Goal: Find contact information: Find contact information

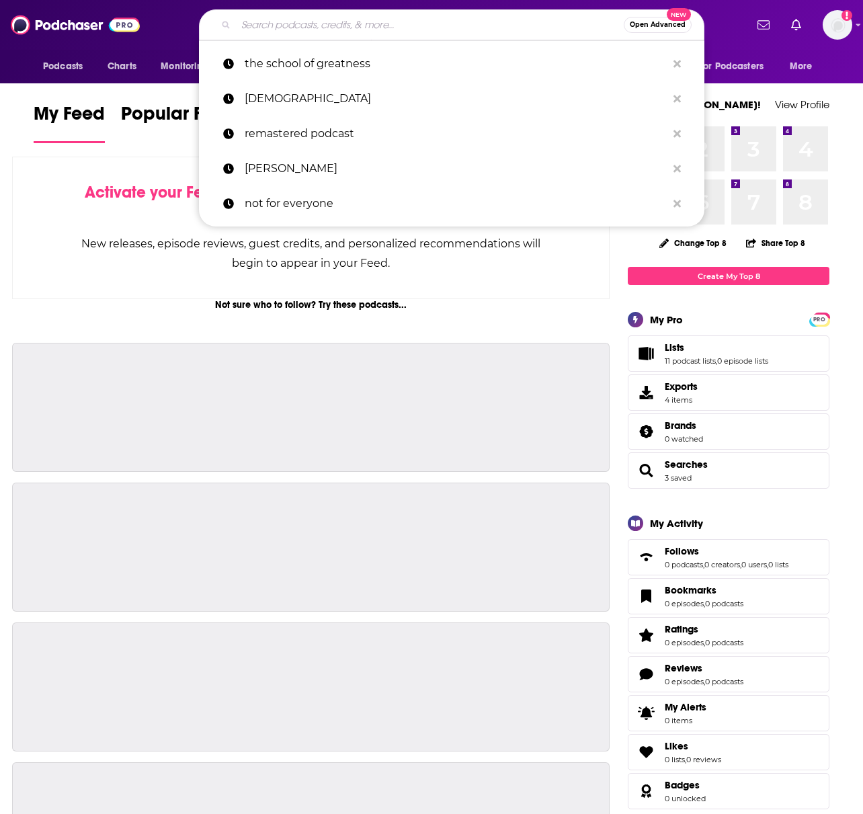
click at [310, 28] on input "Search podcasts, credits, & more..." at bounding box center [430, 25] width 388 height 22
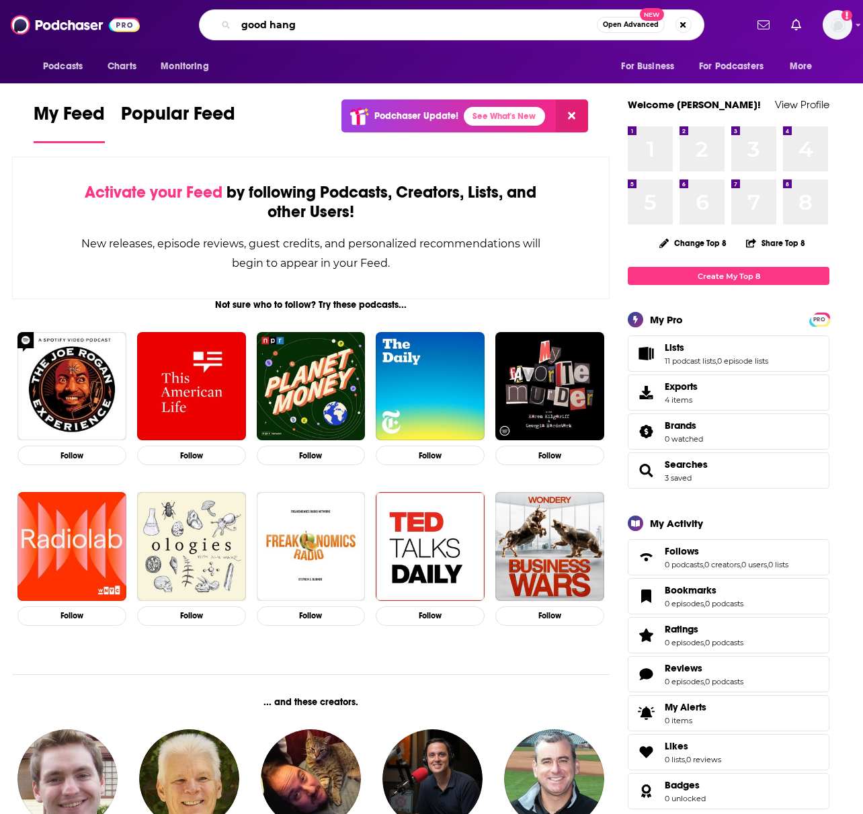
type input "good hang"
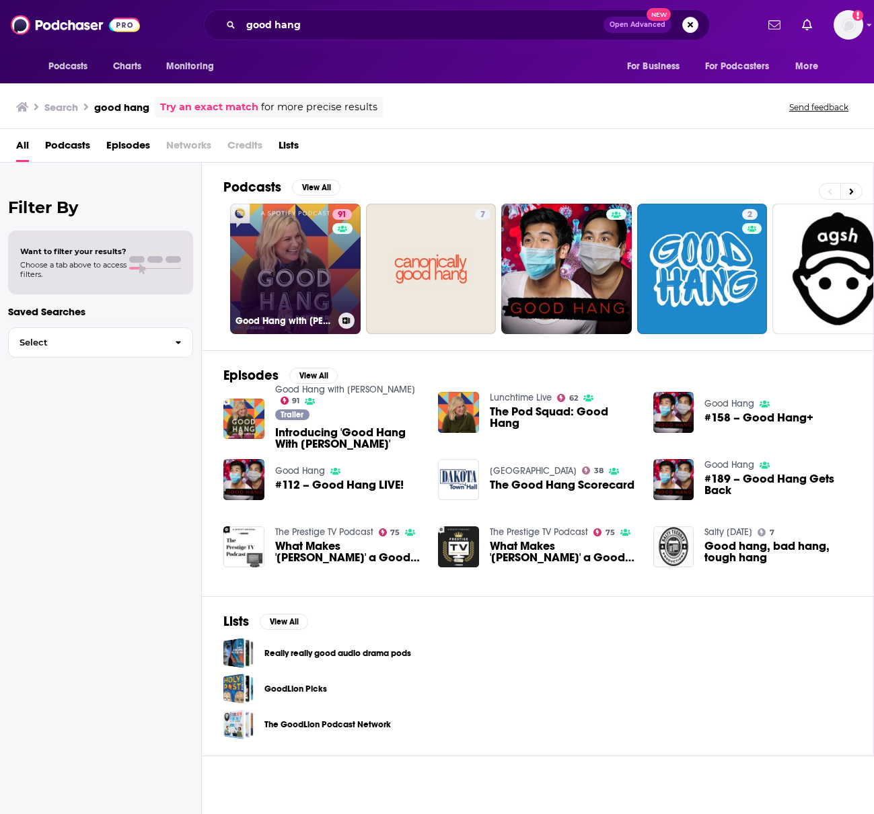
click at [276, 269] on link "91 Good Hang with Amy Poehler" at bounding box center [295, 269] width 130 height 130
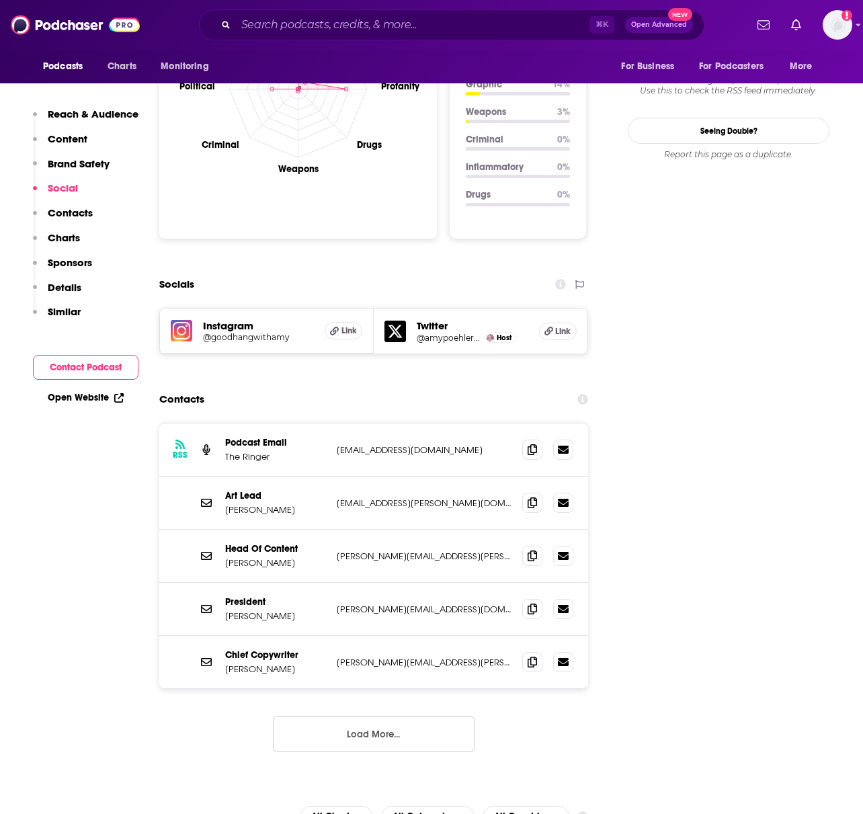
scroll to position [1332, 0]
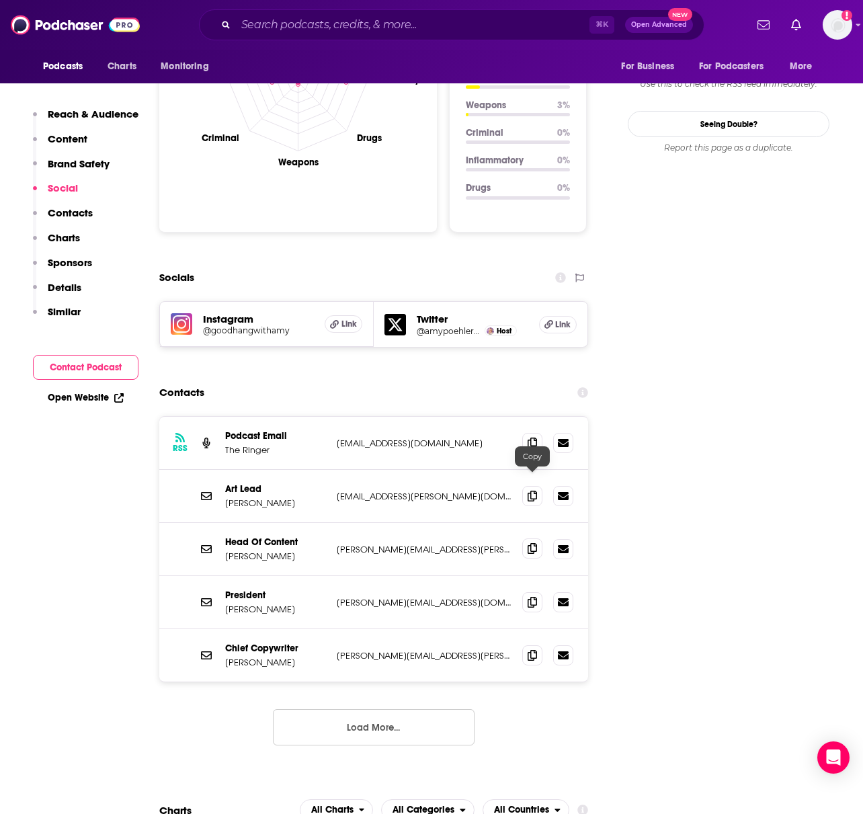
click at [539, 539] on span at bounding box center [533, 549] width 20 height 20
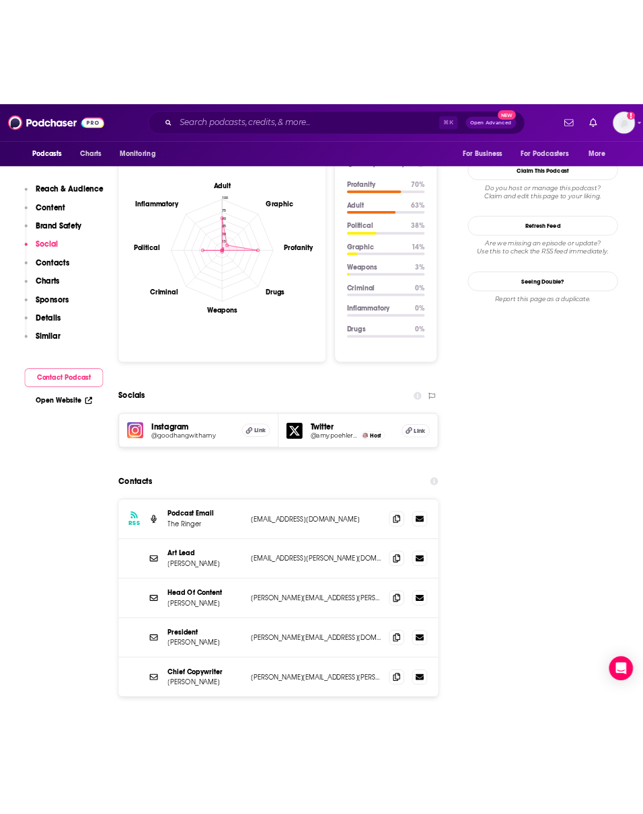
scroll to position [1310, 0]
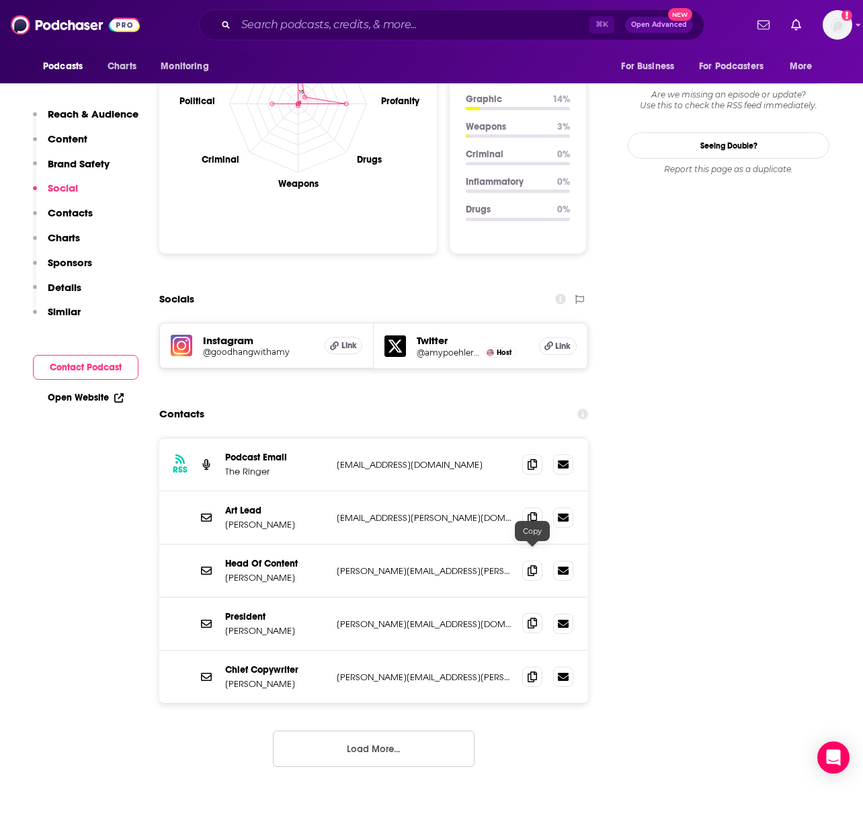
click at [535, 618] on icon at bounding box center [532, 623] width 9 height 11
click at [528, 565] on icon at bounding box center [532, 570] width 9 height 11
drag, startPoint x: 470, startPoint y: 501, endPoint x: 221, endPoint y: 496, distance: 248.9
click at [221, 545] on div "Head Of Content Sean Fennessey sean.fennessey@theringer.com sean.fennessey@ther…" at bounding box center [373, 571] width 429 height 53
copy div "Head Of Content Sean Fennessey sean.fennessey@theringer.com"
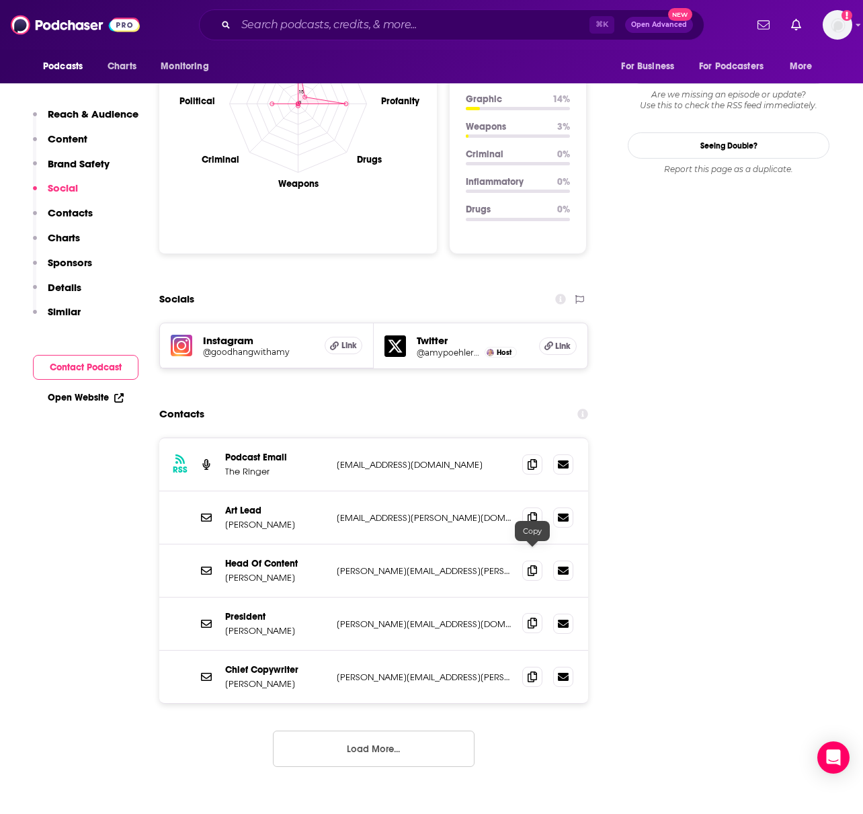
click at [530, 618] on icon at bounding box center [532, 623] width 9 height 11
drag, startPoint x: 266, startPoint y: 559, endPoint x: 225, endPoint y: 545, distance: 43.2
click at [225, 611] on div "President Geoff Chow" at bounding box center [275, 624] width 101 height 26
copy div "President Geoff Chow"
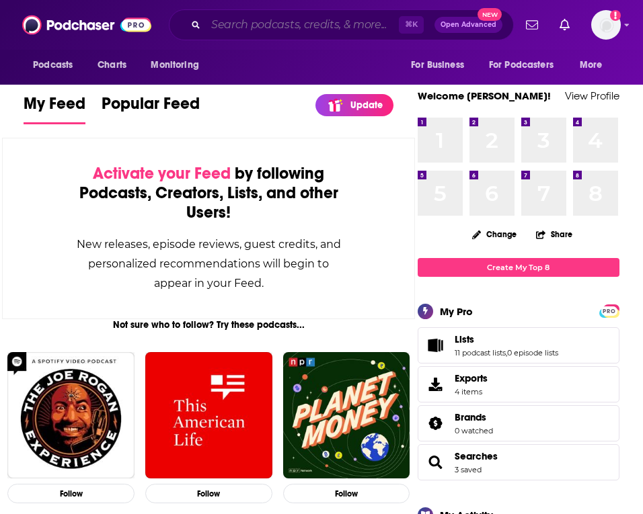
click at [246, 20] on input "Search podcasts, credits, & more..." at bounding box center [302, 25] width 193 height 22
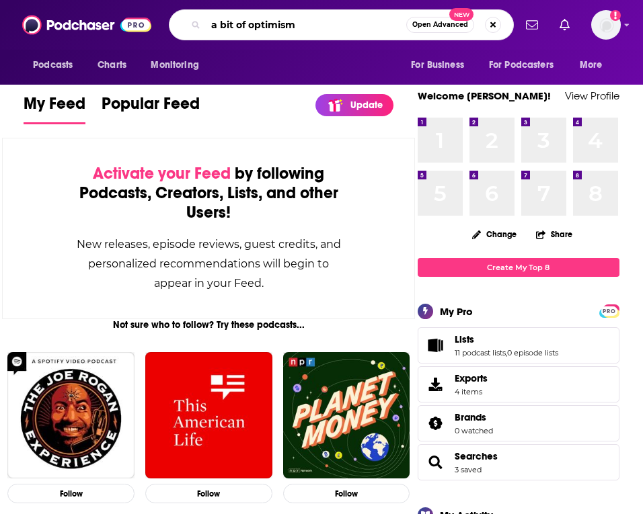
type input "a bit of optimism"
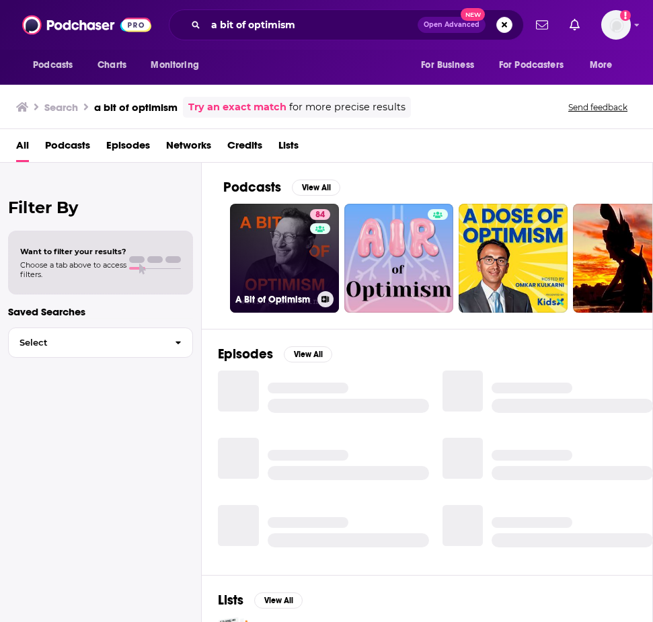
click at [270, 252] on link "84 A Bit of Optimism" at bounding box center [284, 258] width 109 height 109
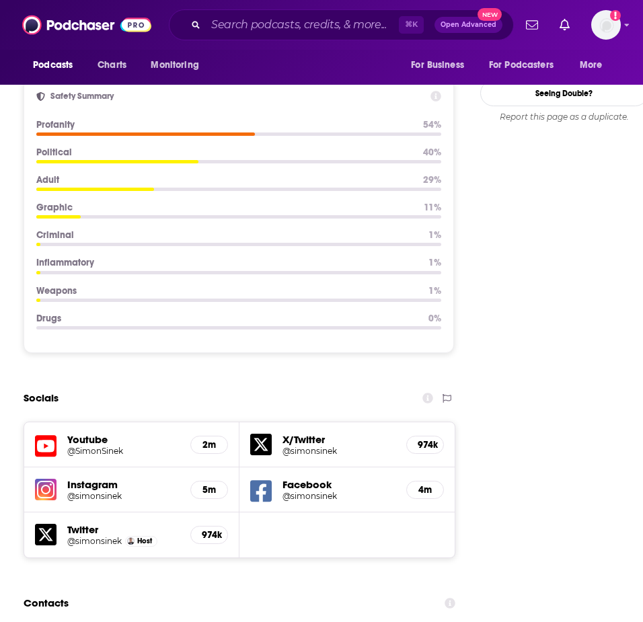
scroll to position [1900, 0]
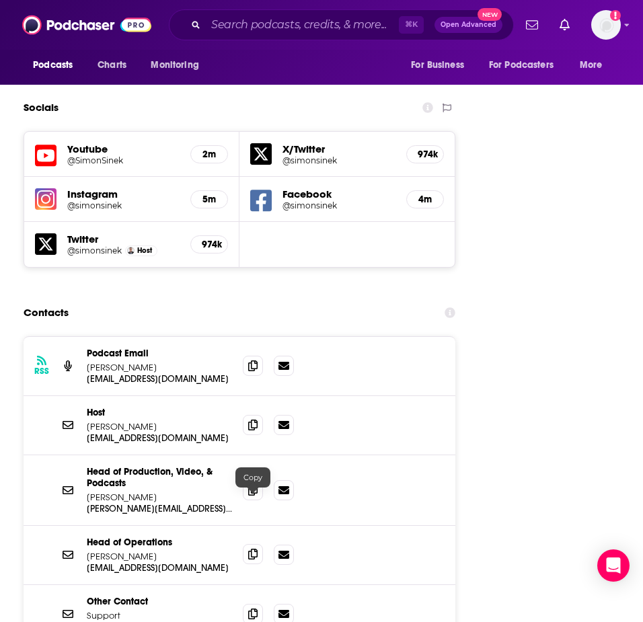
click at [256, 514] on span at bounding box center [253, 554] width 20 height 20
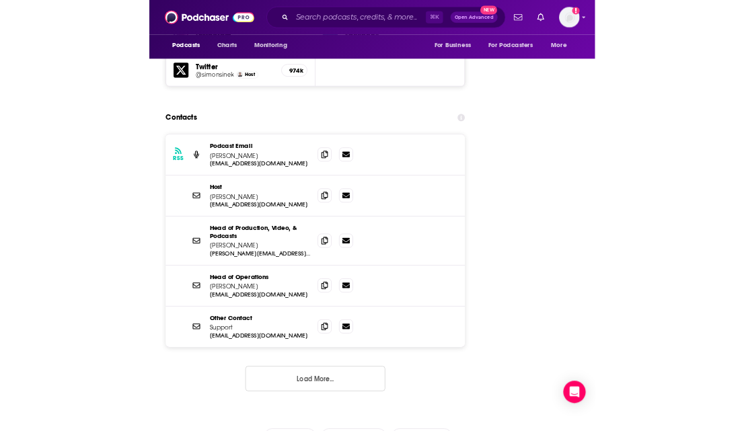
scroll to position [1757, 0]
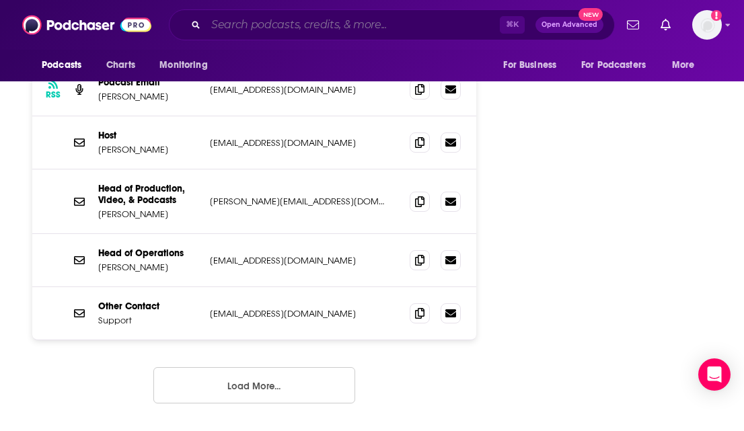
click at [231, 24] on input "Search podcasts, credits, & more..." at bounding box center [353, 25] width 294 height 22
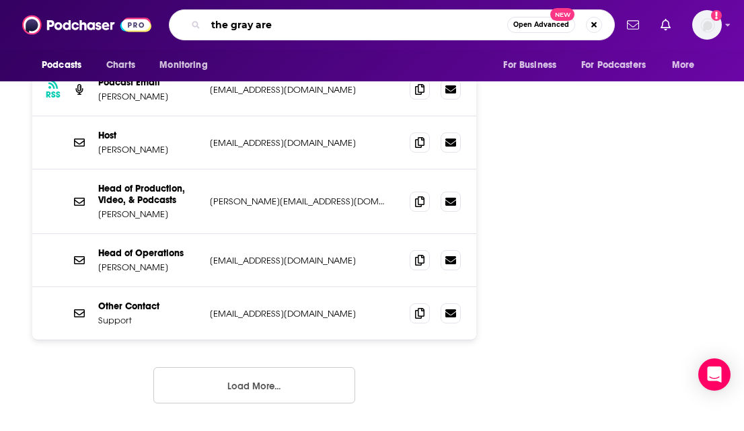
type input "the gray area"
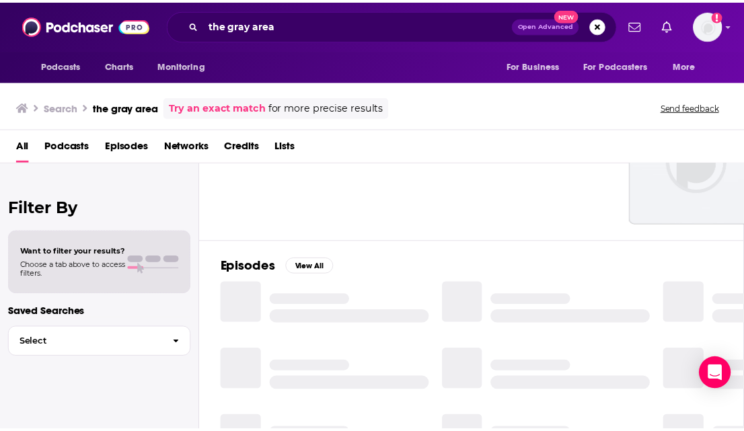
scroll to position [111, 0]
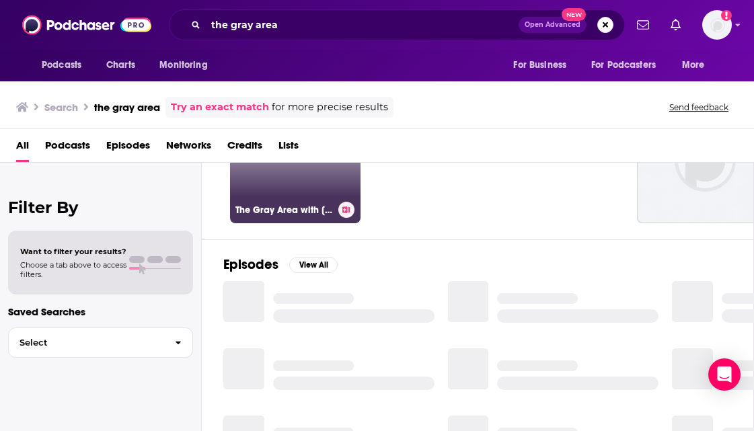
click at [303, 172] on link "79 The Gray Area with Sean Illing" at bounding box center [295, 158] width 130 height 130
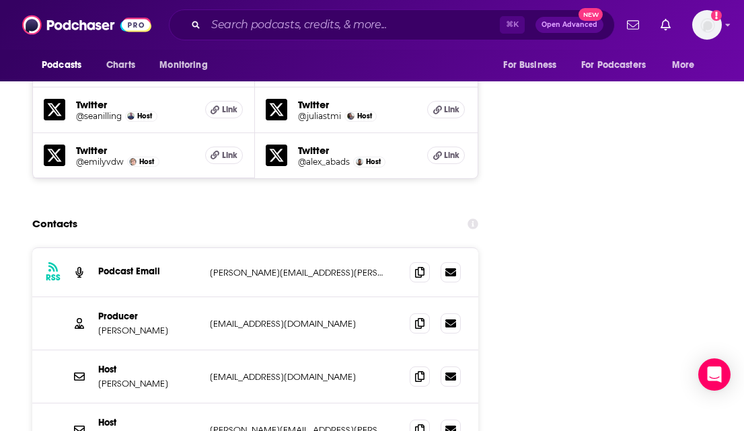
scroll to position [1911, 0]
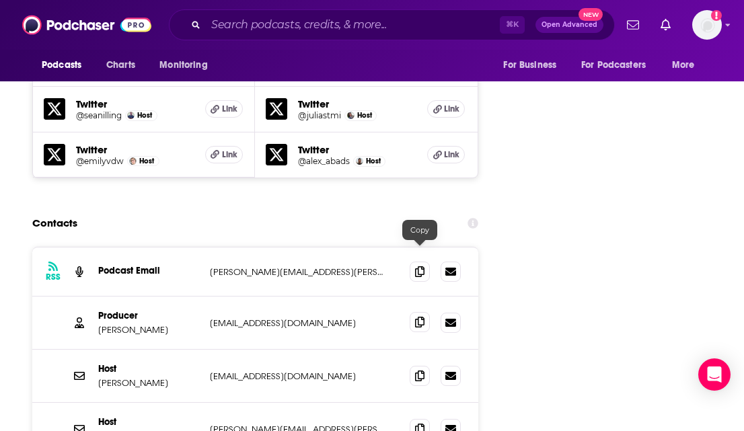
click at [421, 317] on icon at bounding box center [419, 322] width 9 height 11
click at [410, 261] on span at bounding box center [420, 271] width 20 height 20
click at [418, 317] on icon at bounding box center [419, 322] width 9 height 11
click at [416, 266] on icon at bounding box center [419, 271] width 9 height 11
click at [311, 22] on input "Search podcasts, credits, & more..." at bounding box center [353, 25] width 294 height 22
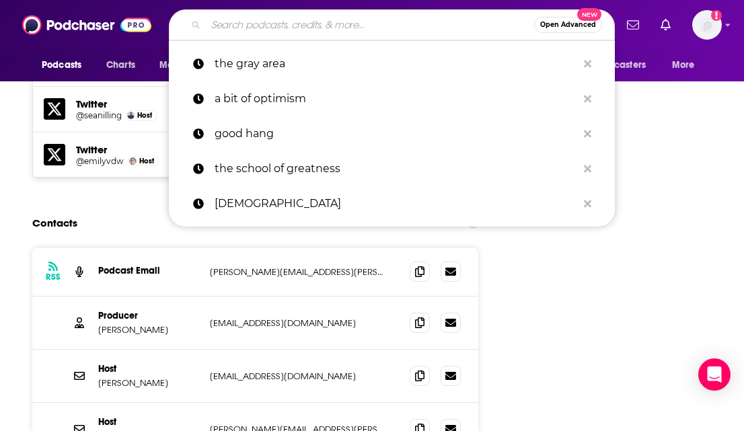
paste input "[DATE], Explained"
type input "[DATE], Explained"
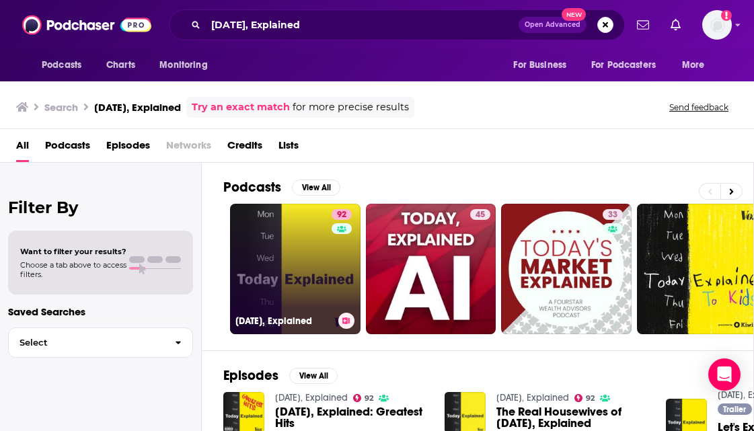
click at [266, 227] on link "92 Today, Explained" at bounding box center [295, 269] width 130 height 130
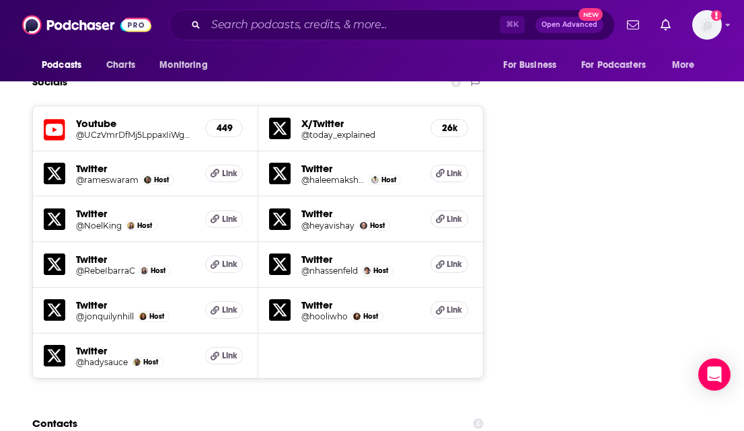
scroll to position [1767, 0]
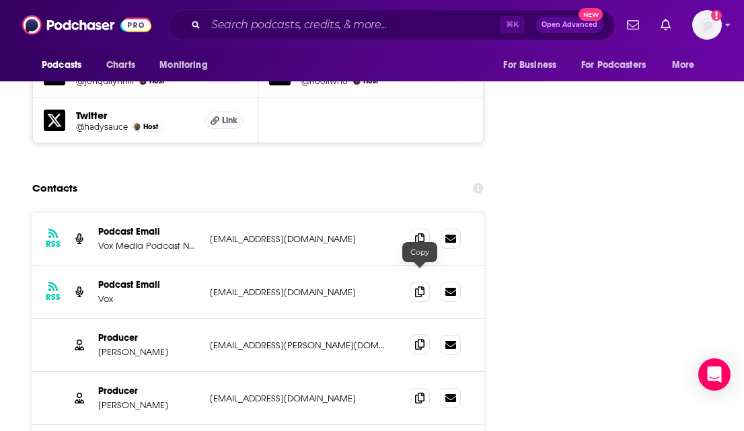
click at [420, 339] on icon at bounding box center [419, 344] width 9 height 11
click at [421, 392] on icon at bounding box center [419, 397] width 9 height 11
click at [420, 286] on icon at bounding box center [419, 291] width 9 height 11
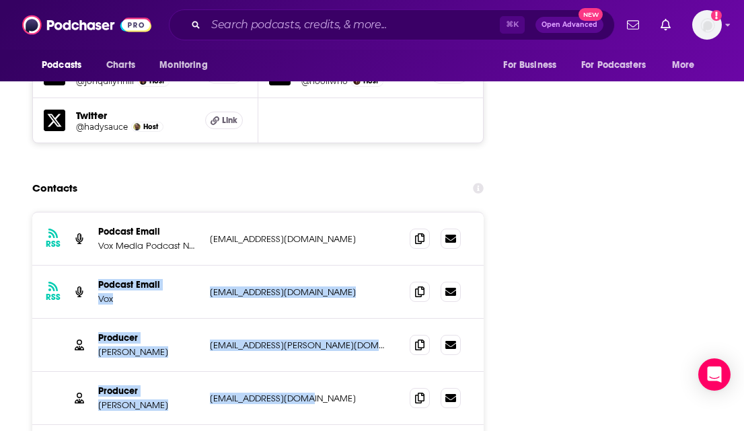
drag, startPoint x: 377, startPoint y: 335, endPoint x: 93, endPoint y: 202, distance: 313.2
click at [93, 213] on div "RSS Podcast Email Vox Media Podcast Network podcasting@voxmedia.com podcasting@…" at bounding box center [257, 345] width 451 height 265
copy div "Podcast Email Vox todayexplained@vox.com todayexplained@vox.com Producer Amina …"
click at [235, 32] on input "Search podcasts, credits, & more..." at bounding box center [353, 25] width 294 height 22
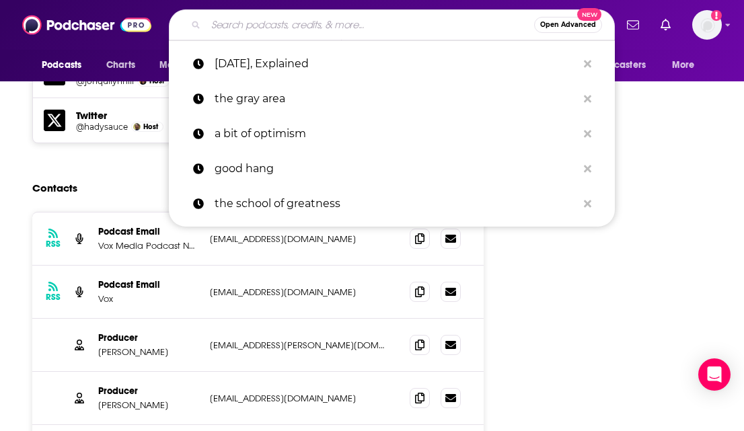
paste input "Uncomfortable Conversations"
type input "Uncomfortable Conversations"
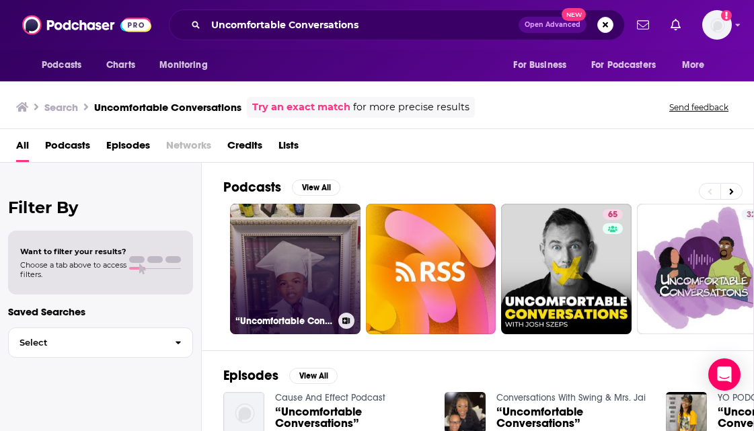
click at [295, 229] on link "“Uncomfortable Conversations “" at bounding box center [295, 269] width 130 height 130
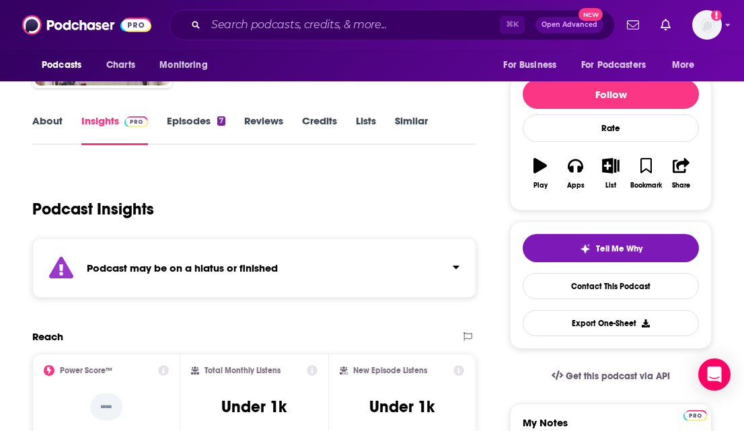
scroll to position [45, 0]
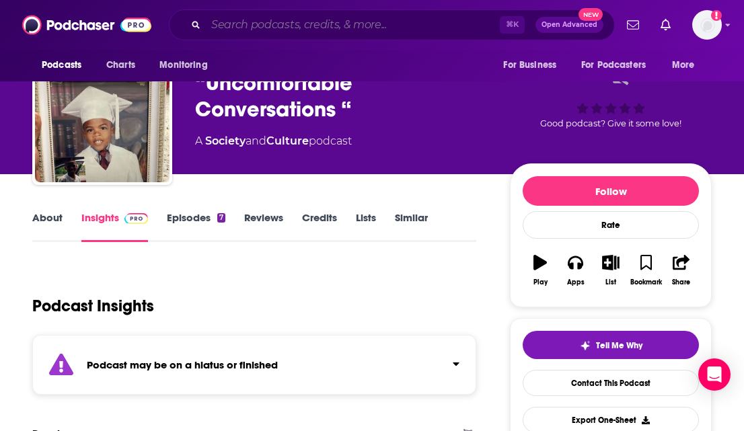
click at [229, 18] on input "Search podcasts, credits, & more..." at bounding box center [353, 25] width 294 height 22
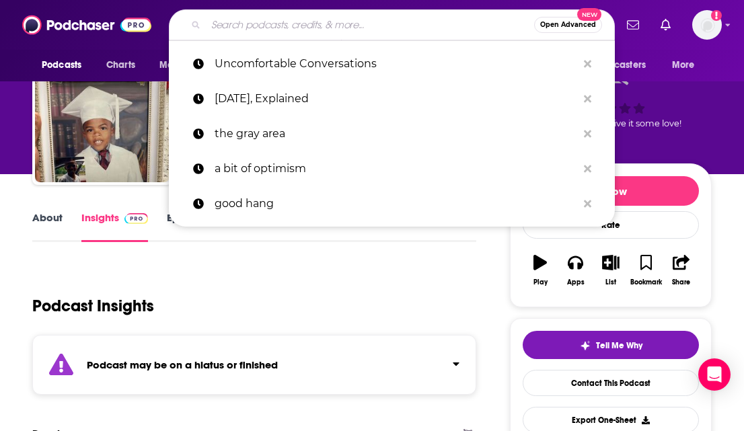
click at [247, 289] on div "Podcast Insights" at bounding box center [248, 298] width 433 height 69
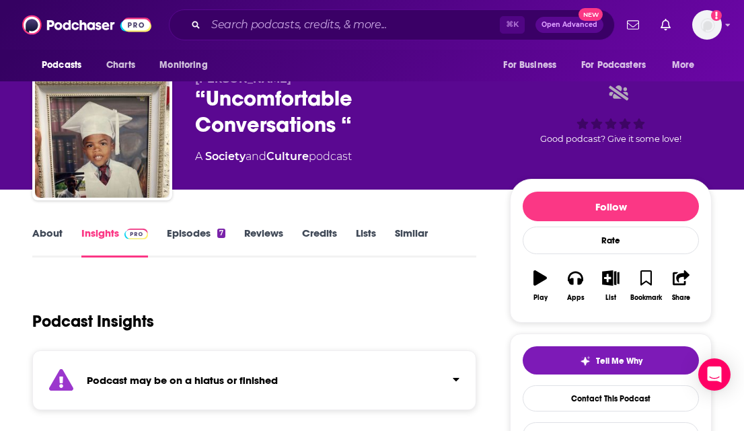
scroll to position [0, 0]
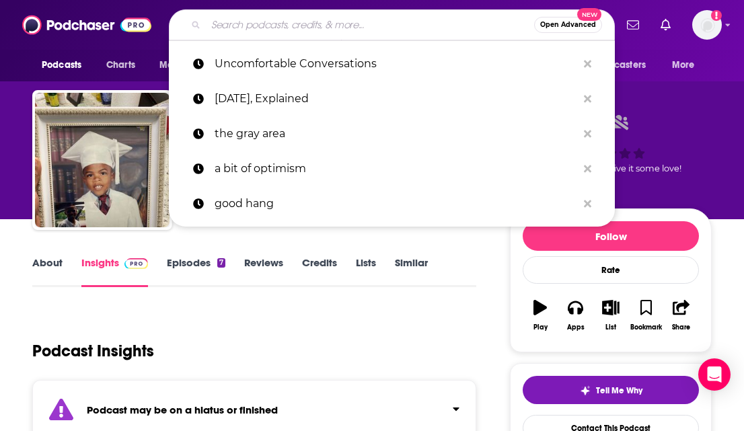
click at [243, 32] on input "Search podcasts, credits, & more..." at bounding box center [370, 25] width 328 height 22
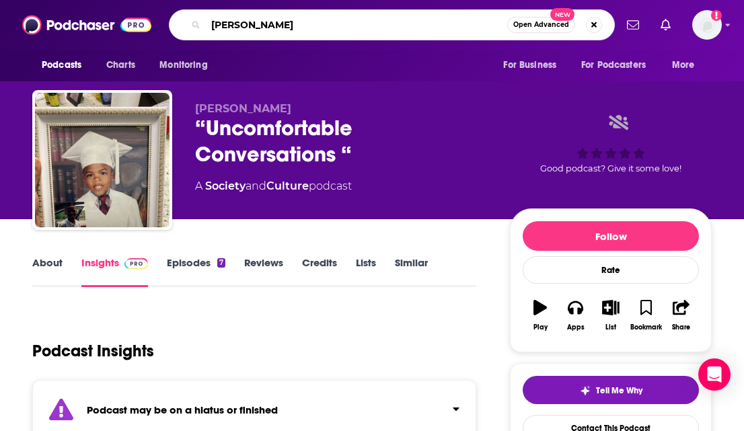
type input "josh szeps"
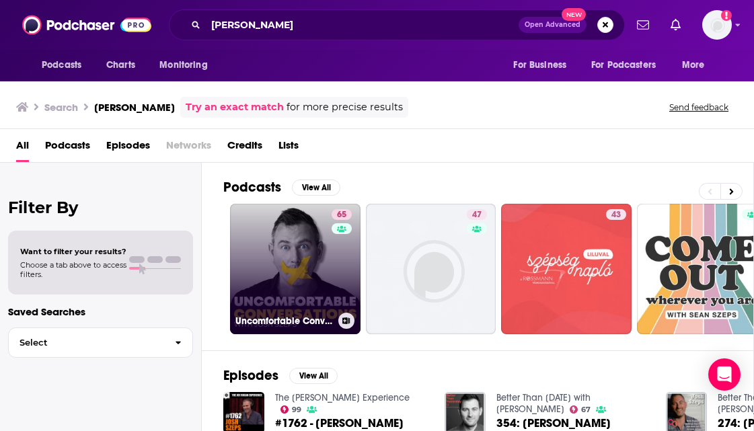
click at [306, 241] on link "65 Uncomfortable Conversations with Josh Szeps" at bounding box center [295, 269] width 130 height 130
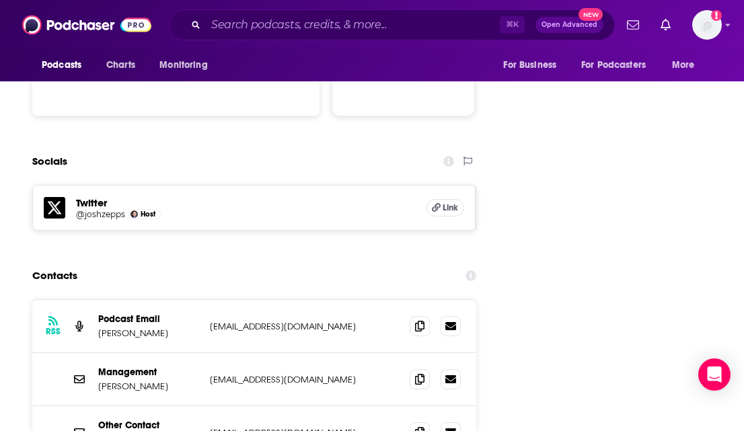
scroll to position [1496, 0]
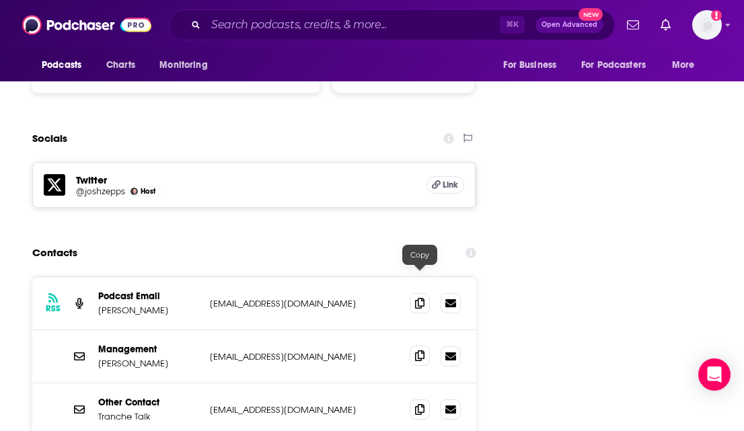
click at [422, 350] on icon at bounding box center [419, 355] width 9 height 11
click at [422, 403] on icon at bounding box center [419, 408] width 9 height 11
click at [267, 17] on input "Search podcasts, credits, & more..." at bounding box center [353, 25] width 294 height 22
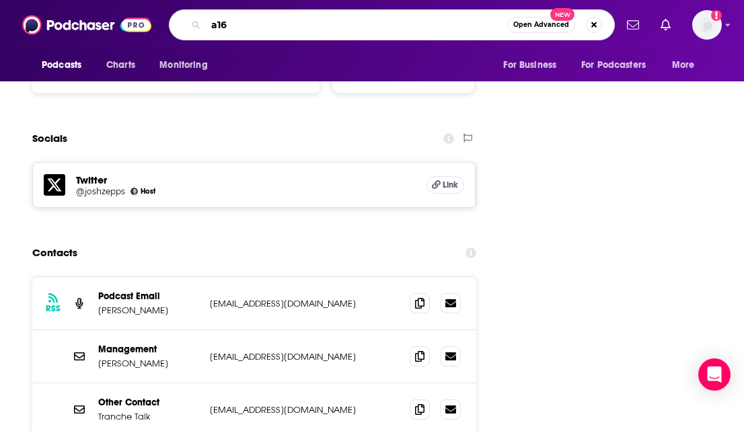
type input "a16z"
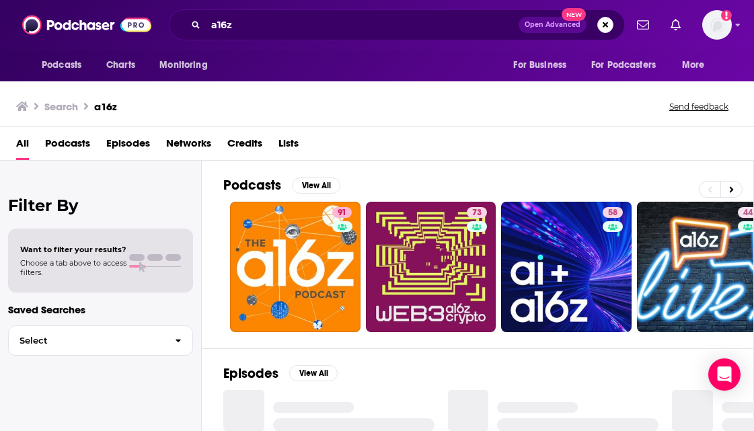
click at [329, 239] on link "91" at bounding box center [295, 267] width 130 height 130
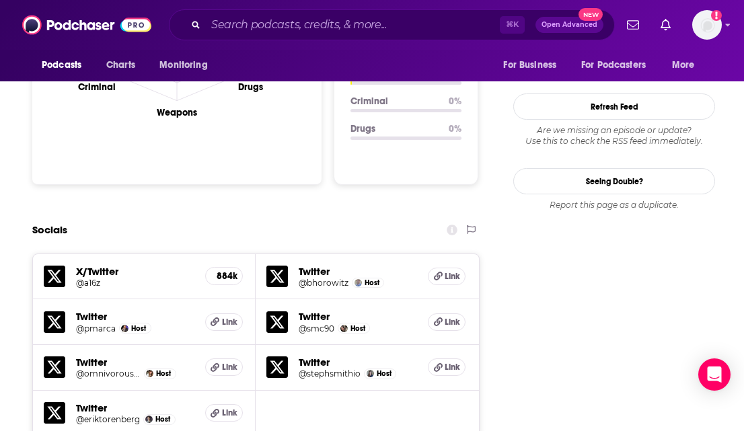
scroll to position [1692, 0]
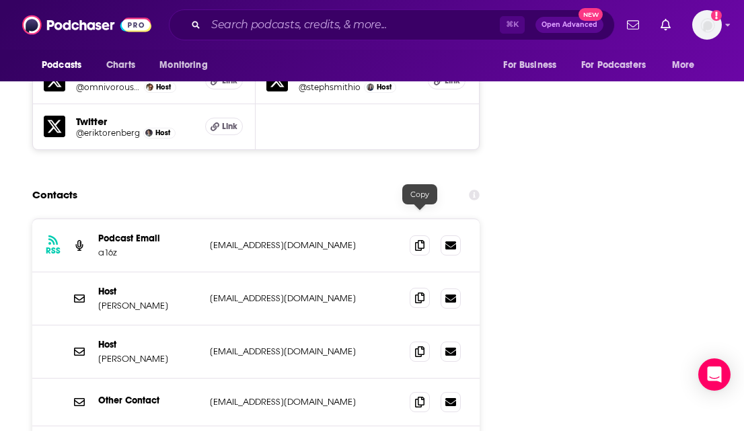
click at [420, 293] on icon at bounding box center [419, 298] width 9 height 11
click at [422, 239] on icon at bounding box center [419, 244] width 9 height 11
click at [418, 396] on icon at bounding box center [419, 401] width 9 height 11
click at [254, 25] on input "Search podcasts, credits, & more..." at bounding box center [353, 25] width 294 height 22
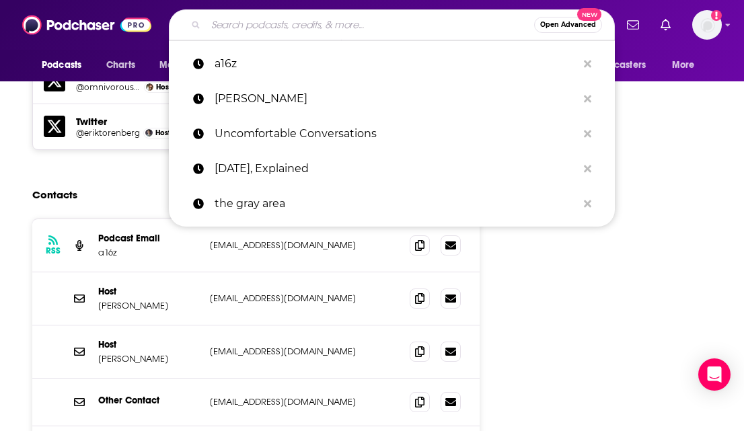
paste input "[PERSON_NAME] Needs A Friend"
type input "[PERSON_NAME] Needs A Friend"
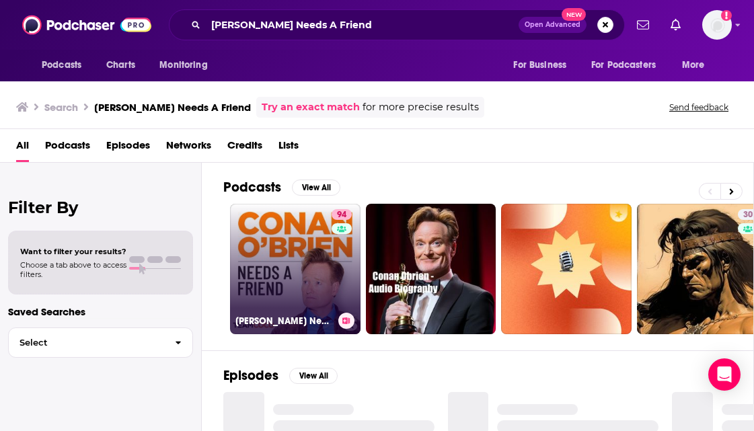
click at [295, 226] on link "94 Conan O’Brien Needs A Friend" at bounding box center [295, 269] width 130 height 130
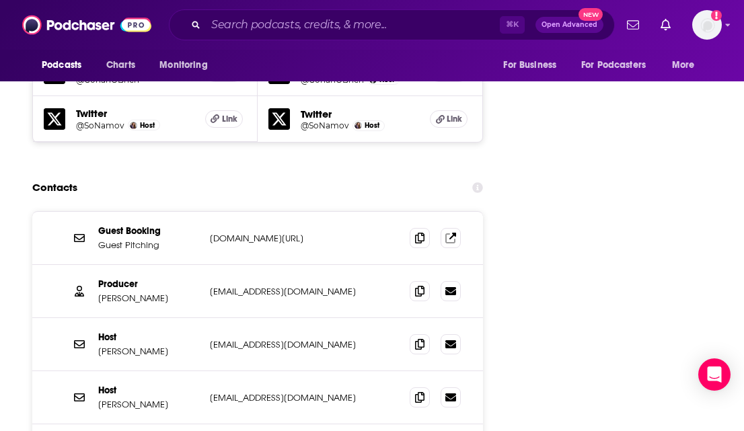
scroll to position [1597, 0]
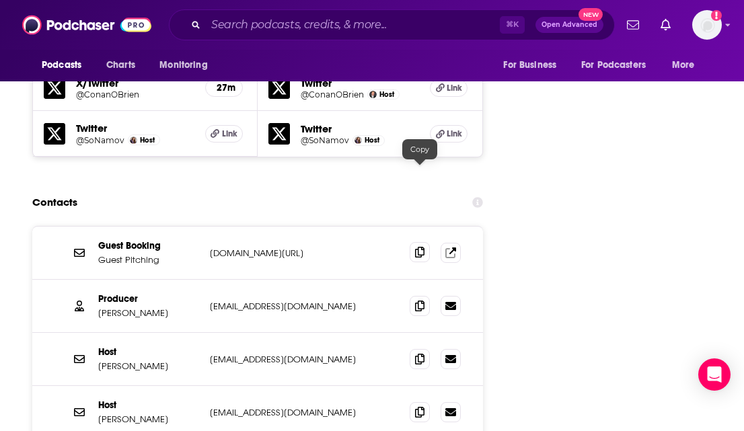
click at [422, 247] on icon at bounding box center [419, 252] width 9 height 11
click at [417, 300] on icon at bounding box center [419, 305] width 9 height 11
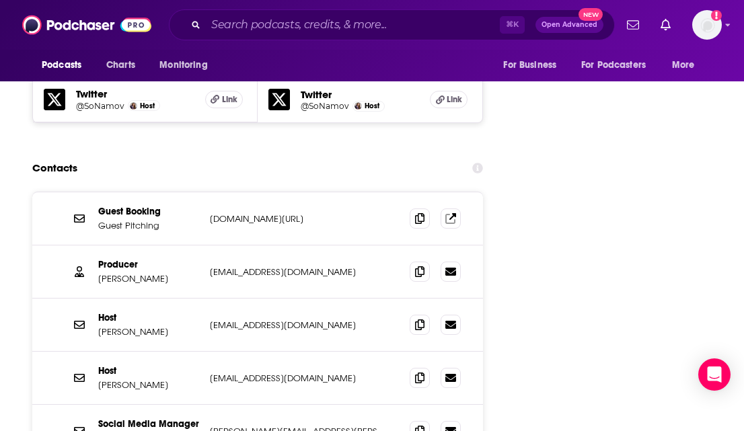
scroll to position [1642, 0]
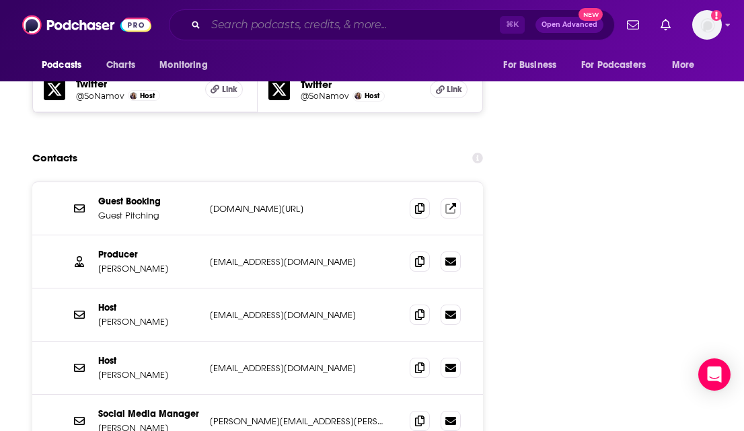
click at [264, 25] on input "Search podcasts, credits, & more..." at bounding box center [353, 25] width 294 height 22
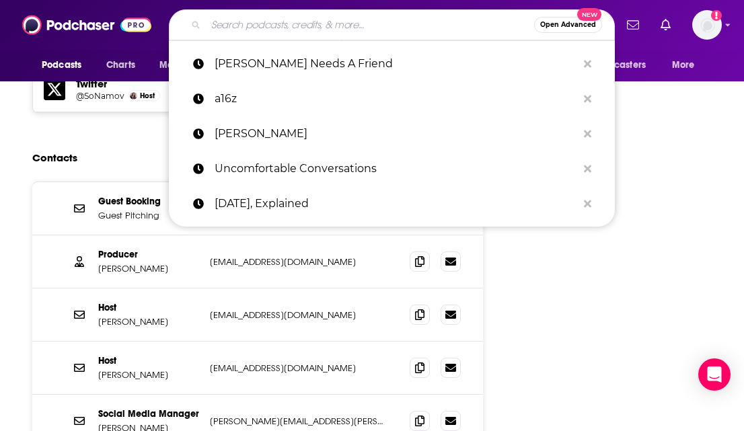
paste input "Diary of CEO"
type input "Diary of CEO"
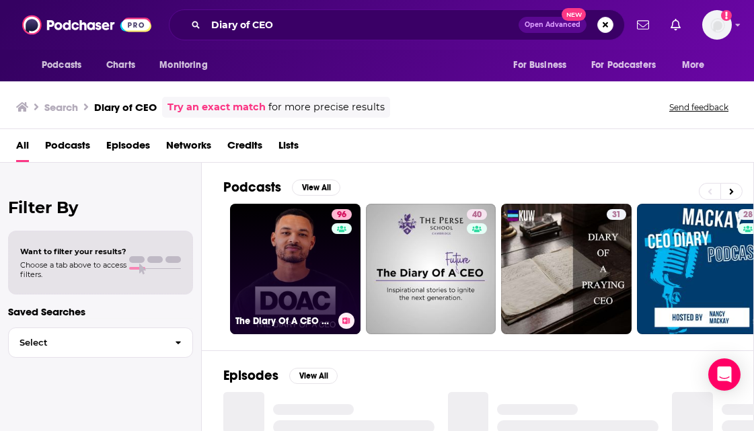
click at [300, 241] on link "96 The Diary Of A CEO with Steven Bartlett" at bounding box center [295, 269] width 130 height 130
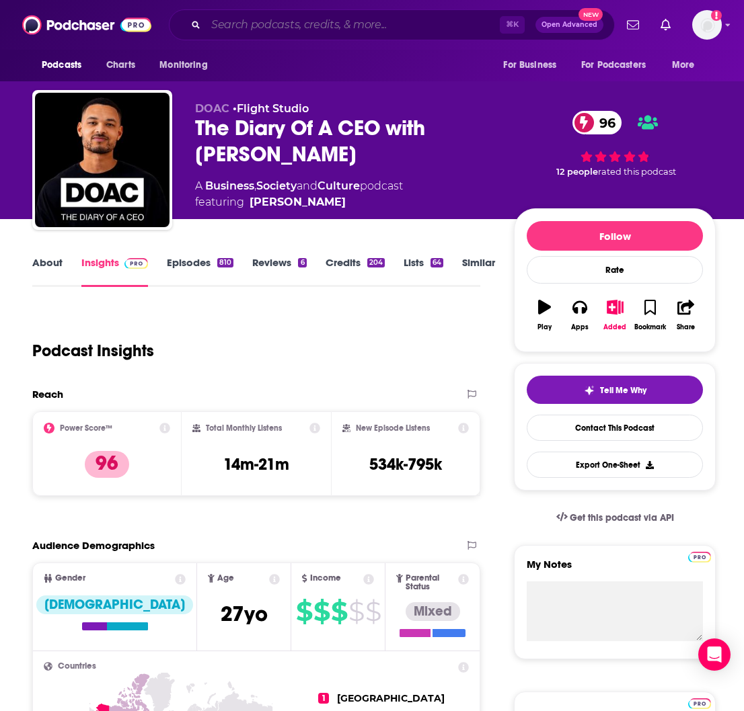
click at [233, 26] on input "Search podcasts, credits, & more..." at bounding box center [353, 25] width 294 height 22
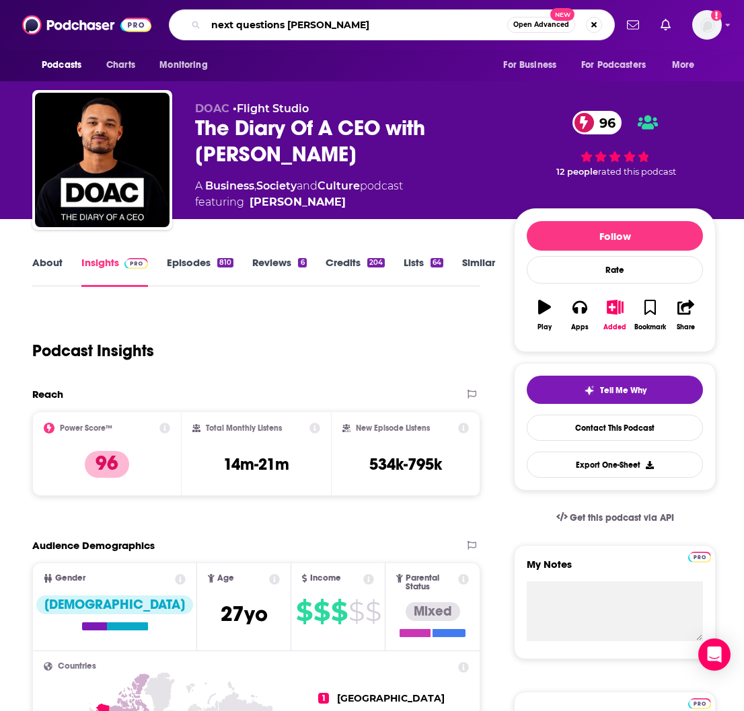
type input "next questions katie"
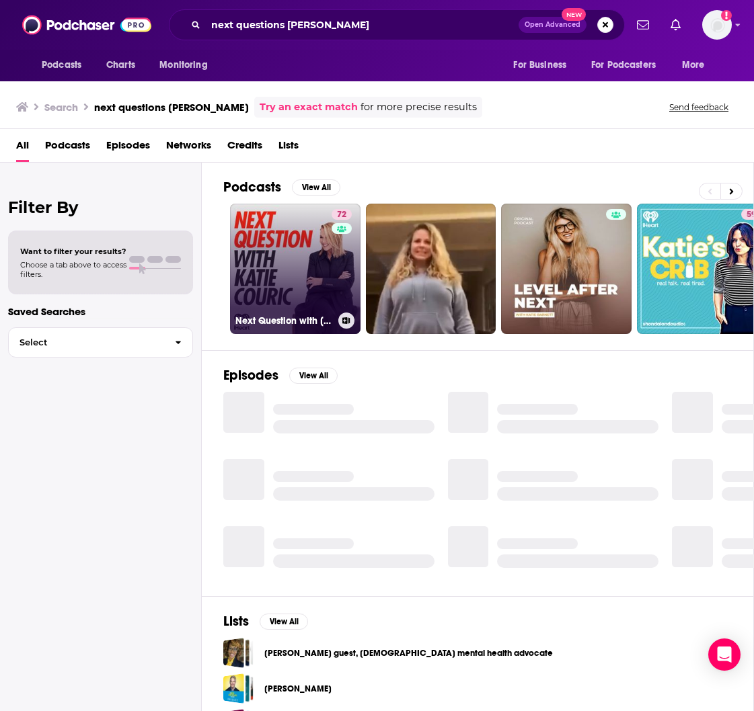
click at [327, 245] on link "72 Next Question with Katie Couric" at bounding box center [295, 269] width 130 height 130
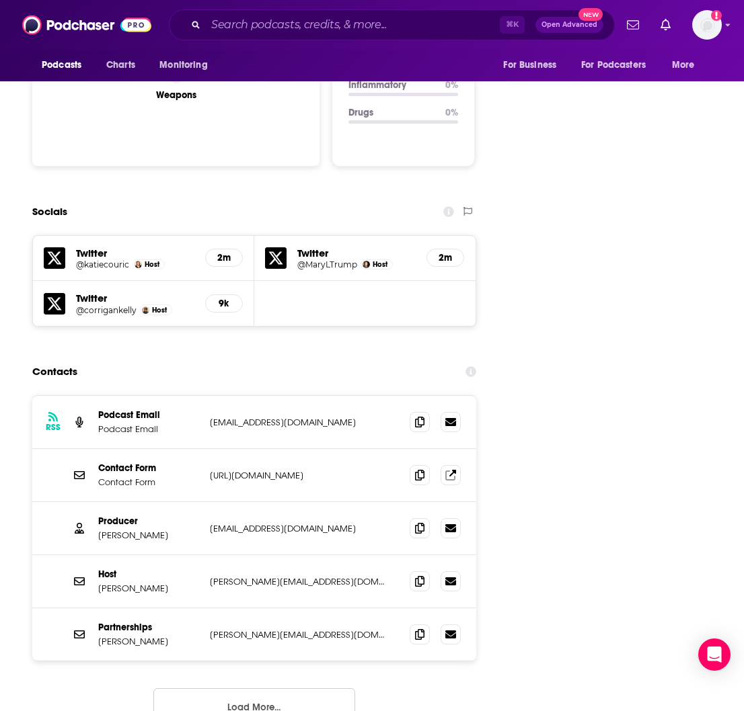
scroll to position [1438, 0]
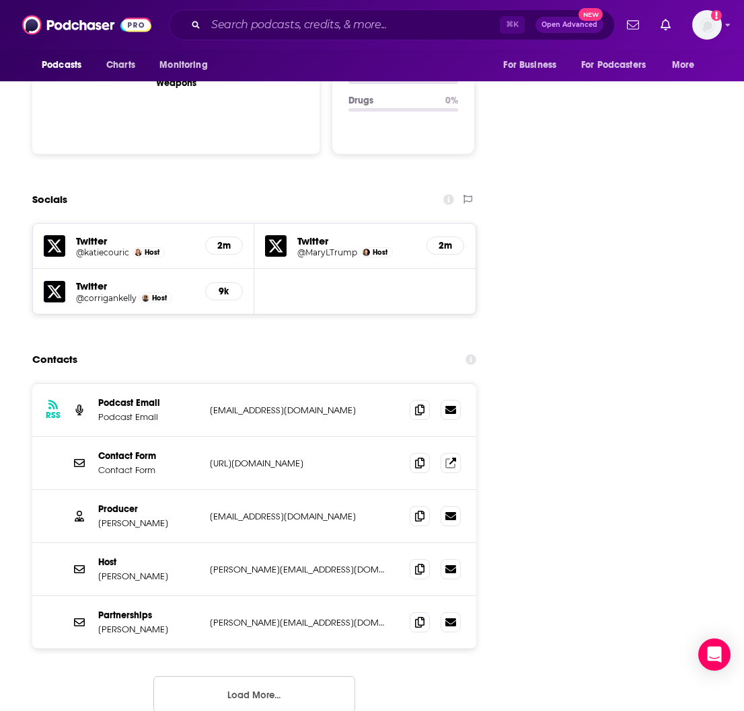
click at [374, 384] on div "RSS Podcast Email Podcast Email info@katiecouric.com info@katiecouric.com" at bounding box center [254, 410] width 444 height 53
click at [417, 510] on icon at bounding box center [419, 515] width 9 height 11
click at [420, 514] on icon at bounding box center [419, 622] width 9 height 11
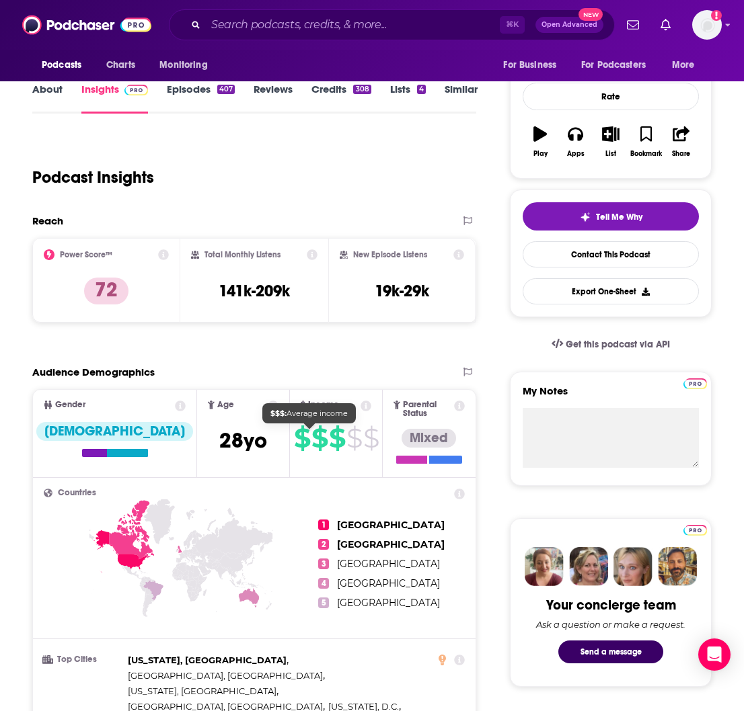
scroll to position [0, 0]
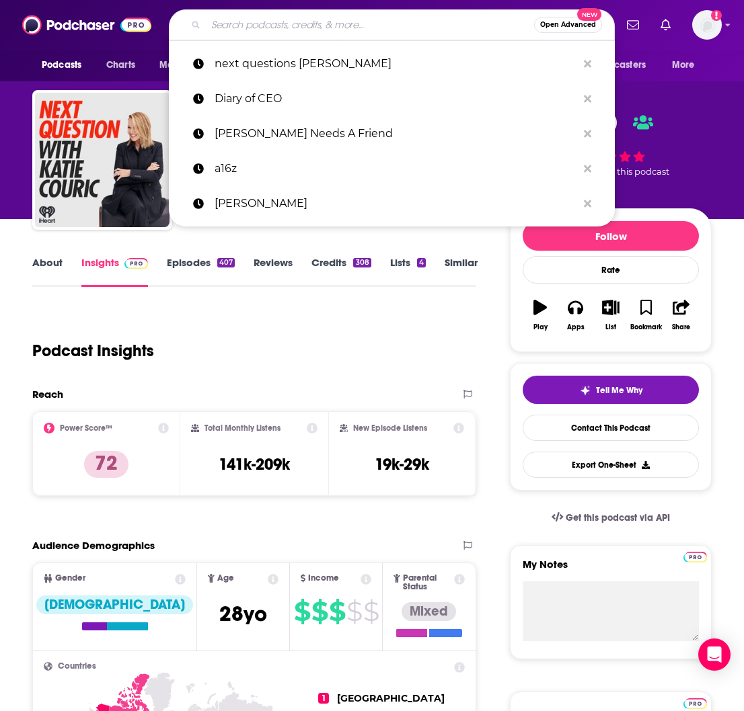
click at [284, 22] on input "Search podcasts, credits, & more..." at bounding box center [370, 25] width 328 height 22
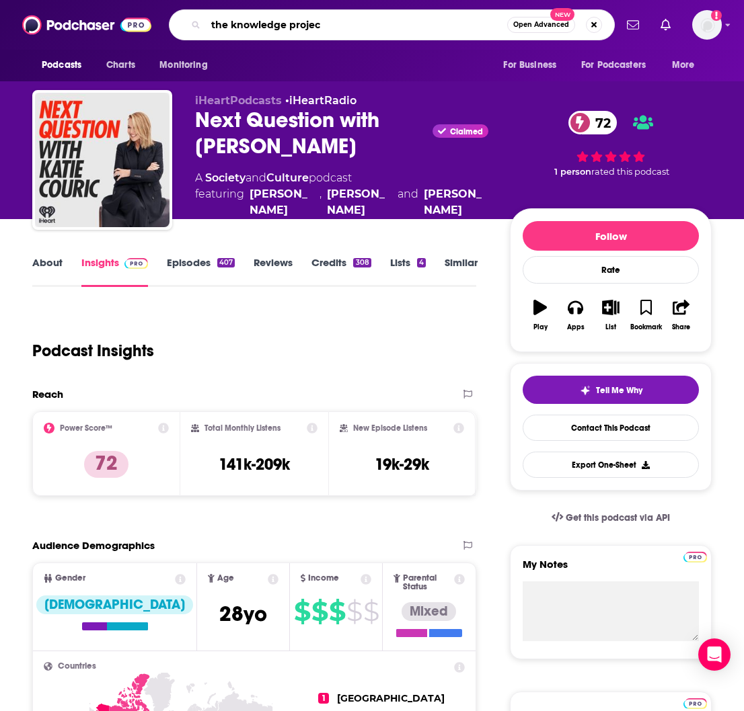
type input "the knowledge project"
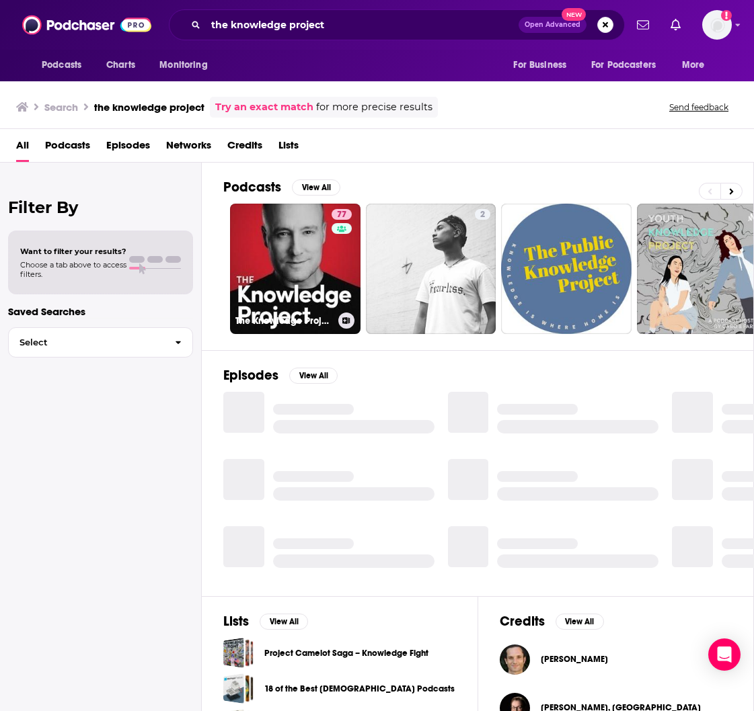
click at [325, 239] on link "77 The Knowledge Project with Shane Parrish" at bounding box center [295, 269] width 130 height 130
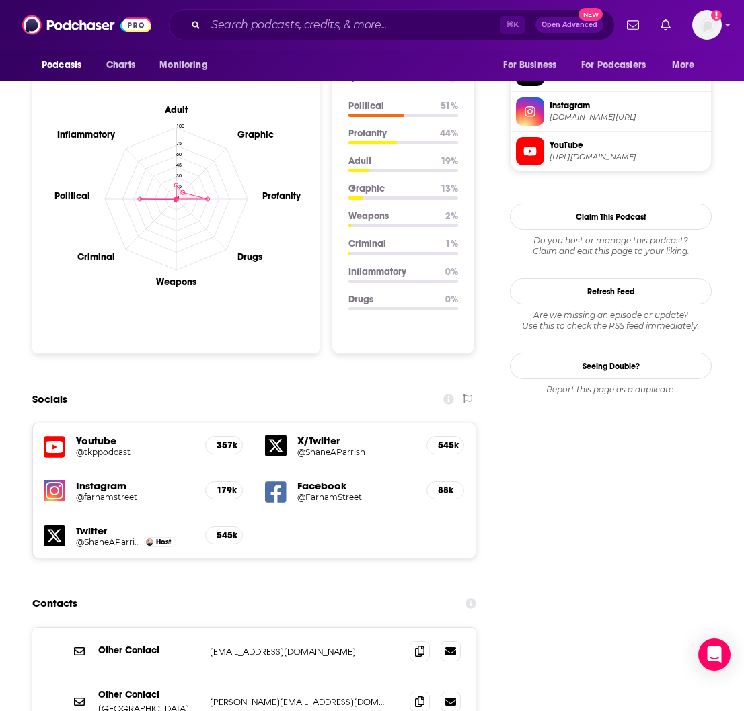
scroll to position [1480, 0]
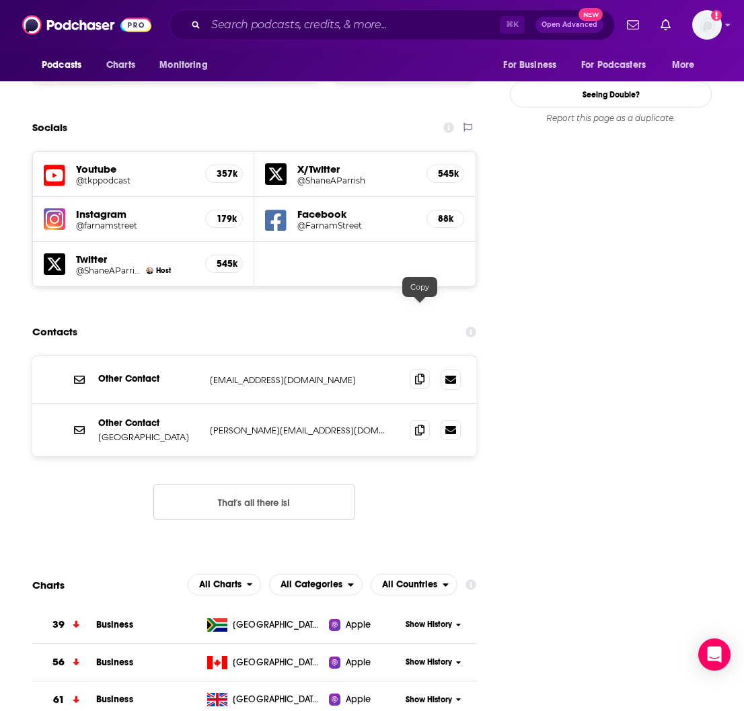
click at [416, 374] on icon at bounding box center [419, 379] width 9 height 11
click at [419, 374] on icon at bounding box center [419, 379] width 9 height 11
click at [245, 22] on input "Search podcasts, credits, & more..." at bounding box center [353, 25] width 294 height 22
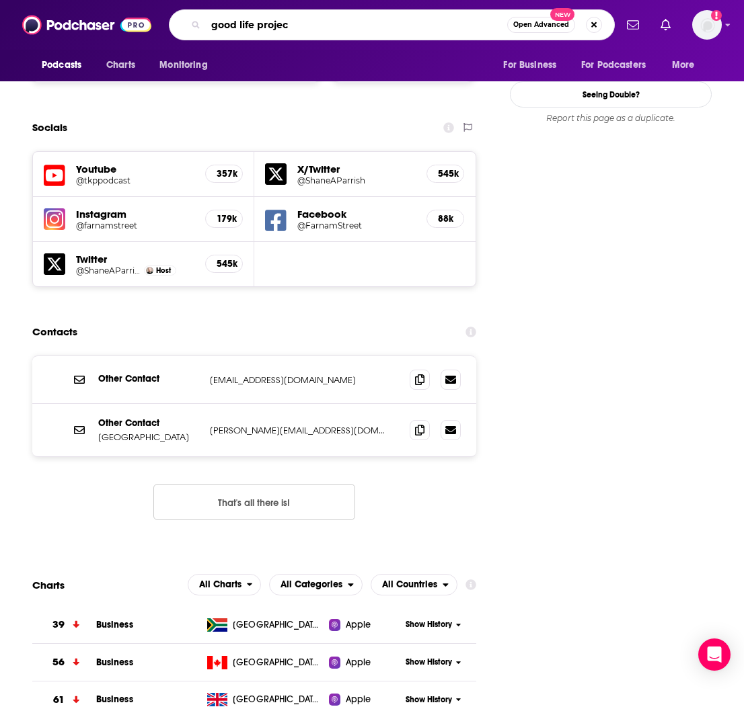
type input "good life project"
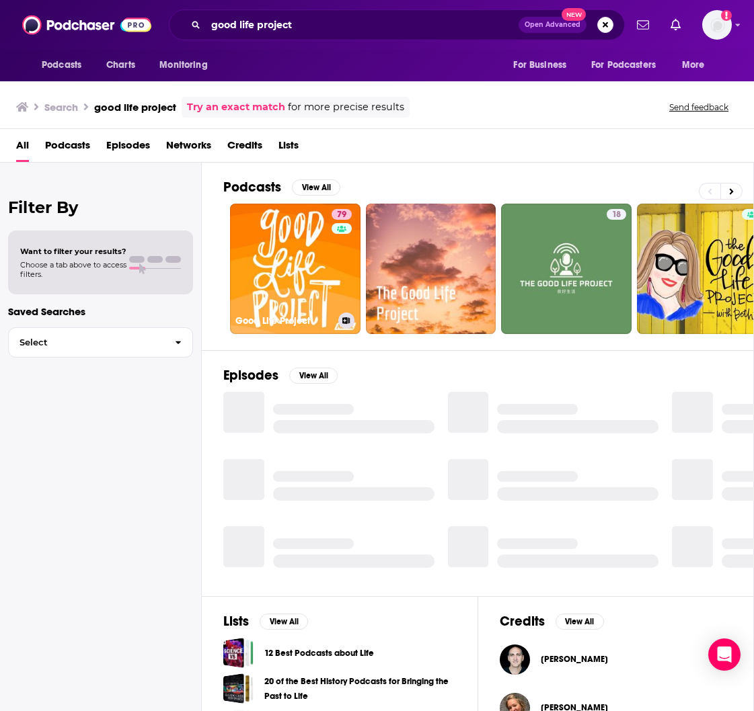
click at [271, 241] on link "79 Good Life Project" at bounding box center [295, 269] width 130 height 130
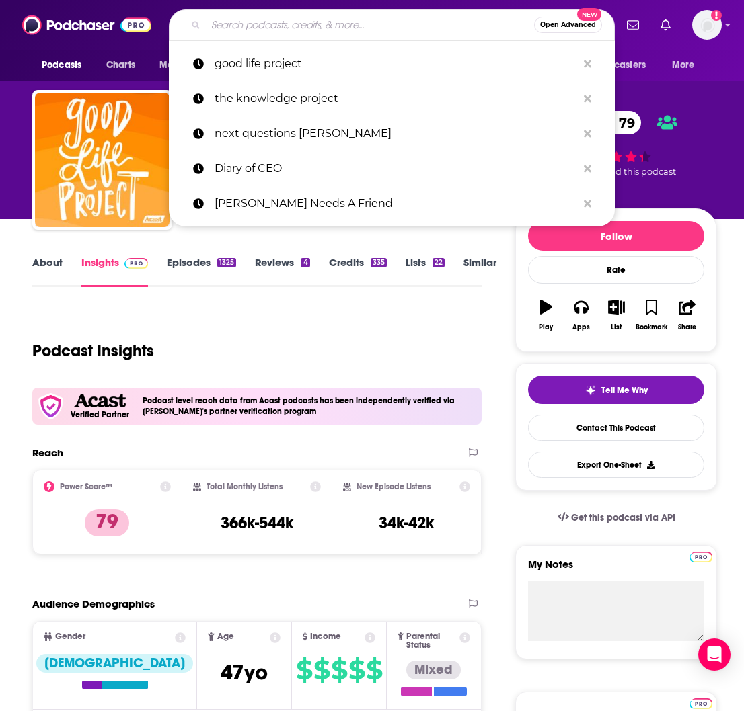
click at [274, 28] on input "Search podcasts, credits, & more..." at bounding box center [370, 25] width 328 height 22
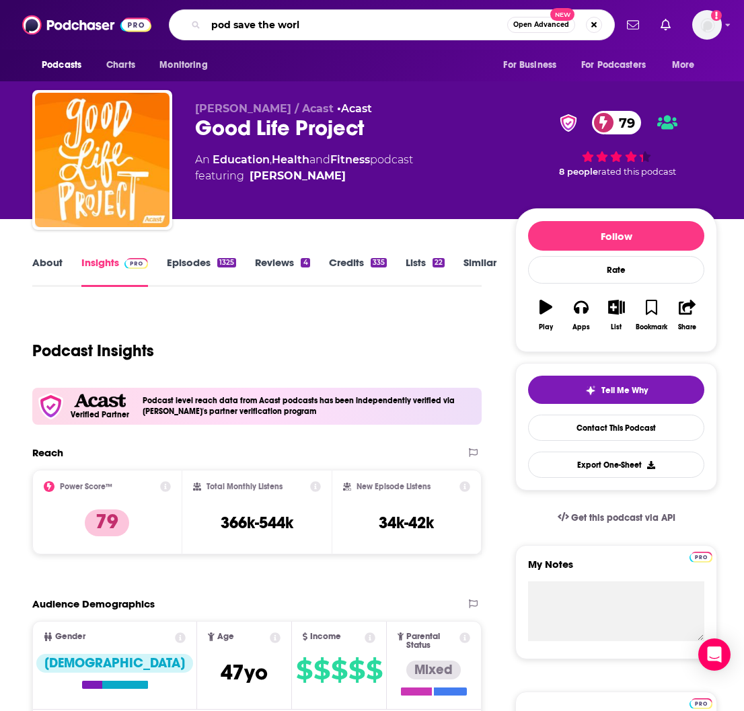
type input "pod save the world"
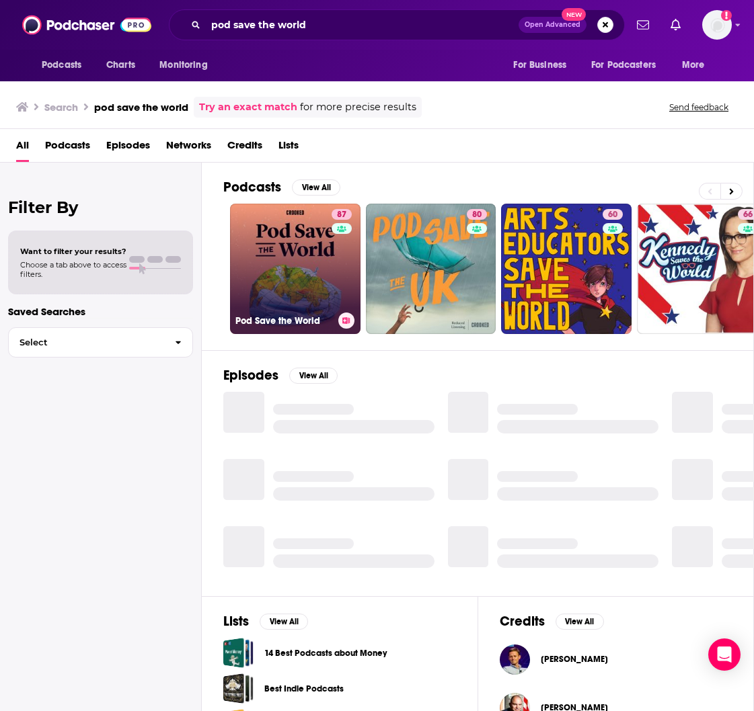
click at [305, 252] on link "87 Pod Save the World" at bounding box center [295, 269] width 130 height 130
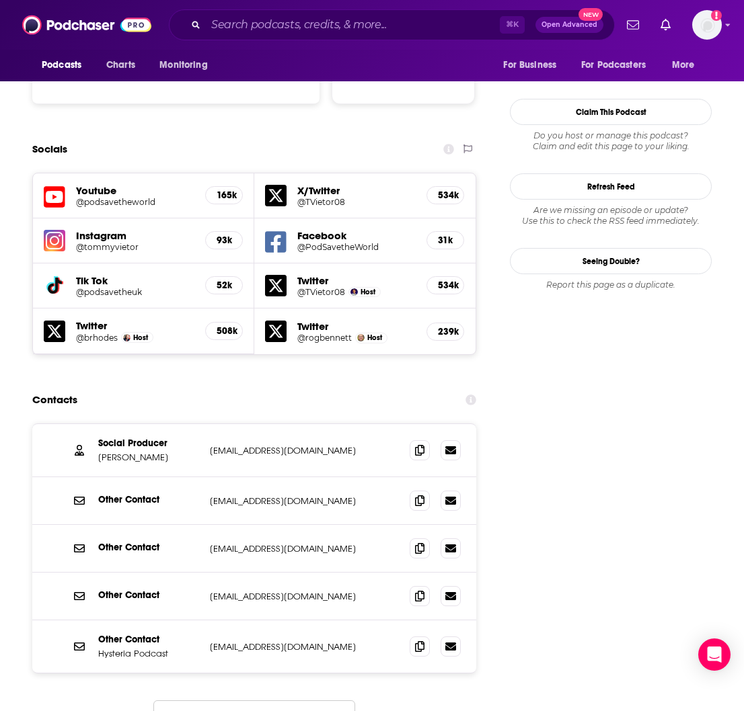
scroll to position [1549, 0]
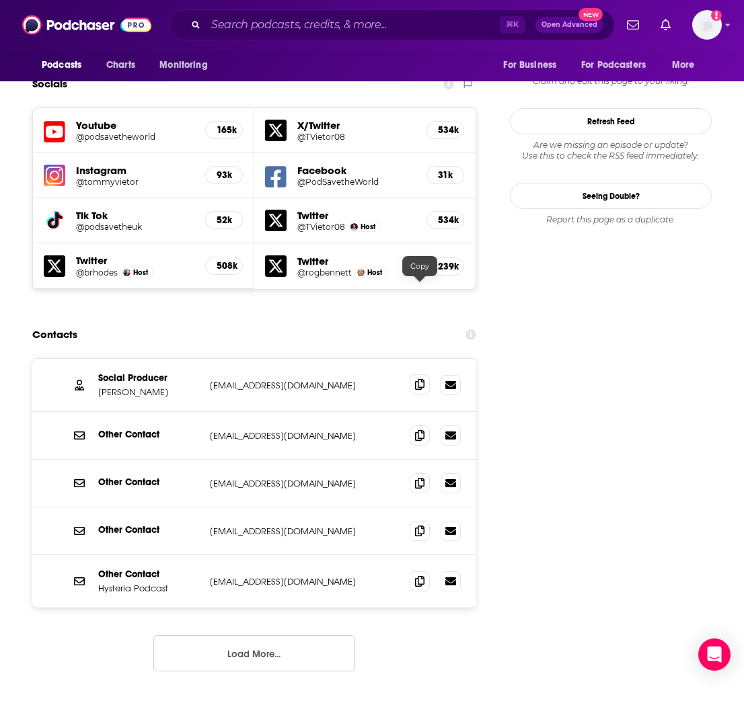
click at [417, 379] on icon at bounding box center [419, 384] width 9 height 11
click at [420, 477] on icon at bounding box center [419, 482] width 9 height 11
click at [262, 3] on div "Podcasts Charts Monitoring ⌘ K Open Advanced New For Business For Podcasters Mo…" at bounding box center [372, 25] width 744 height 50
click at [245, 26] on input "Search podcasts, credits, & more..." at bounding box center [353, 25] width 294 height 22
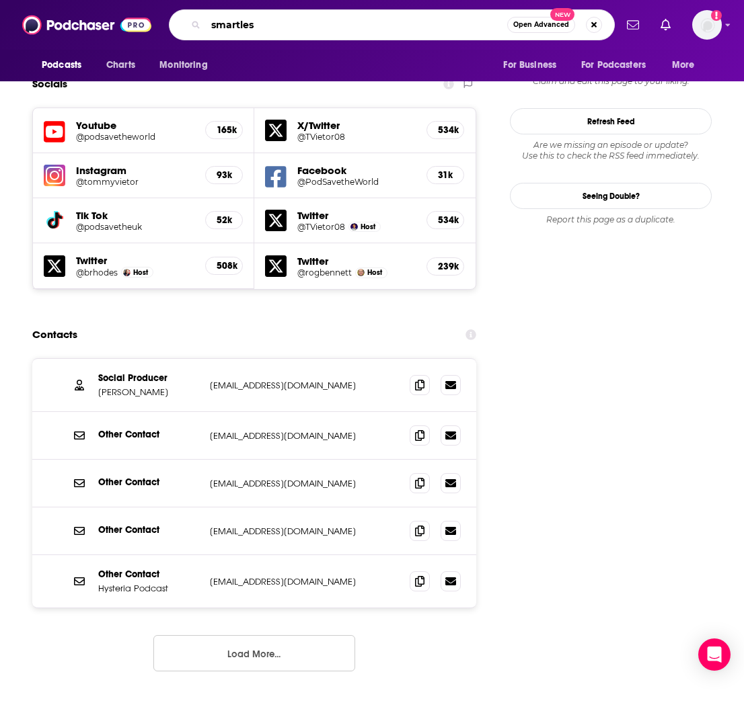
type input "smartless"
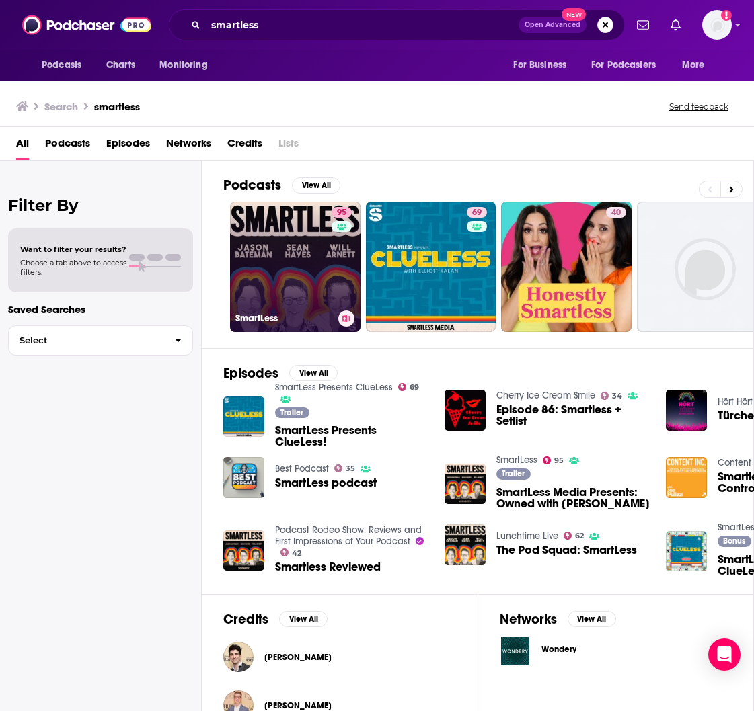
click at [292, 245] on link "95 SmartLess" at bounding box center [295, 267] width 130 height 130
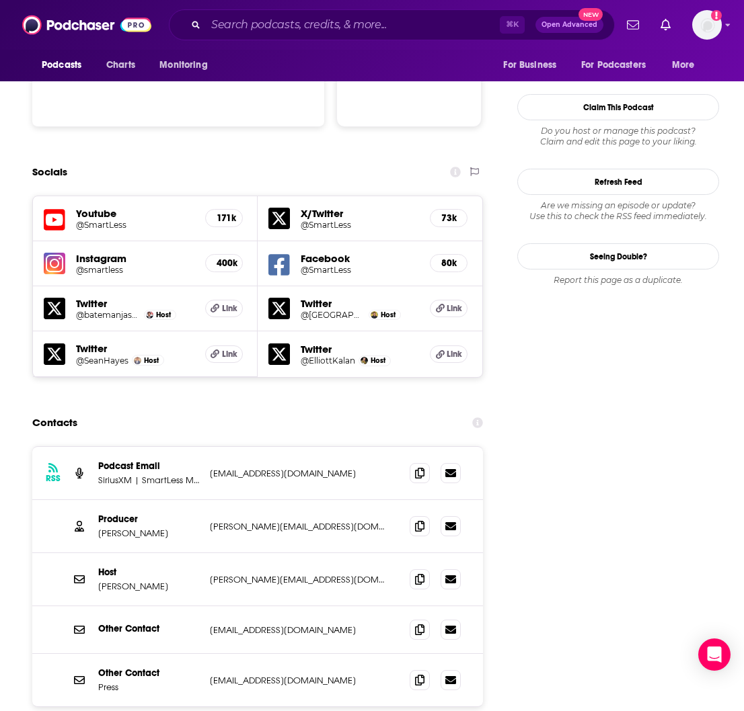
scroll to position [1451, 0]
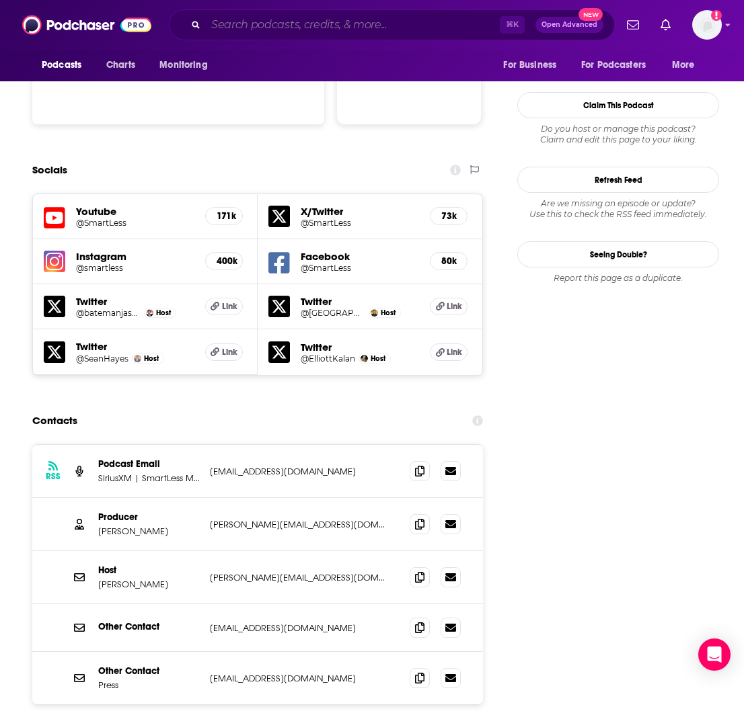
click at [235, 24] on input "Search podcasts, credits, & more..." at bounding box center [353, 25] width 294 height 22
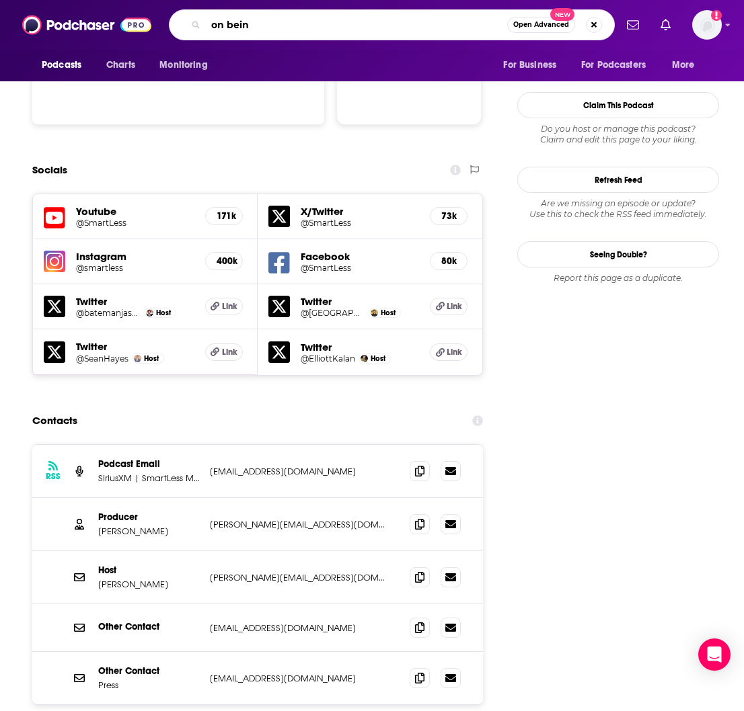
type input "on being"
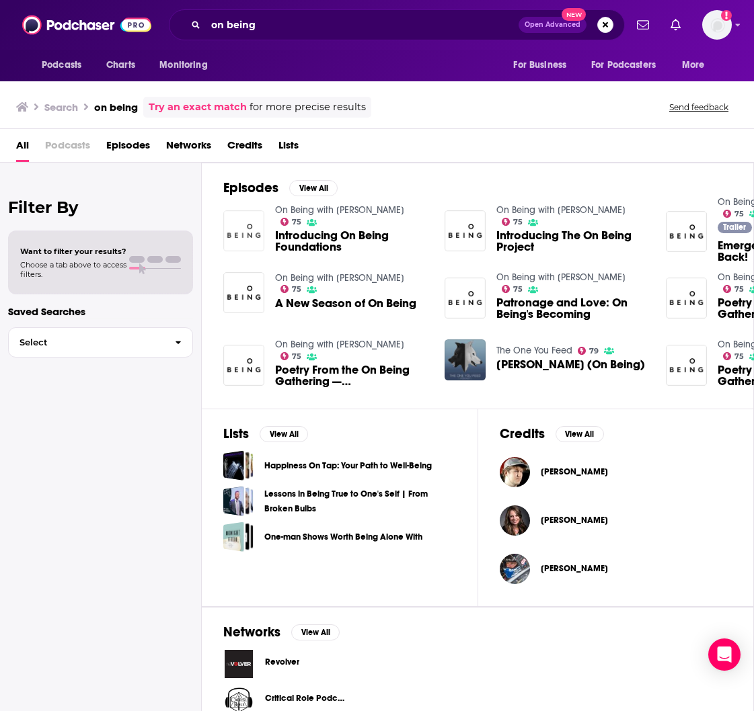
click at [257, 217] on img "Introducing On Being Foundations" at bounding box center [243, 230] width 41 height 41
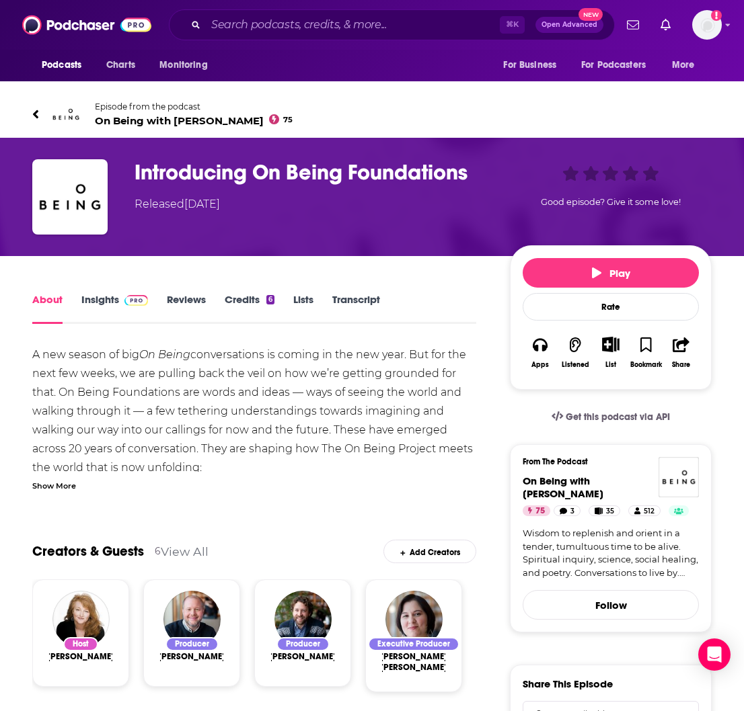
click at [142, 176] on h1 "Introducing On Being Foundations" at bounding box center [311, 172] width 354 height 26
click at [96, 194] on img "Introducing On Being Foundations" at bounding box center [69, 196] width 75 height 75
click at [77, 222] on img "Introducing On Being Foundations" at bounding box center [69, 196] width 75 height 75
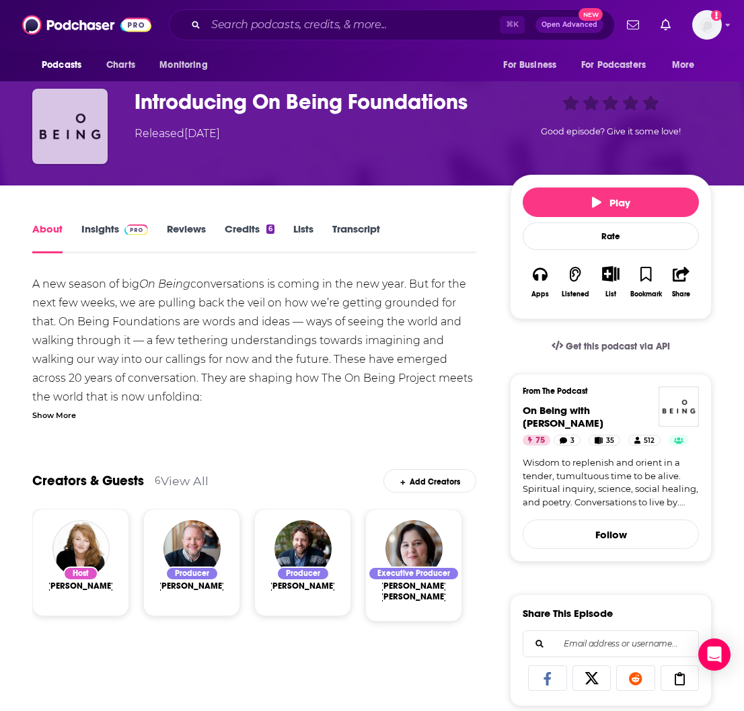
scroll to position [130, 0]
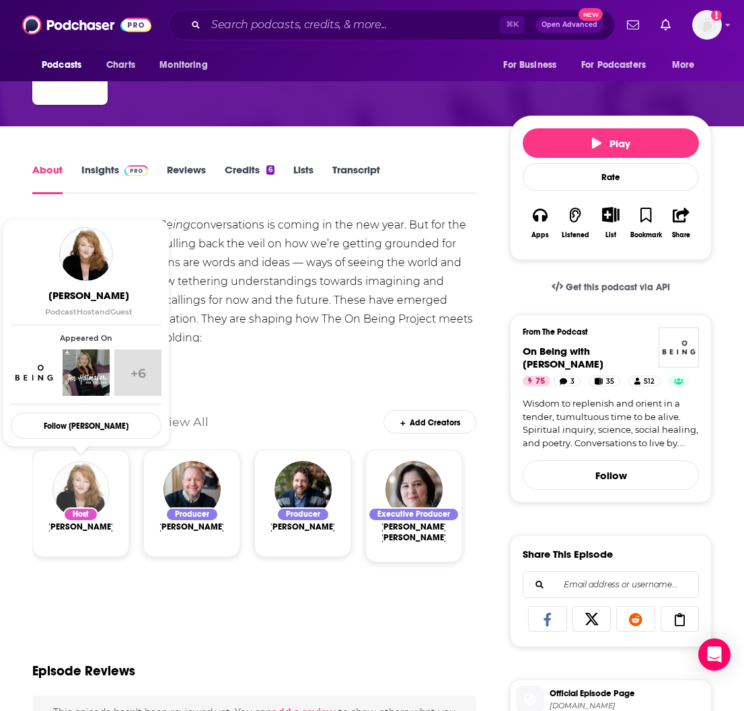
click at [89, 475] on img "Krista Tippett" at bounding box center [80, 489] width 57 height 57
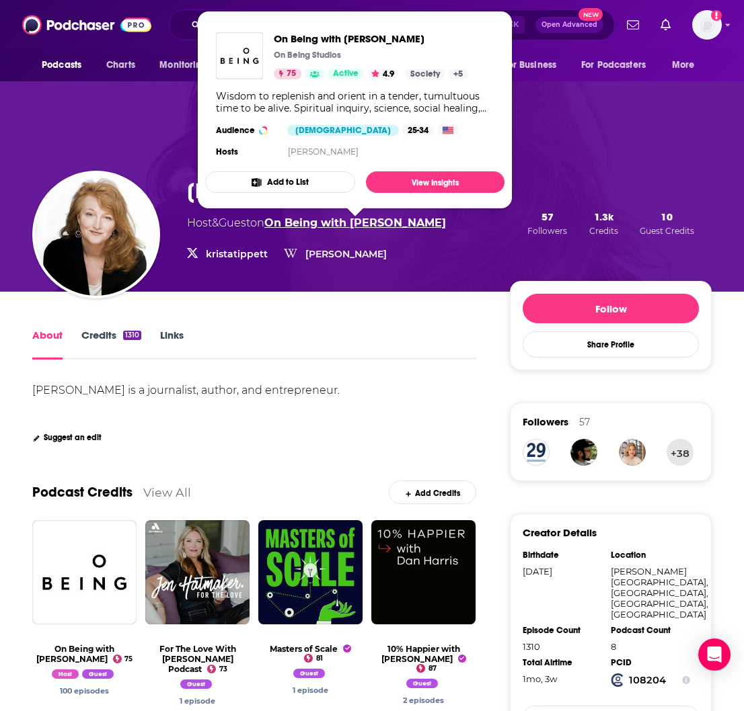
click at [344, 220] on link "On Being with Krista Tippett" at bounding box center [355, 223] width 182 height 13
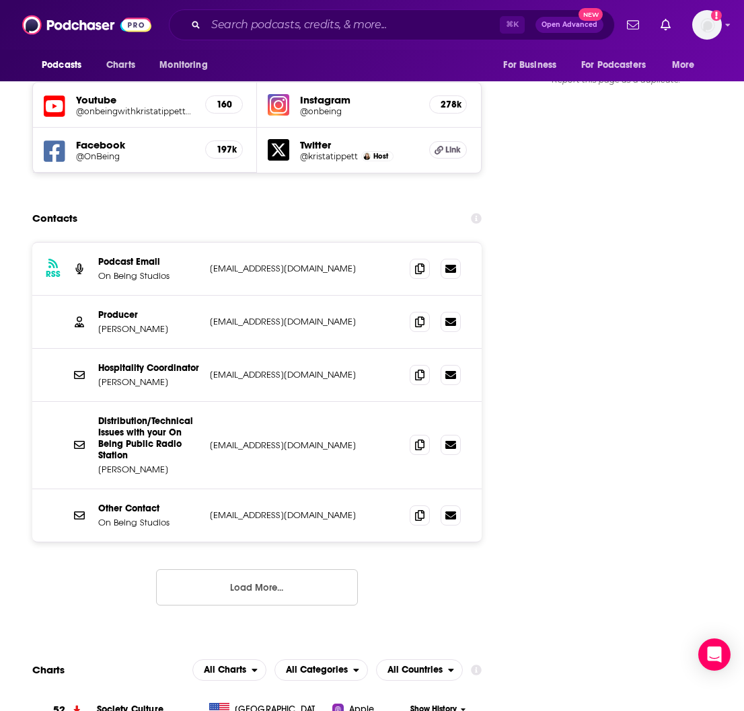
scroll to position [1668, 0]
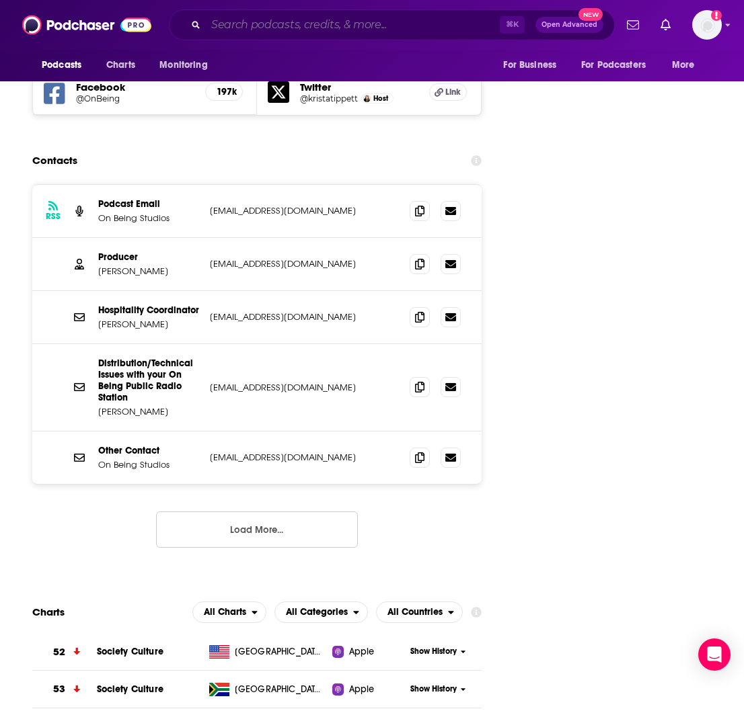
click at [243, 26] on input "Search podcasts, credits, & more..." at bounding box center [353, 25] width 294 height 22
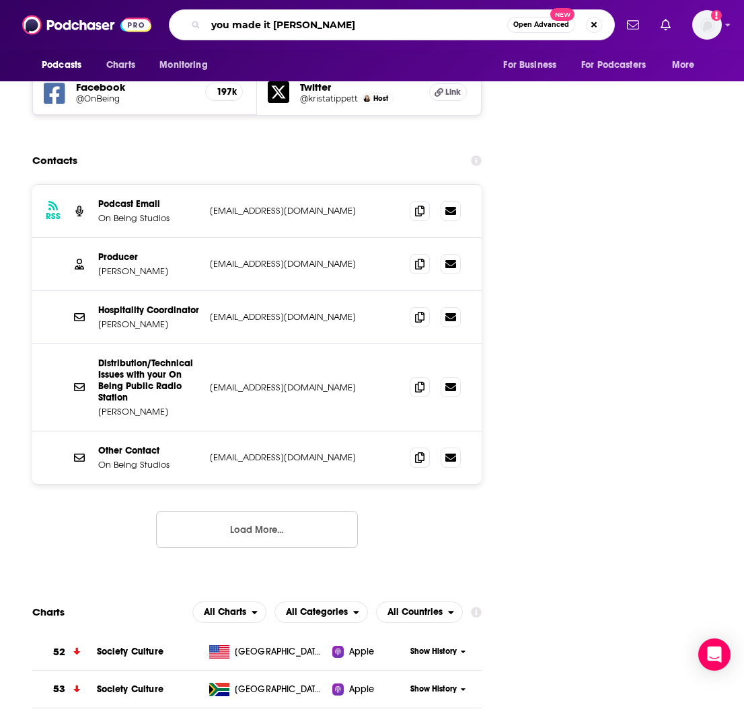
type input "you made it weird"
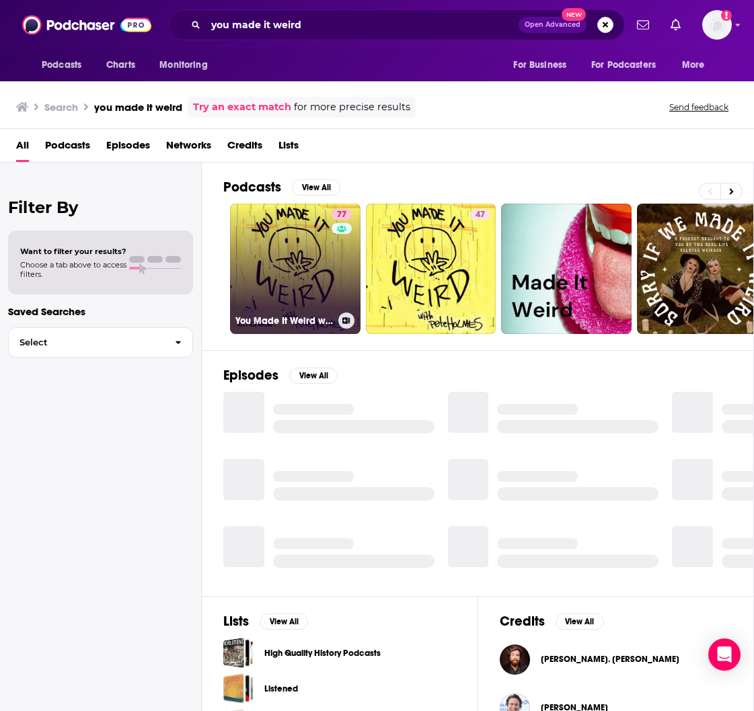
click at [336, 266] on div "77" at bounding box center [344, 261] width 24 height 104
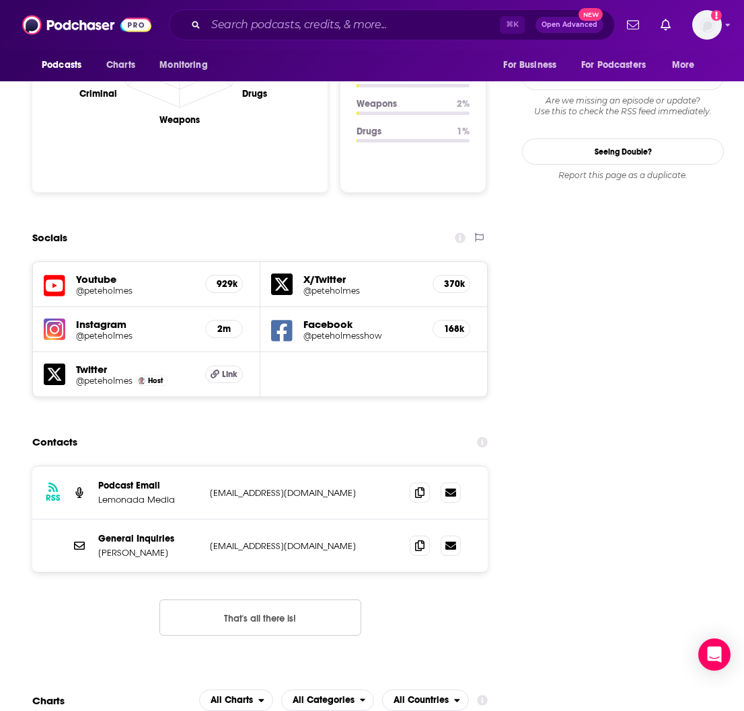
scroll to position [1445, 0]
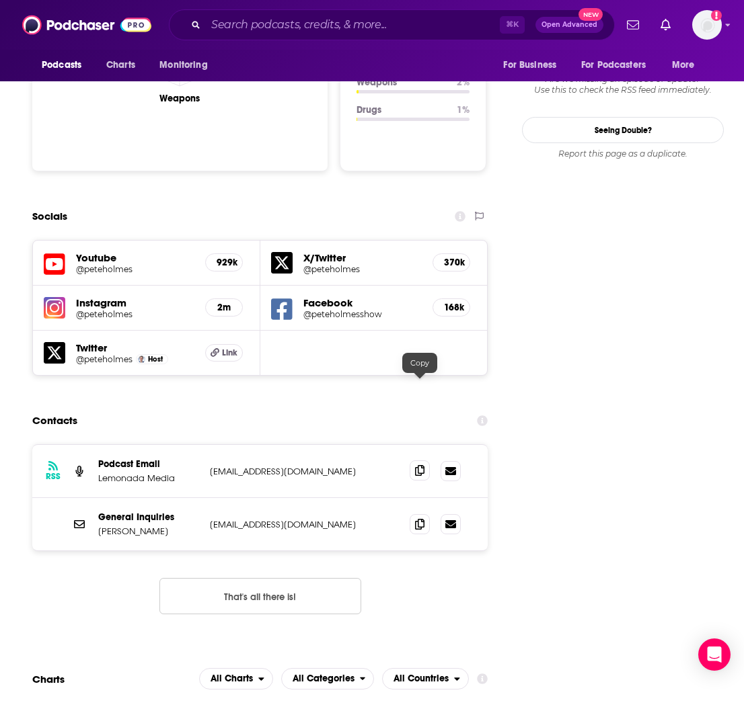
click at [420, 465] on icon at bounding box center [419, 470] width 9 height 11
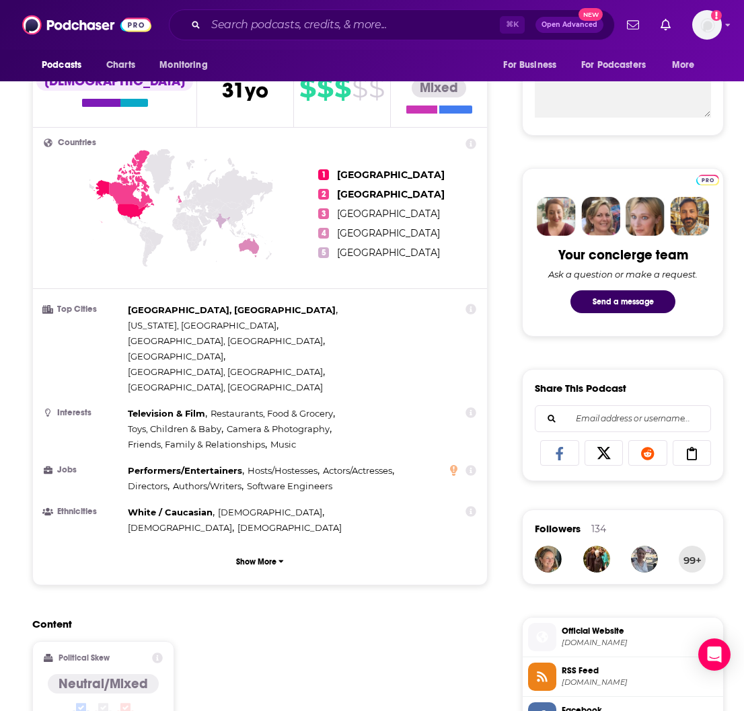
scroll to position [0, 0]
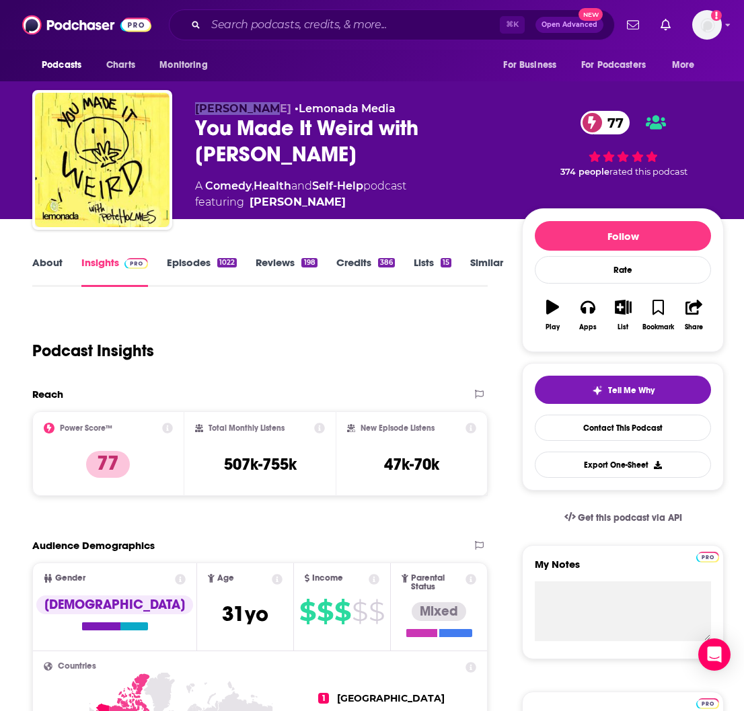
drag, startPoint x: 266, startPoint y: 106, endPoint x: 198, endPoint y: 108, distance: 68.0
click at [198, 108] on span "Pete Holmes" at bounding box center [243, 108] width 96 height 13
copy span "Pete Holmes"
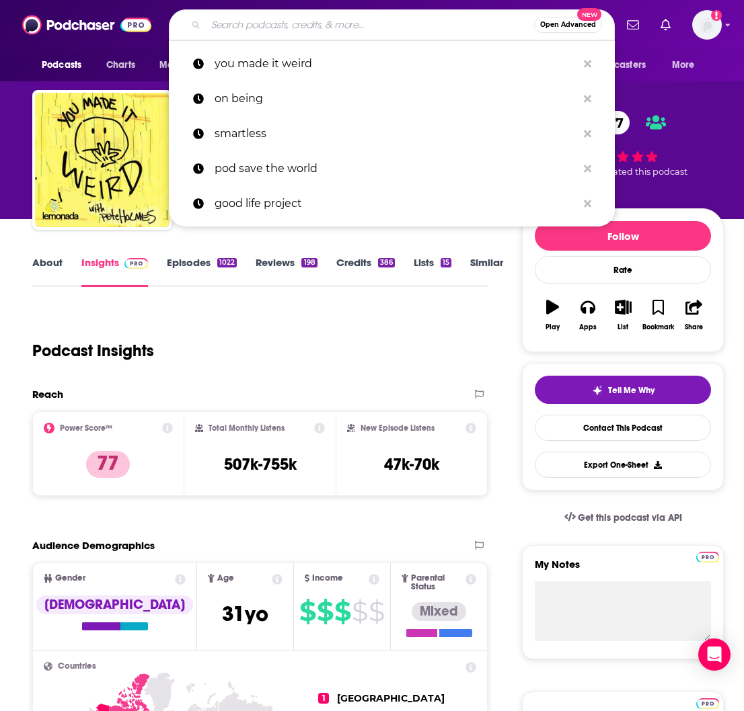
click at [260, 25] on input "Search podcasts, credits, & more..." at bounding box center [370, 25] width 328 height 22
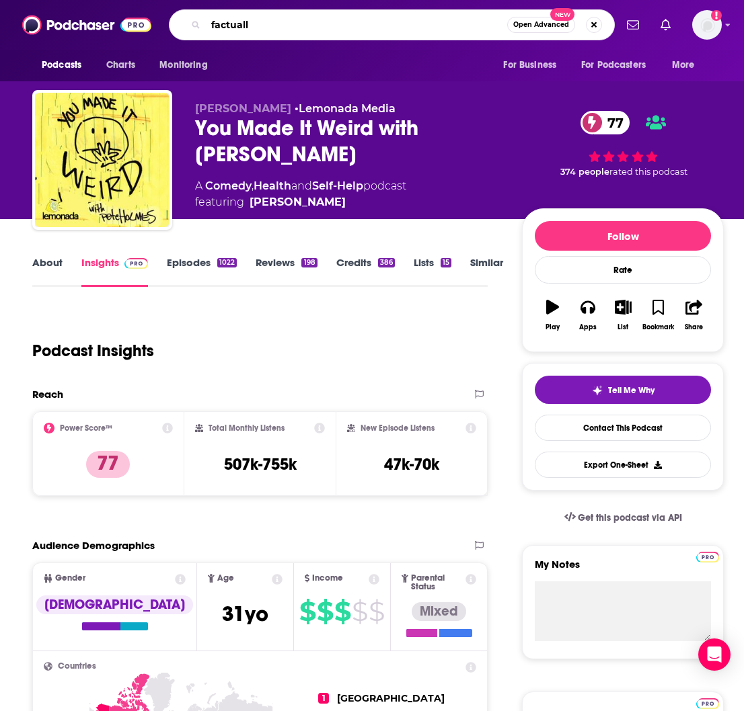
type input "factually"
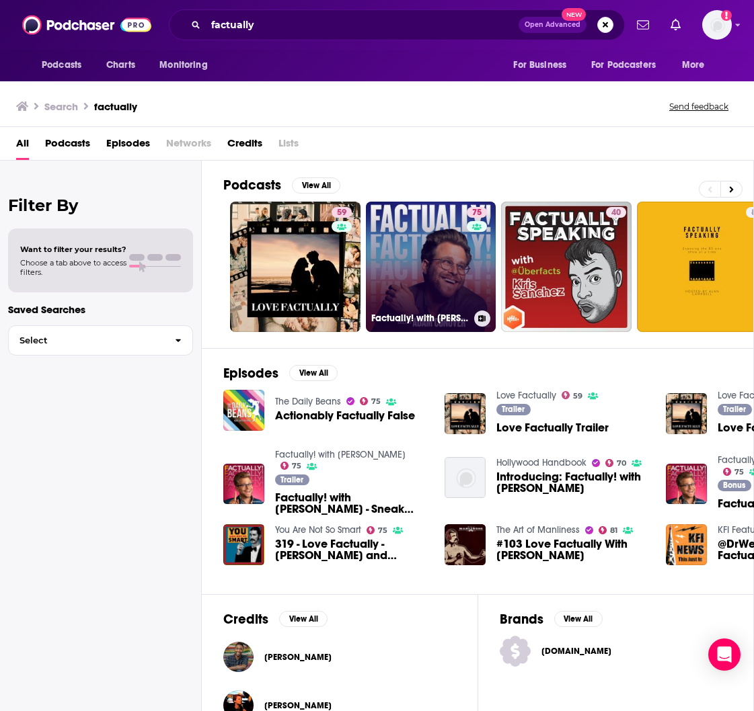
click at [381, 239] on link "75 Factually! with Adam Conover" at bounding box center [431, 267] width 130 height 130
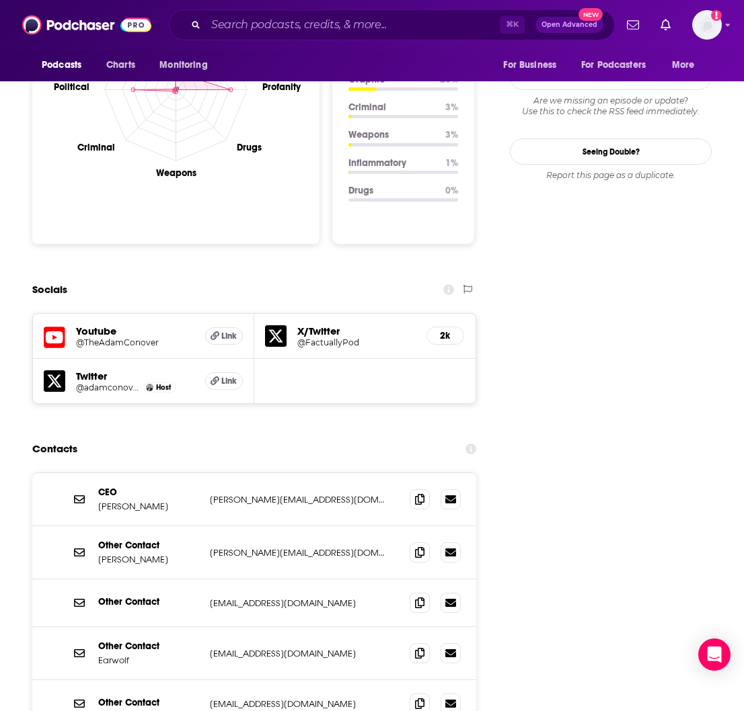
scroll to position [1432, 0]
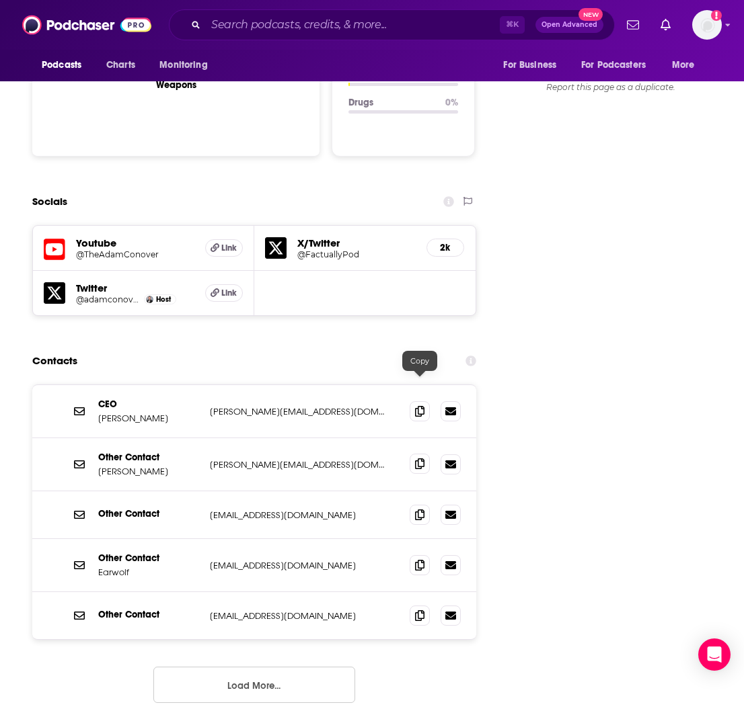
click at [417, 459] on icon at bounding box center [419, 464] width 9 height 11
click at [422, 514] on icon at bounding box center [419, 565] width 9 height 11
click at [416, 514] on icon at bounding box center [419, 615] width 9 height 11
click at [249, 22] on input "Search podcasts, credits, & more..." at bounding box center [353, 25] width 294 height 22
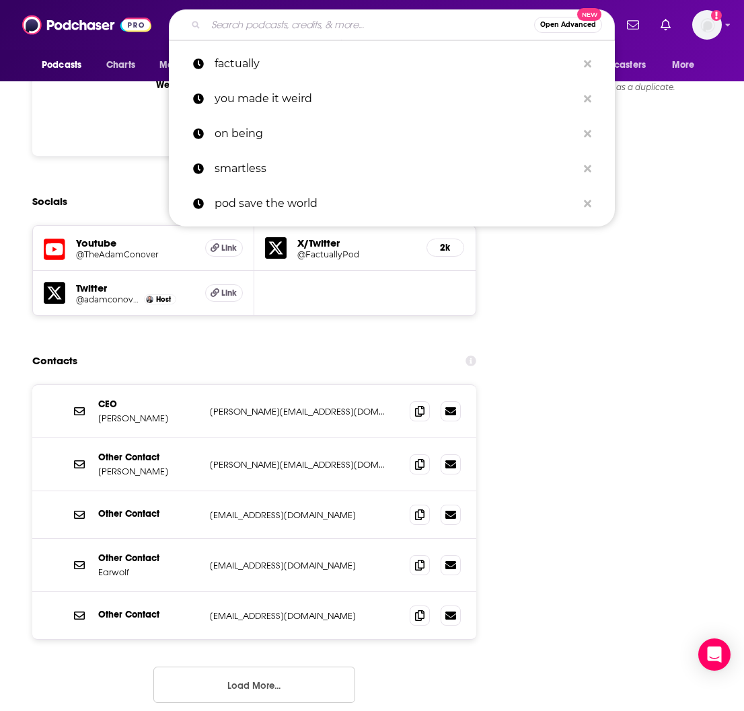
paste input "skinnyconfidential"
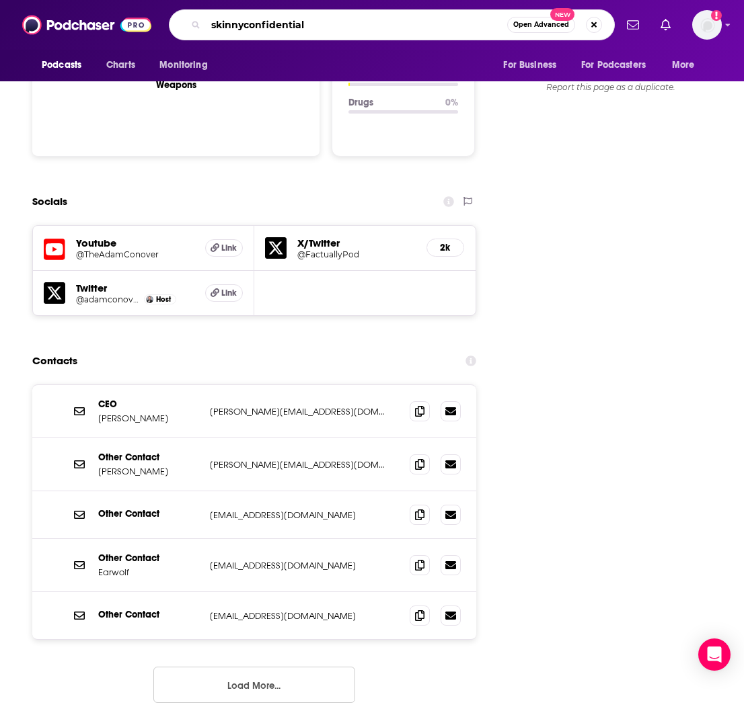
click at [242, 24] on input "skinnyconfidential" at bounding box center [356, 25] width 301 height 22
type input "skinny confidential"
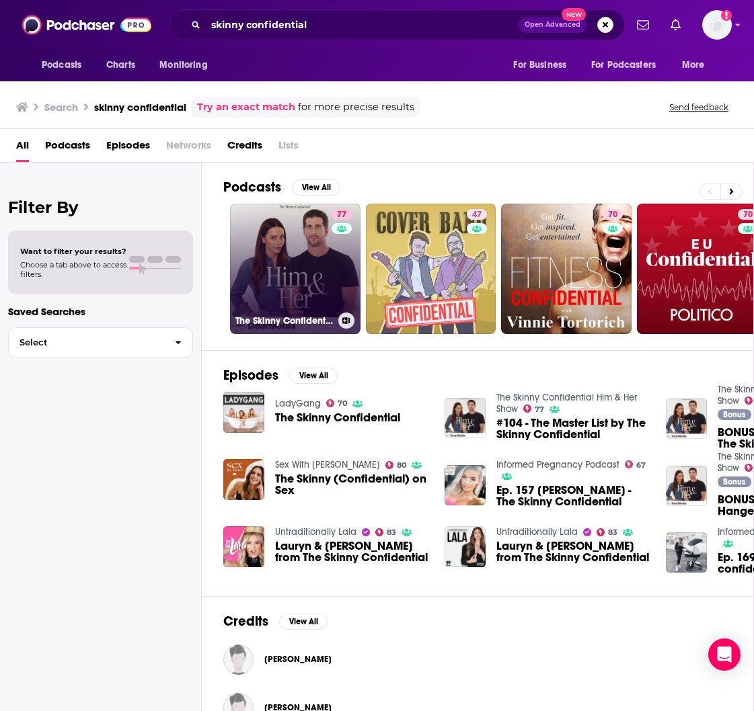
click at [291, 268] on link "77 The Skinny Confidential Him & Her Show" at bounding box center [295, 269] width 130 height 130
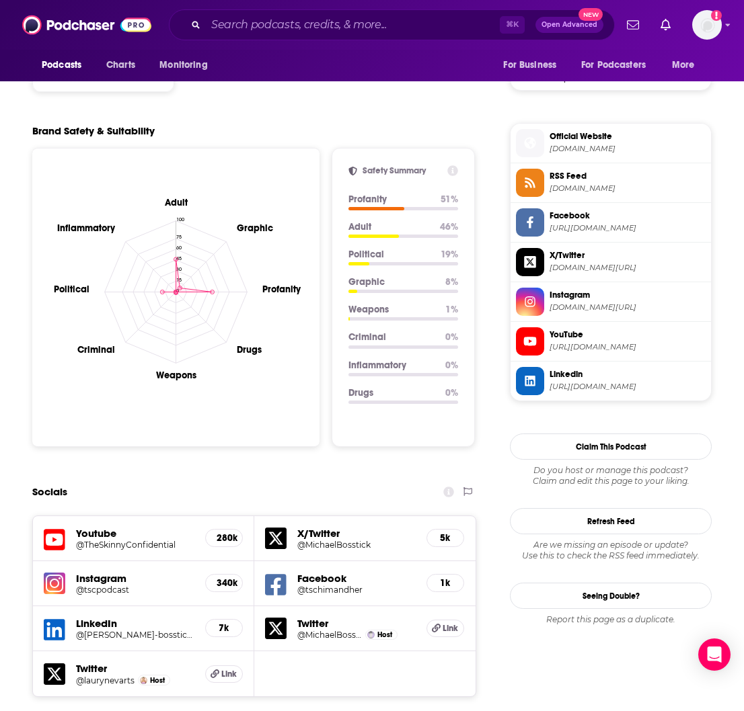
scroll to position [1596, 0]
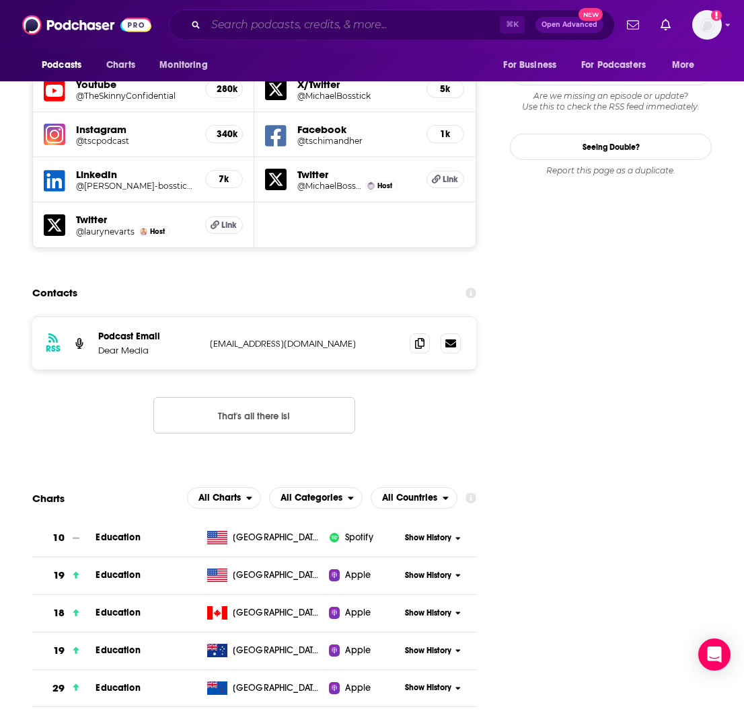
click at [229, 32] on input "Search podcasts, credits, & more..." at bounding box center [353, 25] width 294 height 22
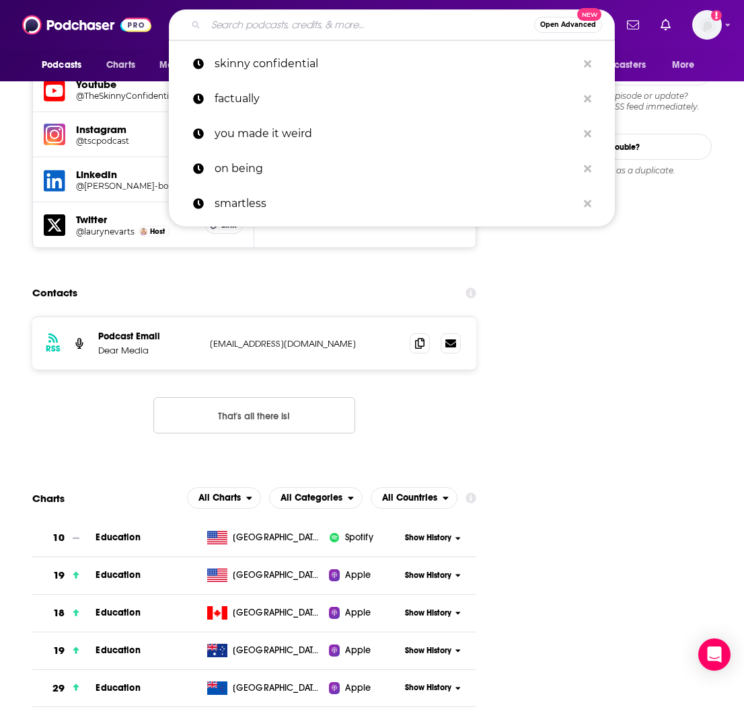
paste input "The [PERSON_NAME] Podcast"
type input "The [PERSON_NAME] Podcast"
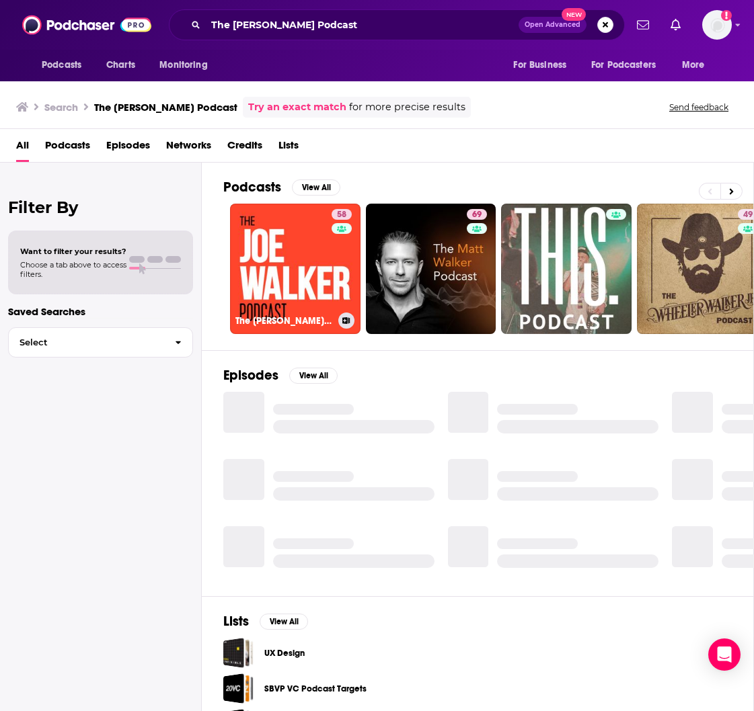
click at [296, 262] on link "58 The Joe Walker Podcast" at bounding box center [295, 269] width 130 height 130
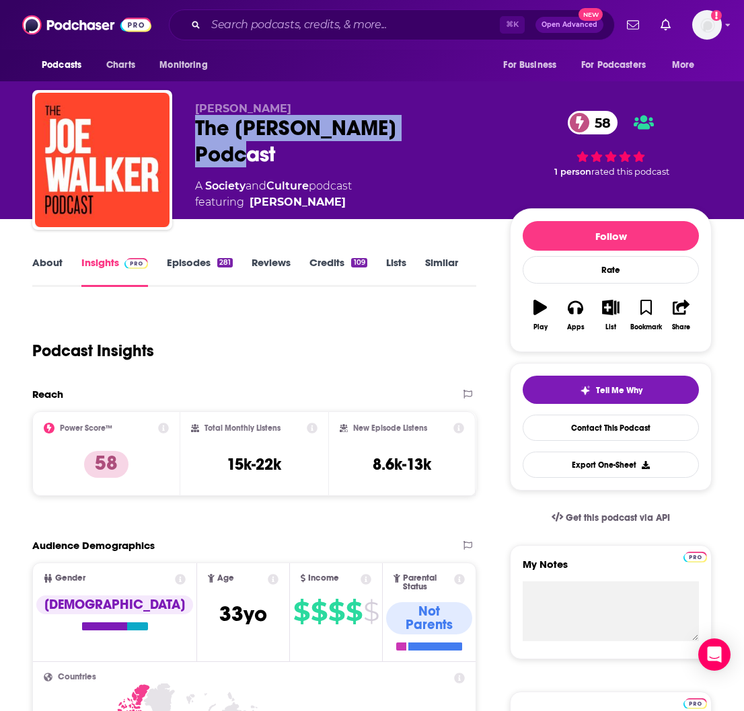
drag, startPoint x: 430, startPoint y: 126, endPoint x: 197, endPoint y: 130, distance: 233.4
click at [197, 130] on div "The Joe Walker Podcast 58" at bounding box center [341, 141] width 293 height 52
copy h2 "The [PERSON_NAME] Podcast"
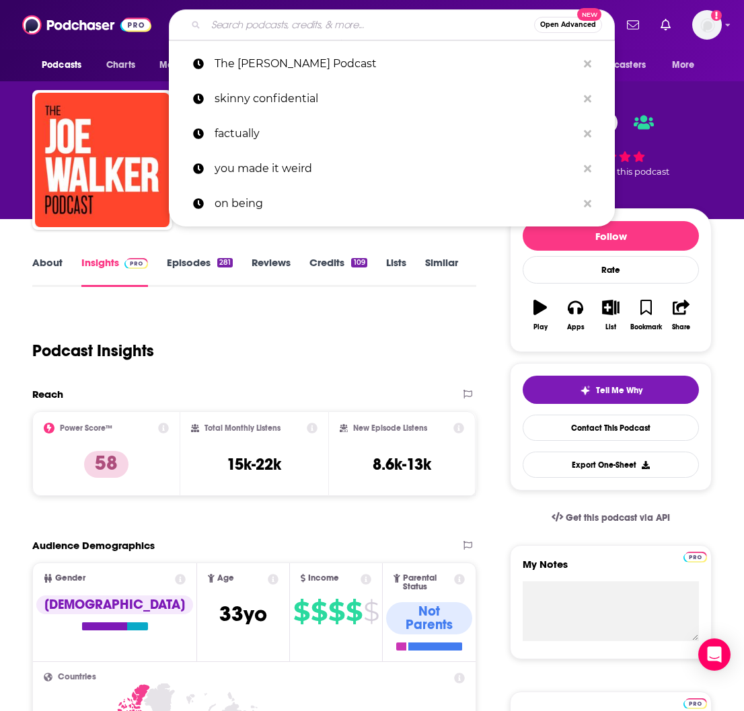
click at [251, 20] on input "Search podcasts, credits, & more..." at bounding box center [370, 25] width 328 height 22
paste input "Slate: Money"
type input "Slate: Money"
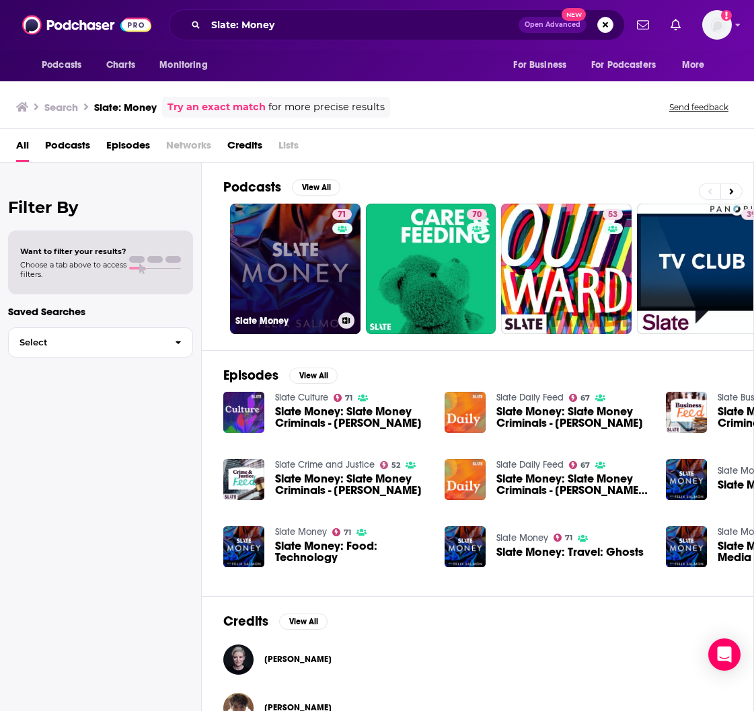
click at [259, 249] on link "71 Slate Money" at bounding box center [295, 269] width 130 height 130
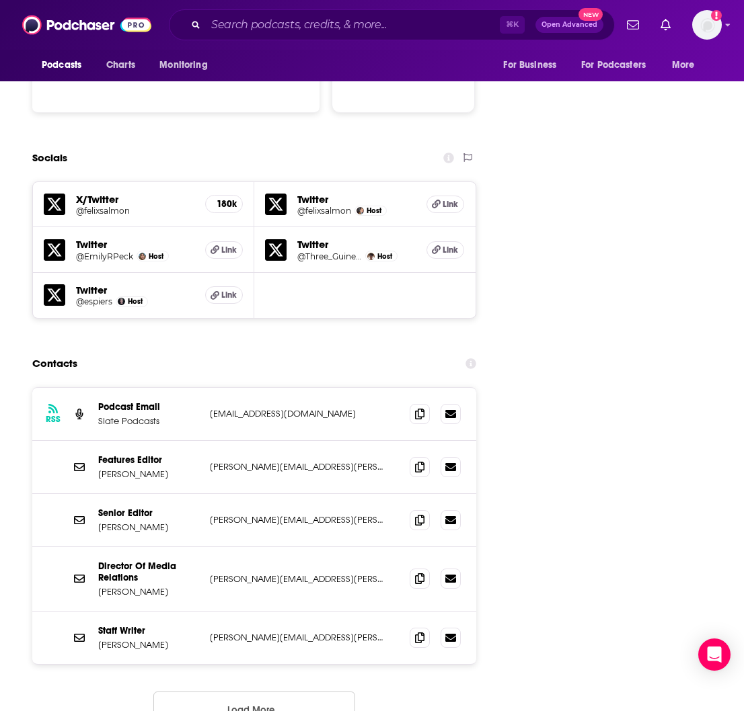
scroll to position [1452, 0]
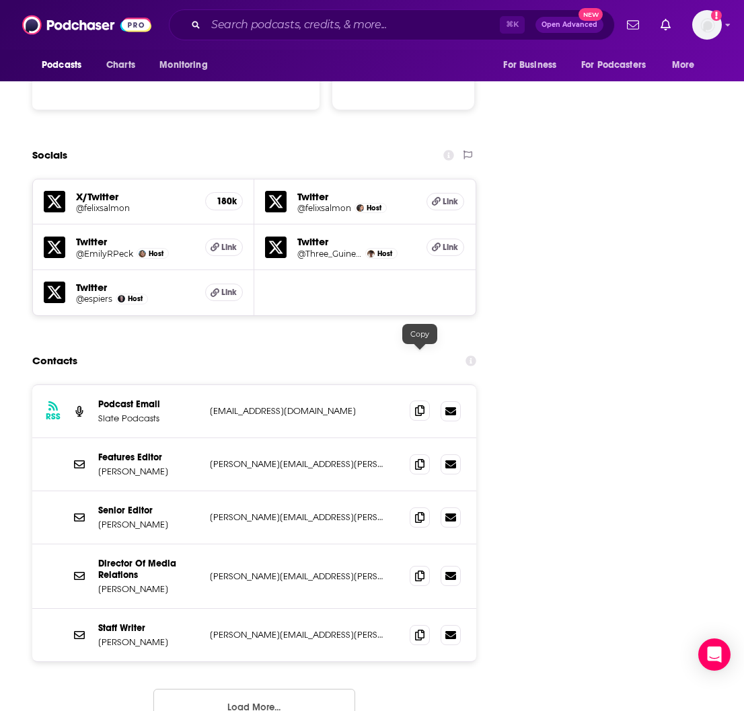
click at [420, 406] on icon at bounding box center [419, 411] width 9 height 11
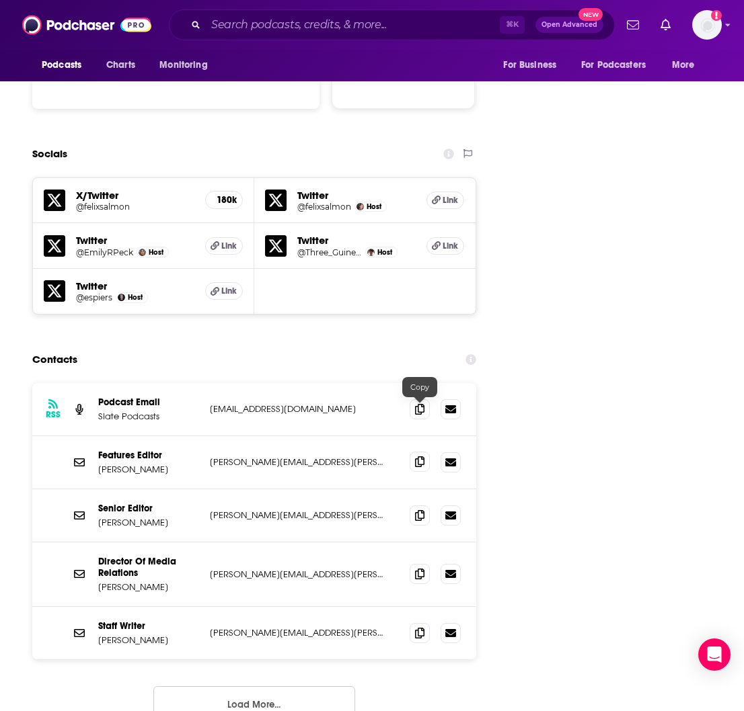
click at [415, 452] on span at bounding box center [420, 462] width 20 height 20
click at [417, 510] on icon at bounding box center [419, 515] width 9 height 11
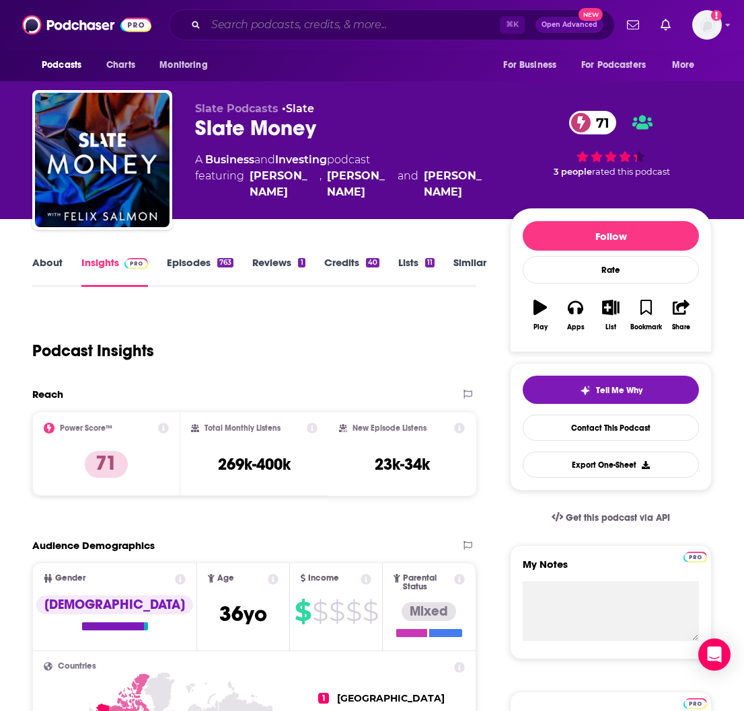
click at [288, 21] on input "Search podcasts, credits, & more..." at bounding box center [353, 25] width 294 height 22
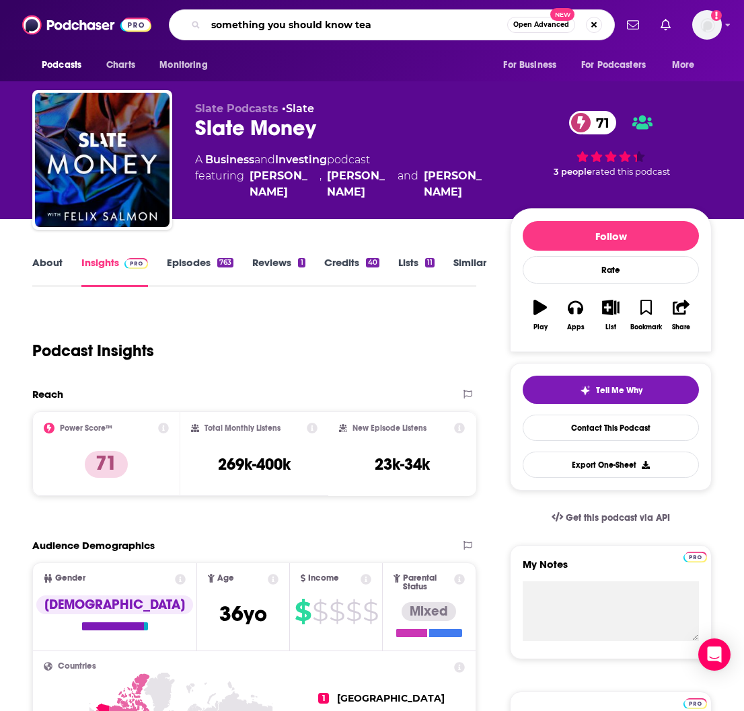
type input "something you should know team"
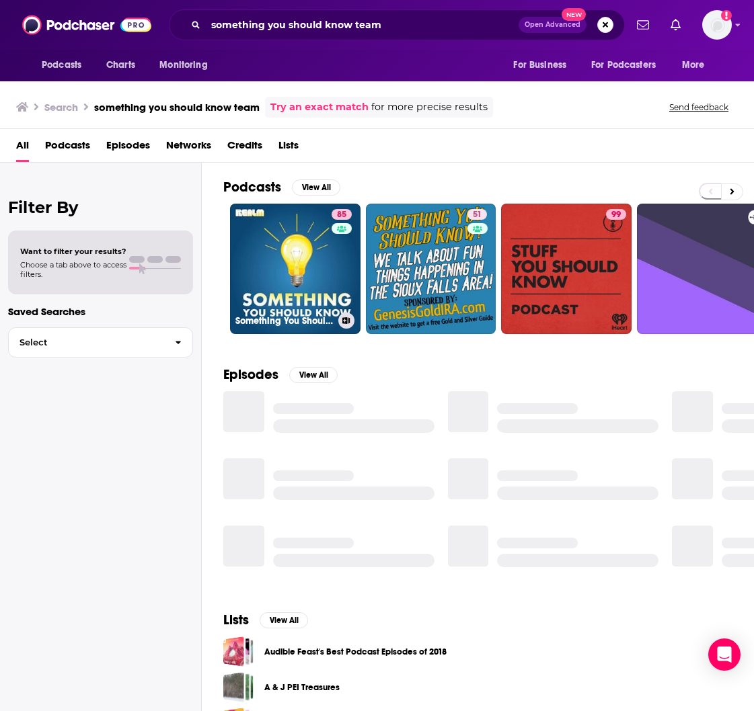
click at [280, 241] on link "85 Something You Should Know" at bounding box center [295, 269] width 130 height 130
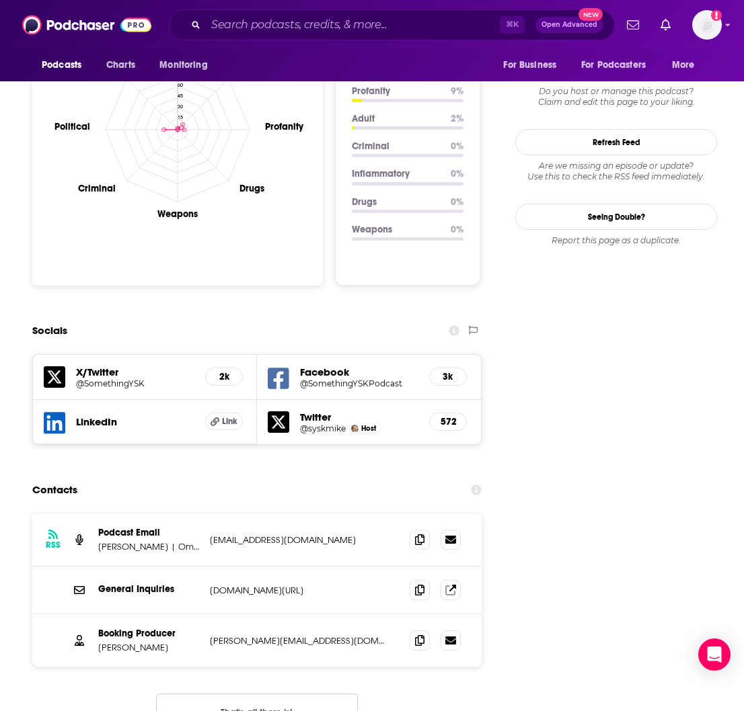
scroll to position [1286, 0]
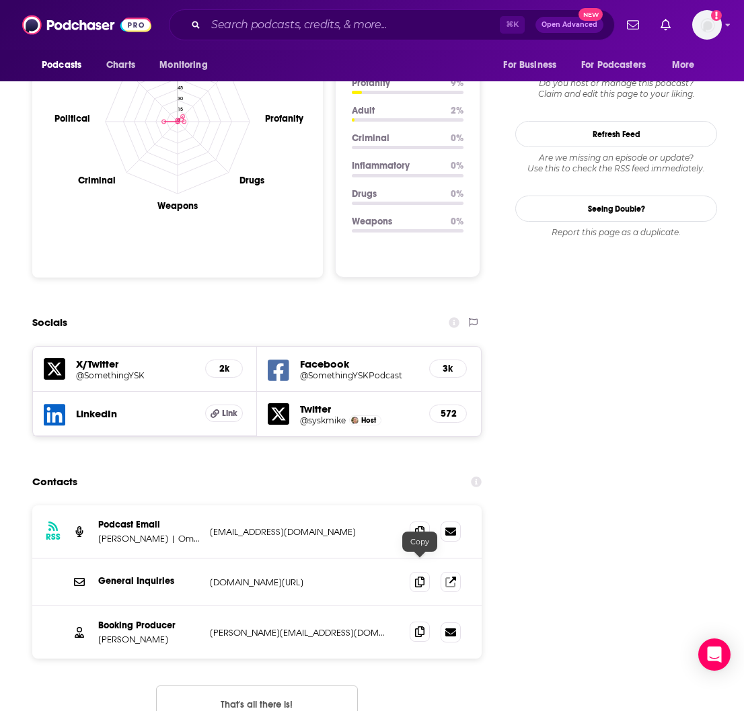
click at [422, 627] on icon at bounding box center [419, 632] width 9 height 11
click at [427, 572] on span at bounding box center [420, 582] width 20 height 20
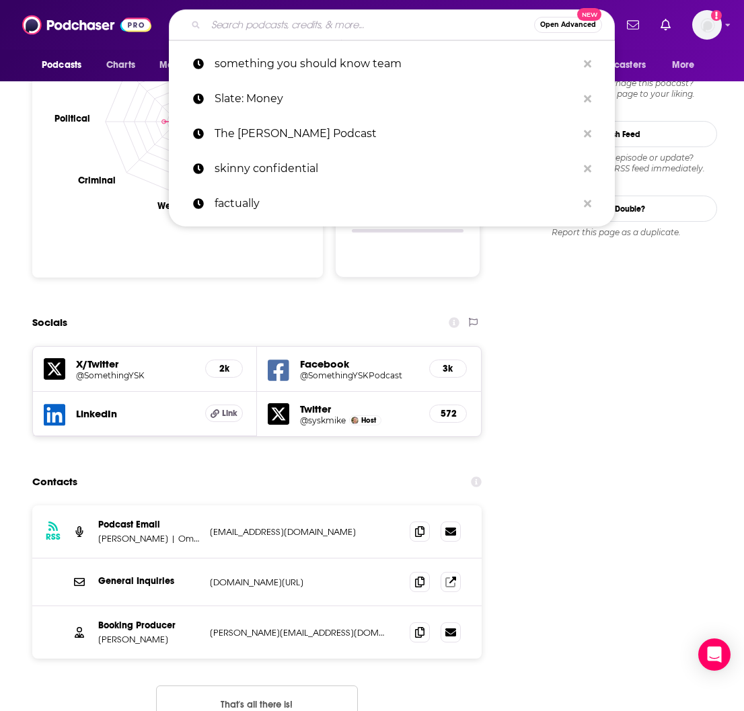
click at [241, 15] on input "Search podcasts, credits, & more..." at bounding box center [370, 25] width 328 height 22
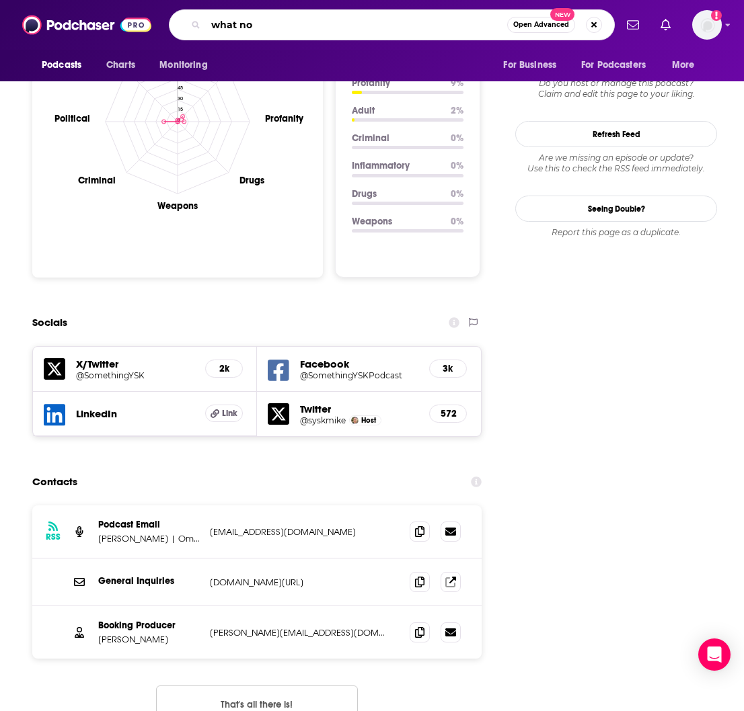
type input "what now"
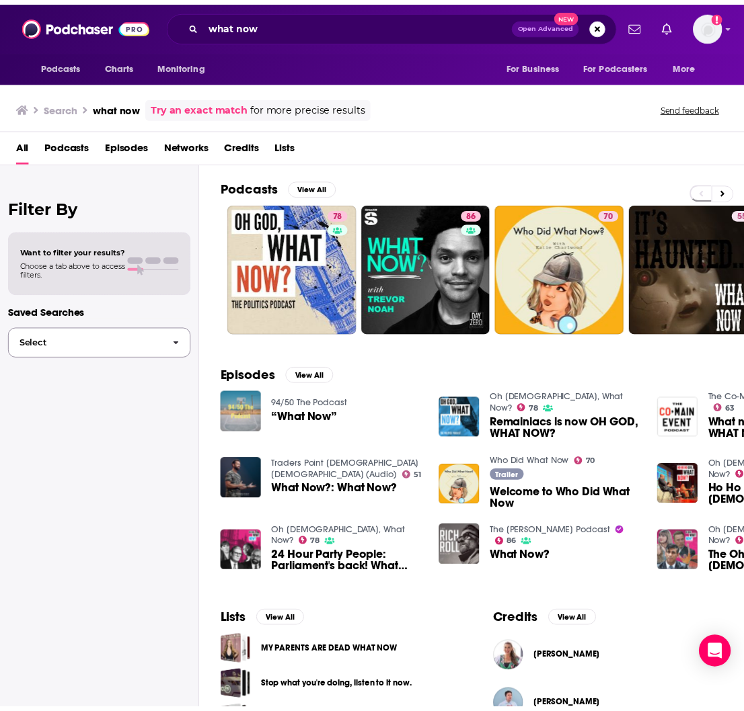
scroll to position [118, 0]
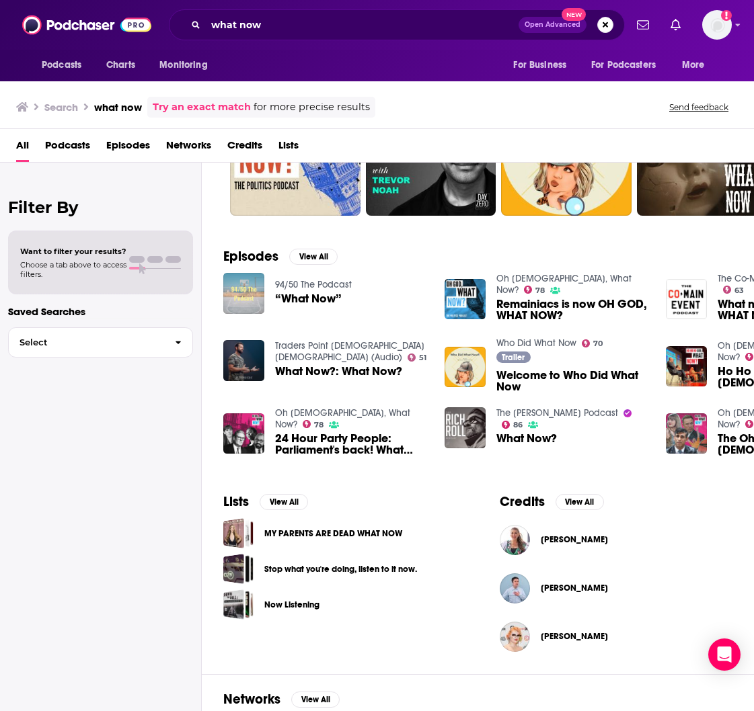
click at [241, 305] on img "“What Now”" at bounding box center [243, 293] width 41 height 41
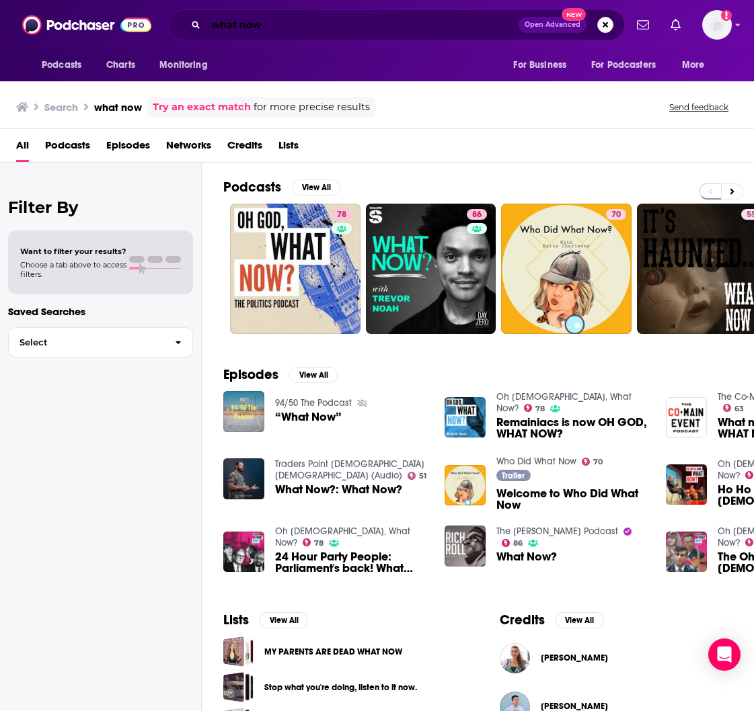
click at [292, 14] on input "what now" at bounding box center [362, 25] width 313 height 22
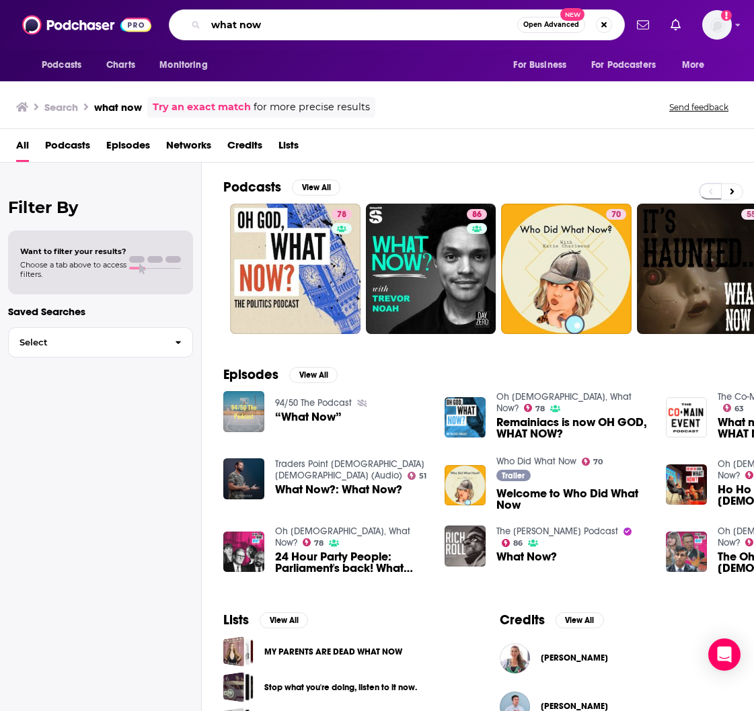
click at [291, 23] on input "what now" at bounding box center [361, 25] width 311 height 22
type input "what now [PERSON_NAME]"
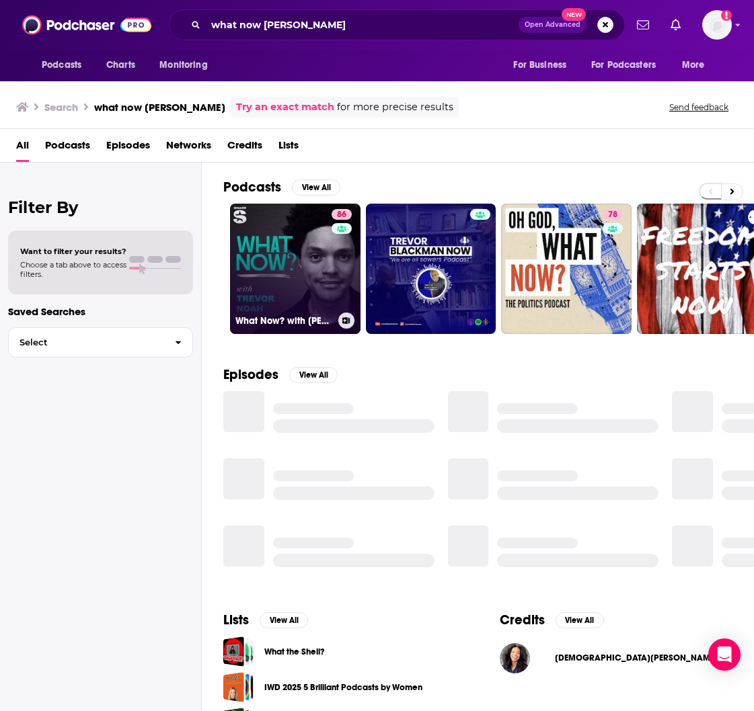
click at [332, 246] on div "86" at bounding box center [344, 261] width 24 height 104
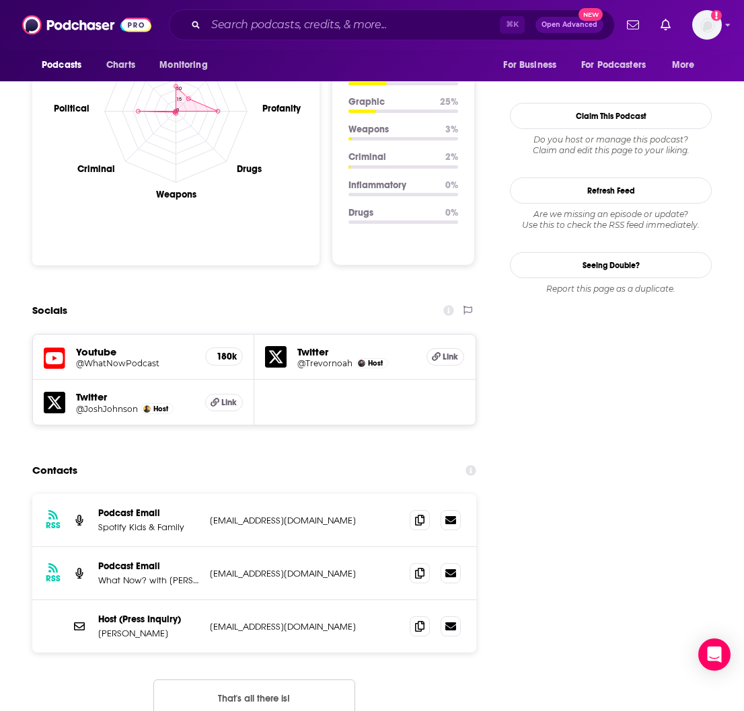
scroll to position [1332, 0]
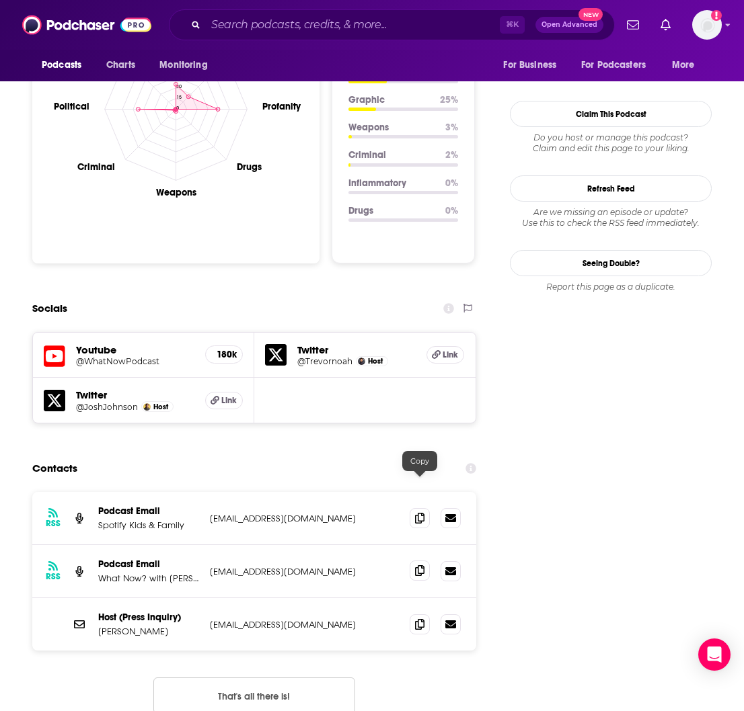
click at [415, 566] on icon at bounding box center [419, 571] width 9 height 11
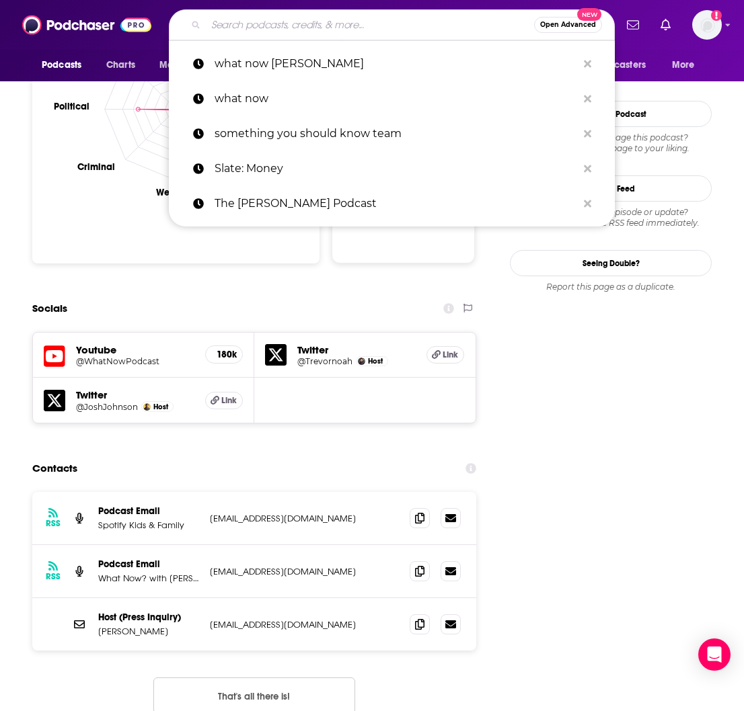
click at [258, 20] on input "Search podcasts, credits, & more..." at bounding box center [370, 25] width 328 height 22
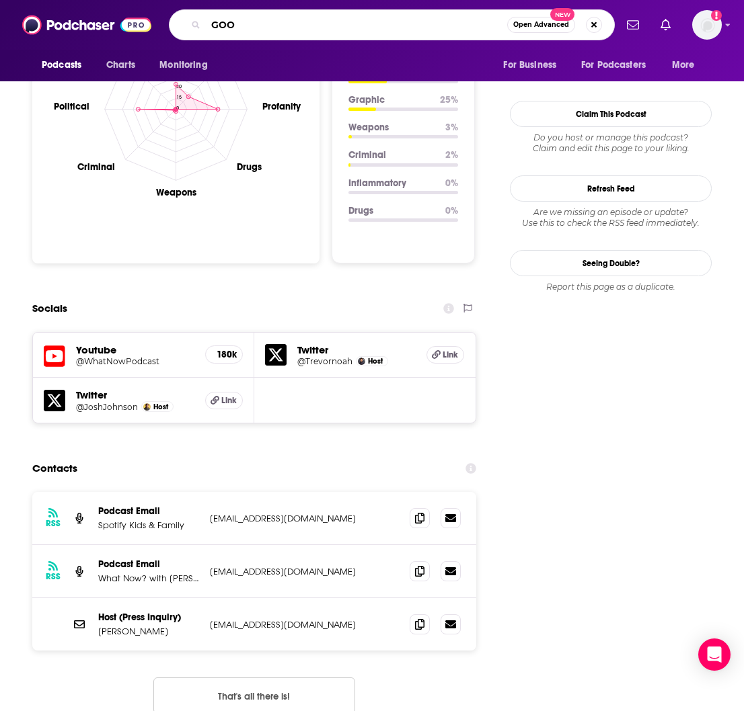
type input "GOOP"
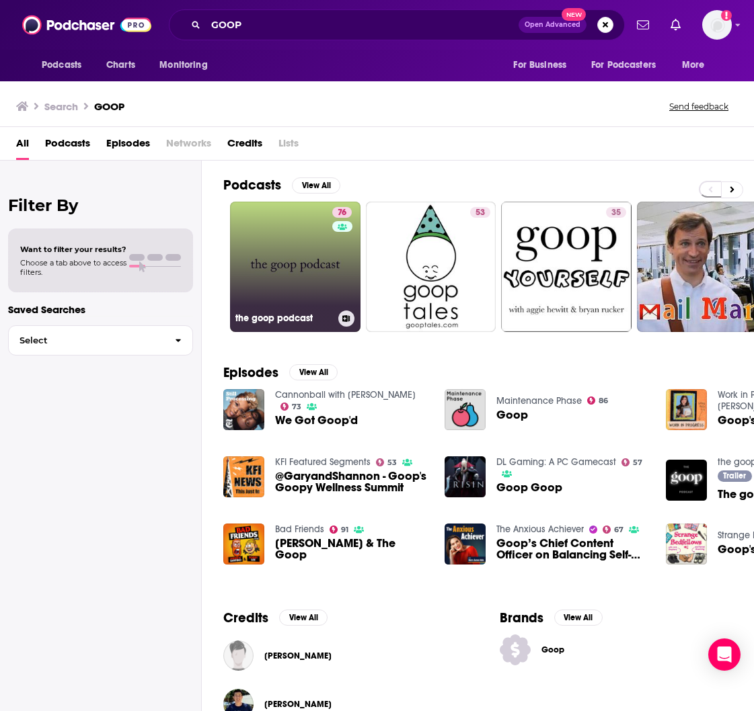
click at [306, 227] on link "76 the goop podcast" at bounding box center [295, 267] width 130 height 130
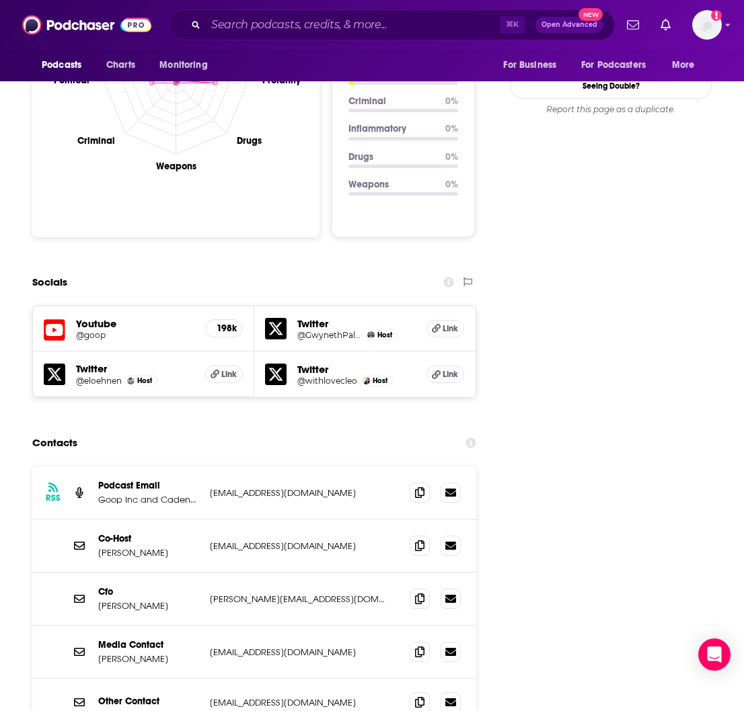
scroll to position [1379, 0]
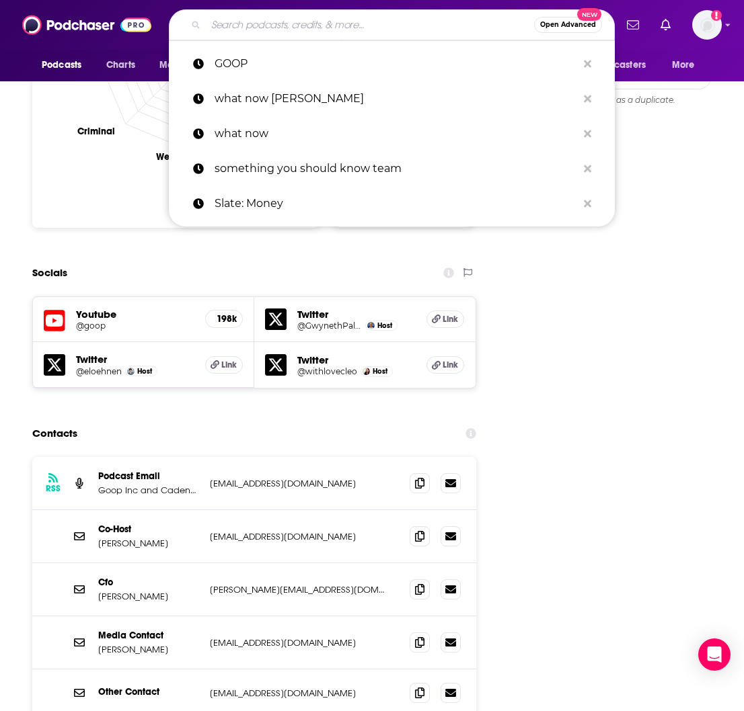
click at [220, 30] on input "Search podcasts, credits, & more..." at bounding box center [370, 25] width 328 height 22
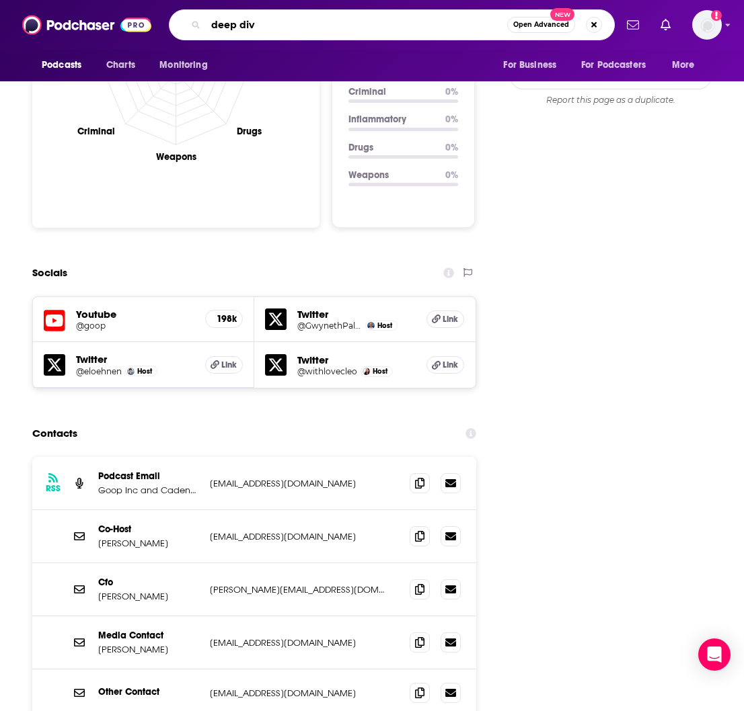
type input "deep dive"
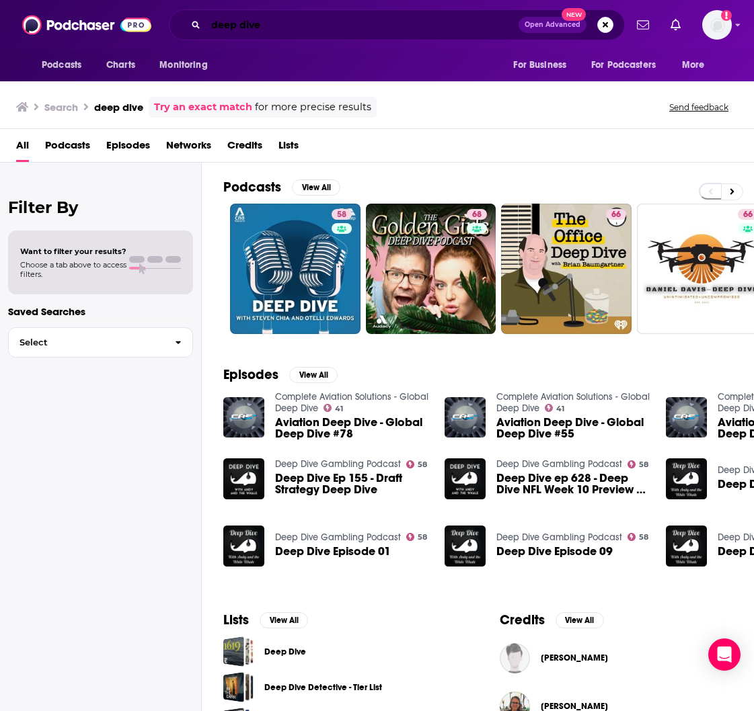
click at [284, 24] on input "deep dive" at bounding box center [362, 25] width 313 height 22
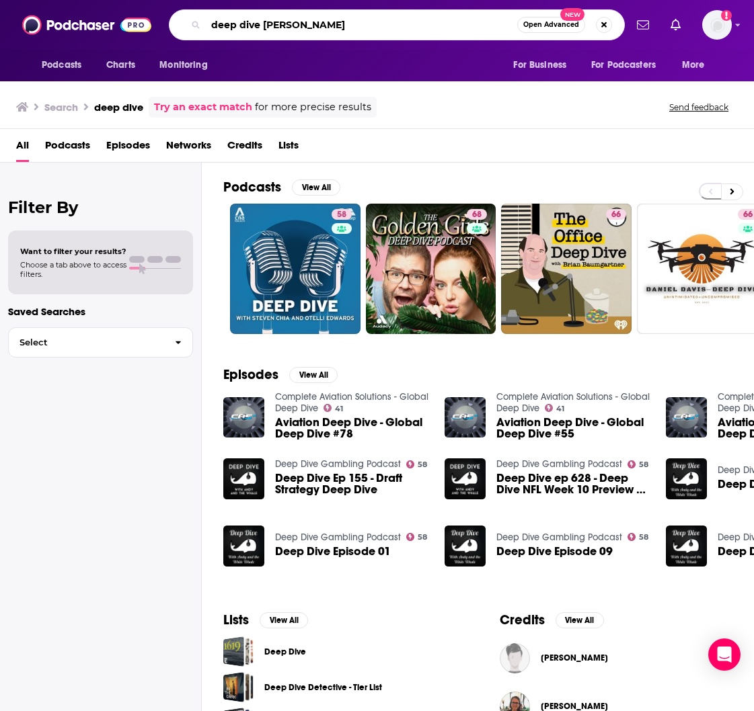
type input "deep dive [PERSON_NAME]"
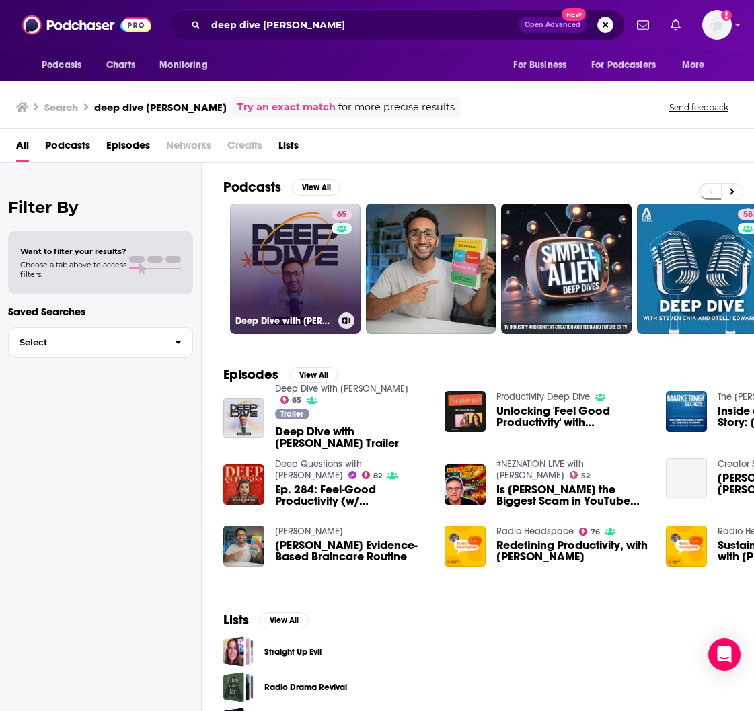
click at [310, 278] on link "65 Deep Dive with [PERSON_NAME]" at bounding box center [295, 269] width 130 height 130
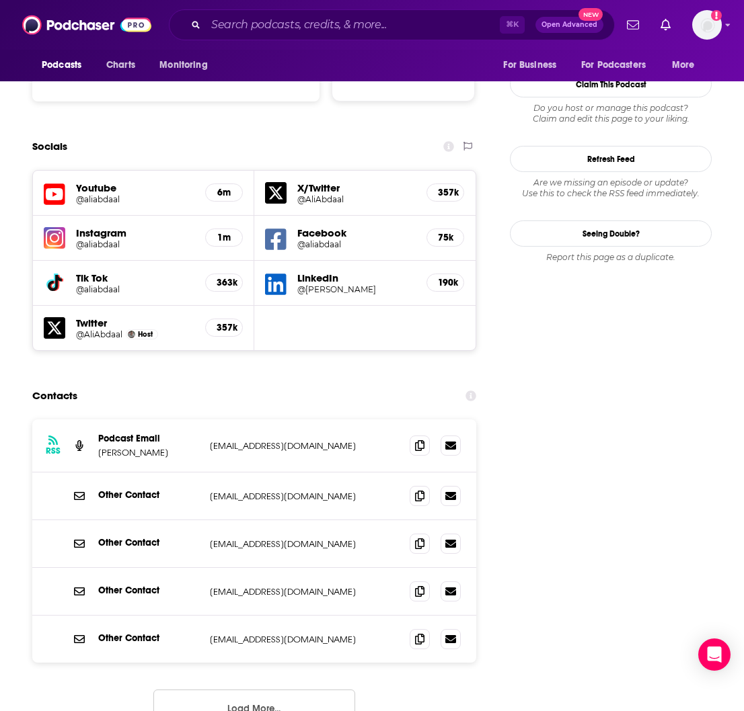
scroll to position [1628, 0]
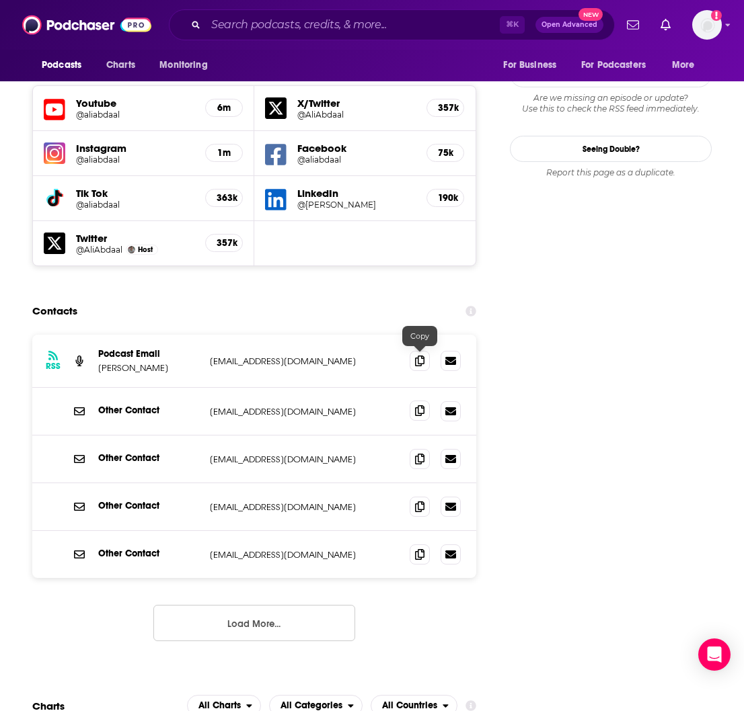
click at [419, 406] on icon at bounding box center [419, 411] width 9 height 11
click at [418, 549] on icon at bounding box center [419, 554] width 9 height 11
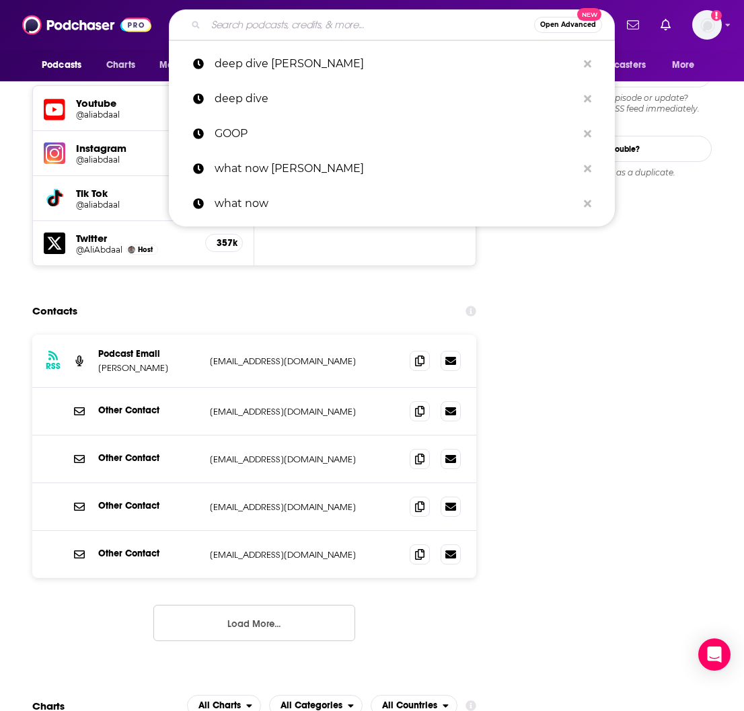
click at [260, 22] on input "Search podcasts, credits, & more..." at bounding box center [370, 25] width 328 height 22
paste input "[PERSON_NAME] Show"
type input "[PERSON_NAME] Show"
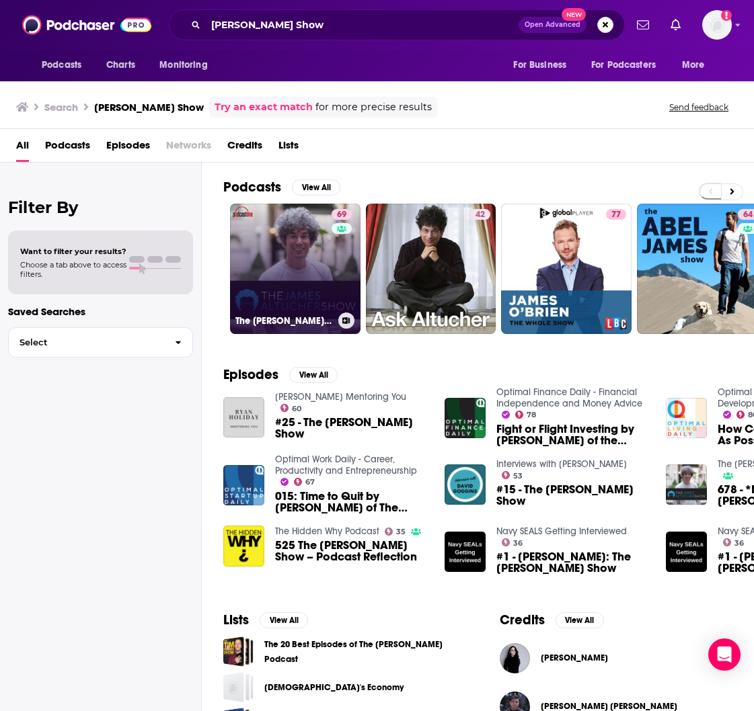
click at [311, 307] on link "69 The [PERSON_NAME] Show" at bounding box center [295, 269] width 130 height 130
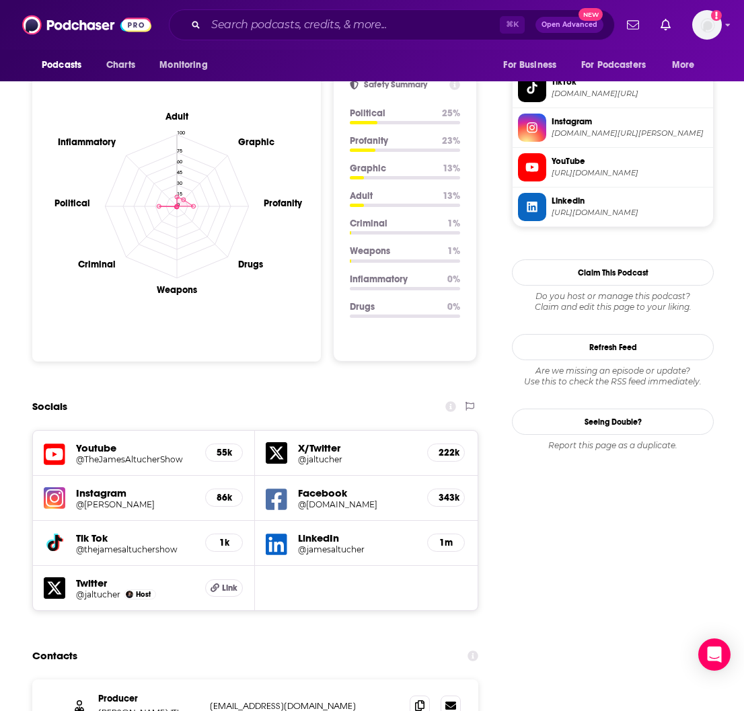
scroll to position [1471, 0]
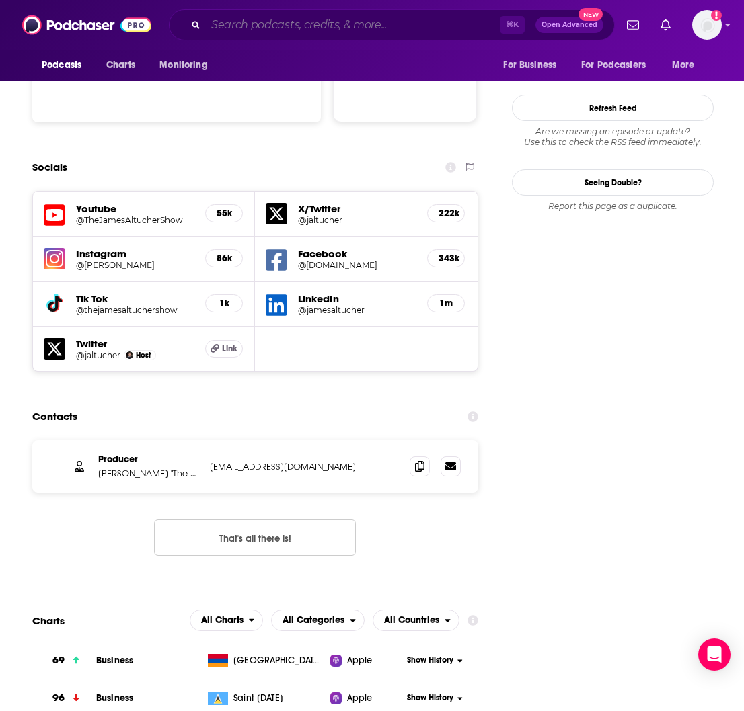
click at [310, 30] on input "Search podcasts, credits, & more..." at bounding box center [353, 25] width 294 height 22
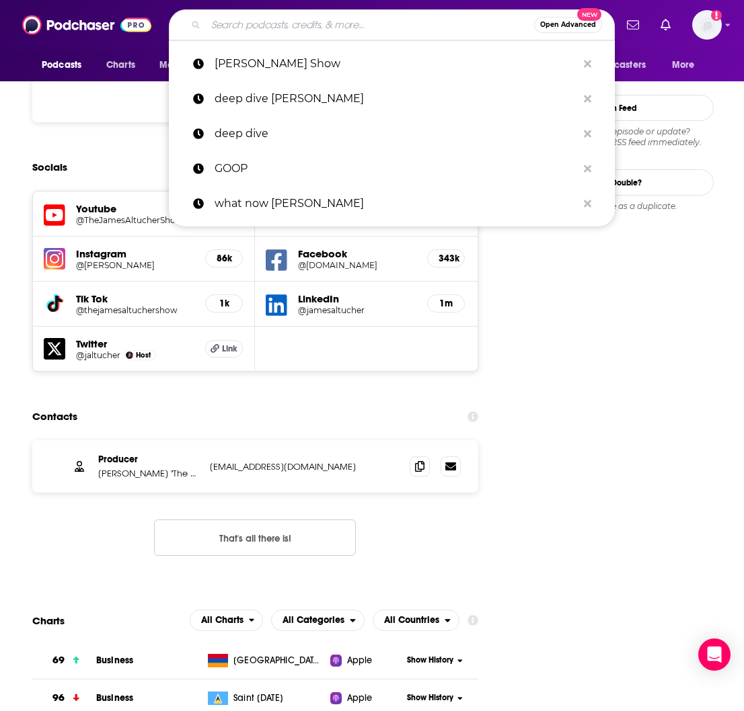
paste input "HerMoney"
type input "HerMoney"
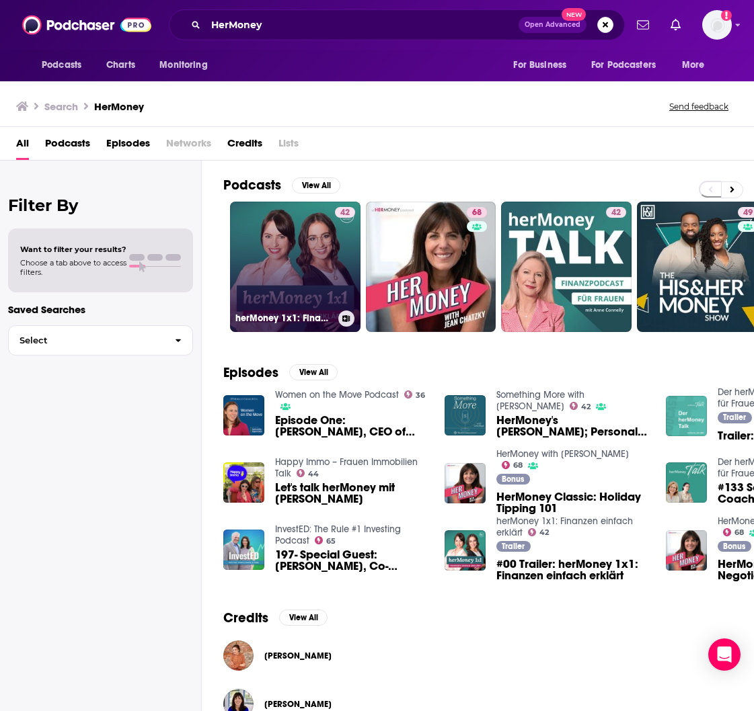
click at [287, 238] on link "42 herMoney 1x1: Finanzen einfach erklärt" at bounding box center [295, 267] width 130 height 130
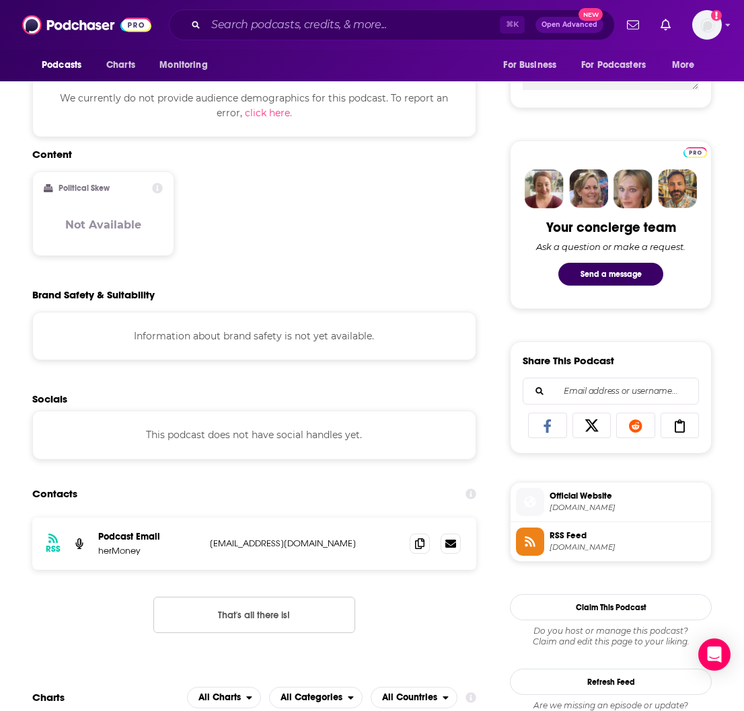
scroll to position [773, 0]
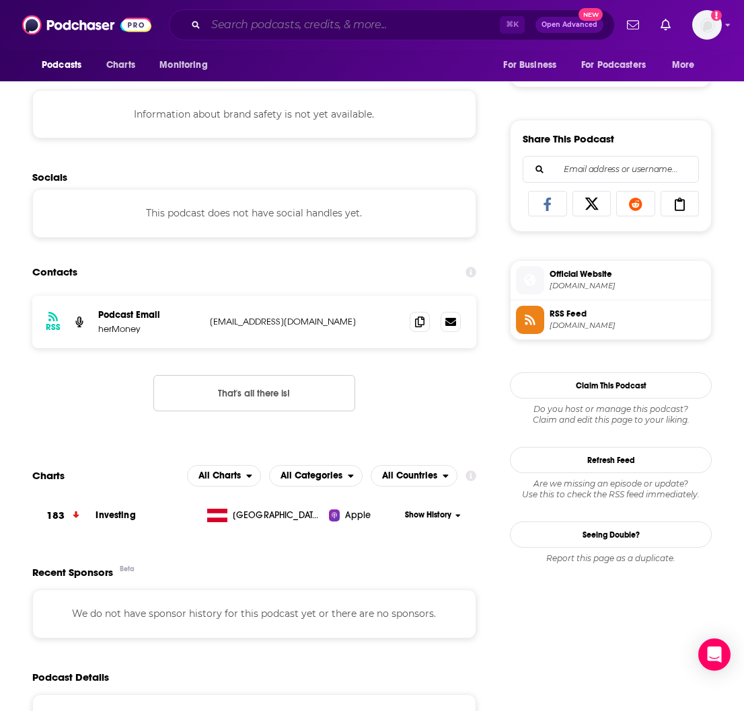
click at [292, 23] on input "Search podcasts, credits, & more..." at bounding box center [353, 25] width 294 height 22
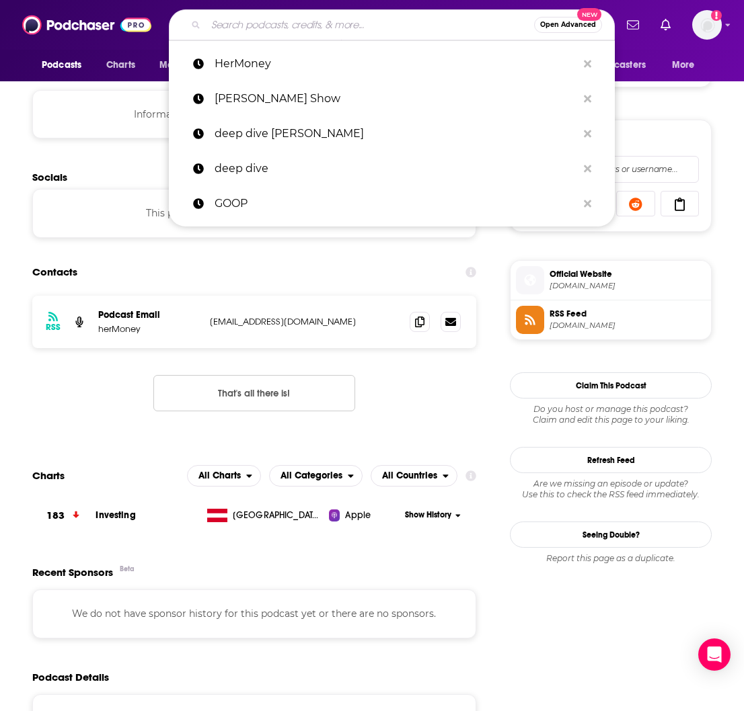
paste input "ChooseFI"
type input "ChooseFI"
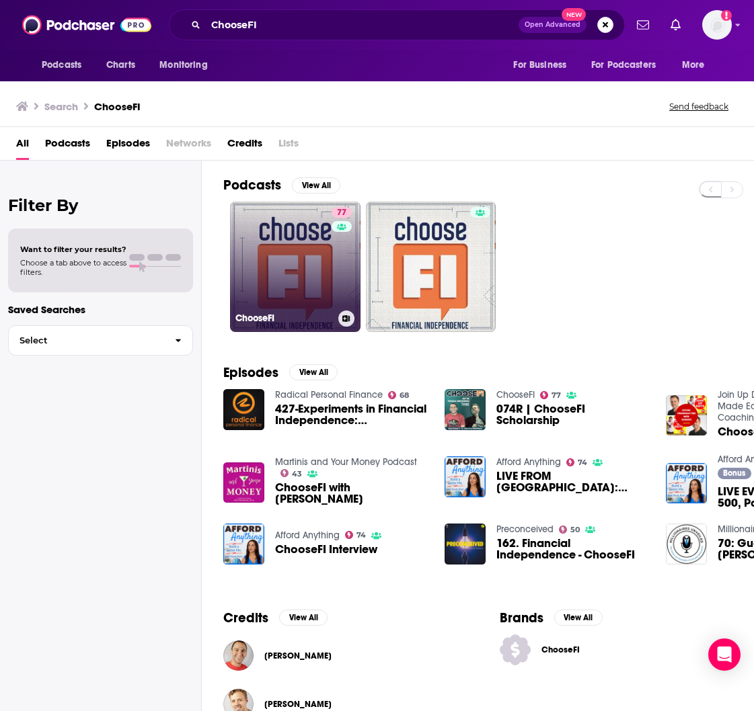
click at [286, 258] on link "77 ChooseFI" at bounding box center [295, 267] width 130 height 130
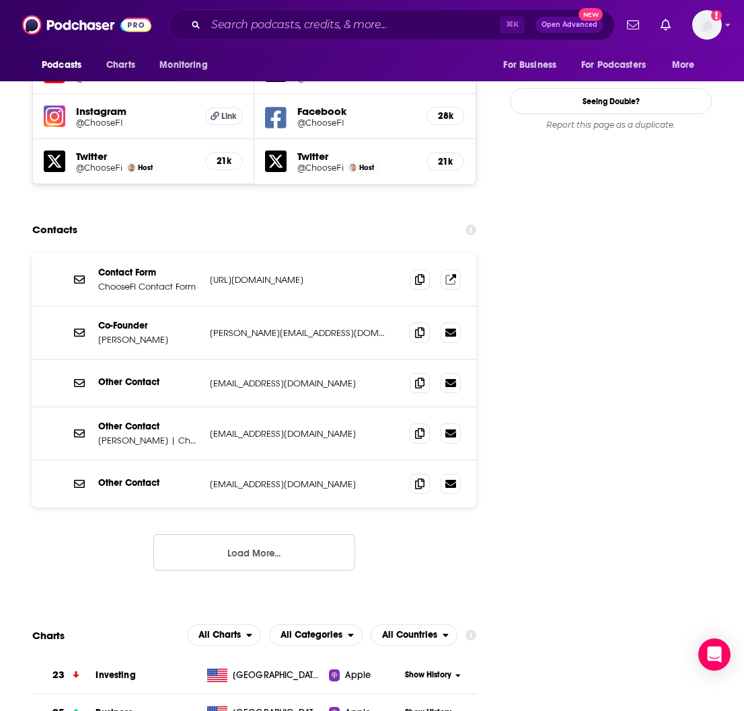
scroll to position [1591, 0]
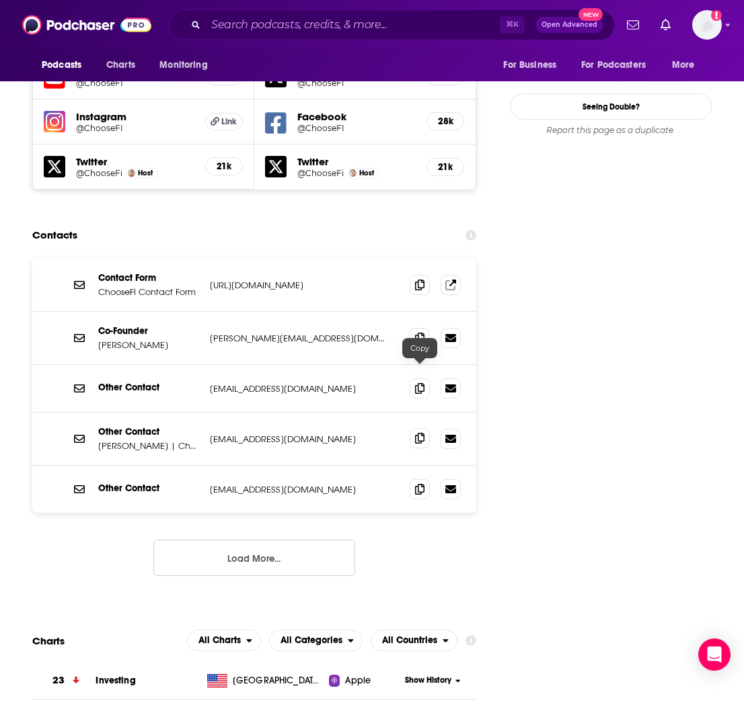
click at [418, 433] on icon at bounding box center [419, 438] width 9 height 11
click at [287, 540] on button "Load More..." at bounding box center [254, 558] width 202 height 36
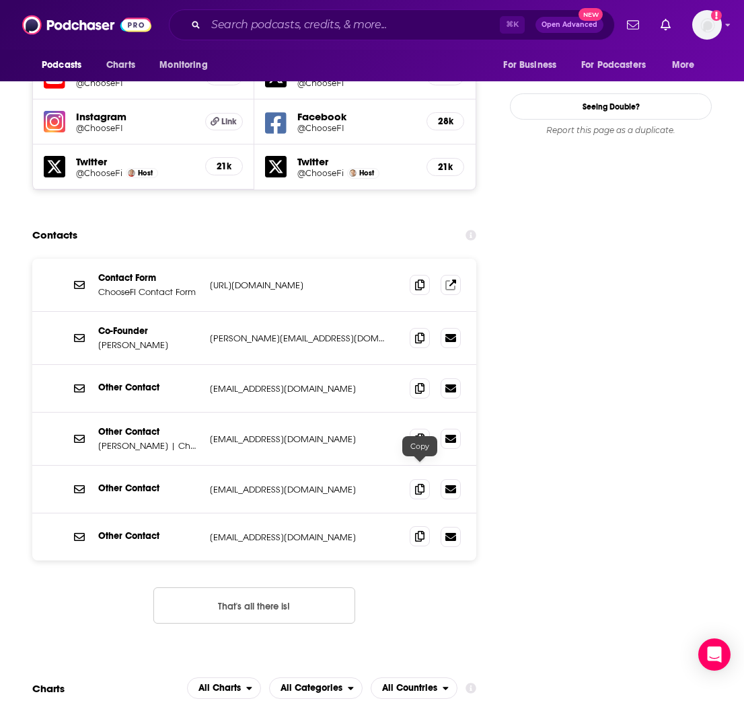
click at [414, 527] on span at bounding box center [420, 537] width 20 height 20
click at [253, 33] on input "Search podcasts, credits, & more..." at bounding box center [353, 25] width 294 height 22
paste input "Land of the Giants"
type input "Land of the Giants"
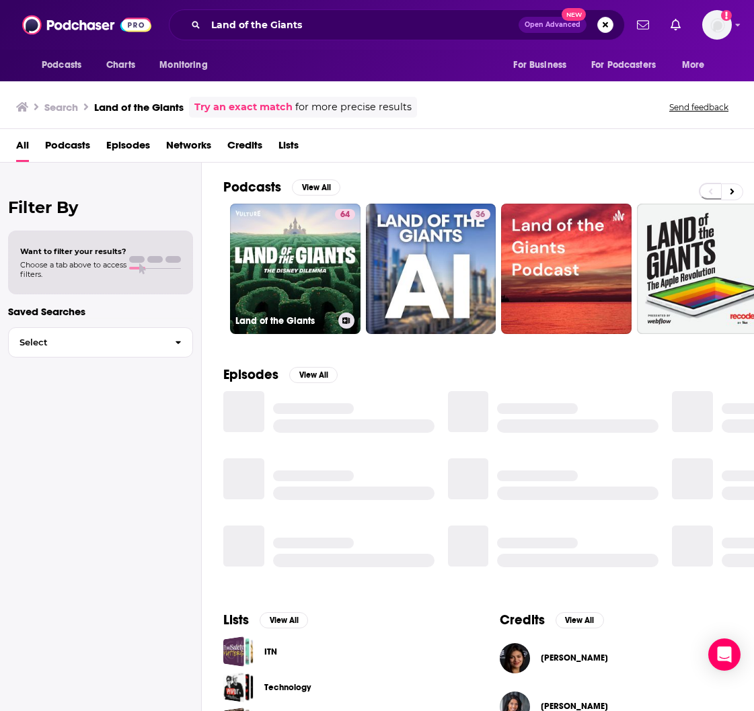
click at [312, 30] on input "Land of the Giants" at bounding box center [362, 25] width 313 height 22
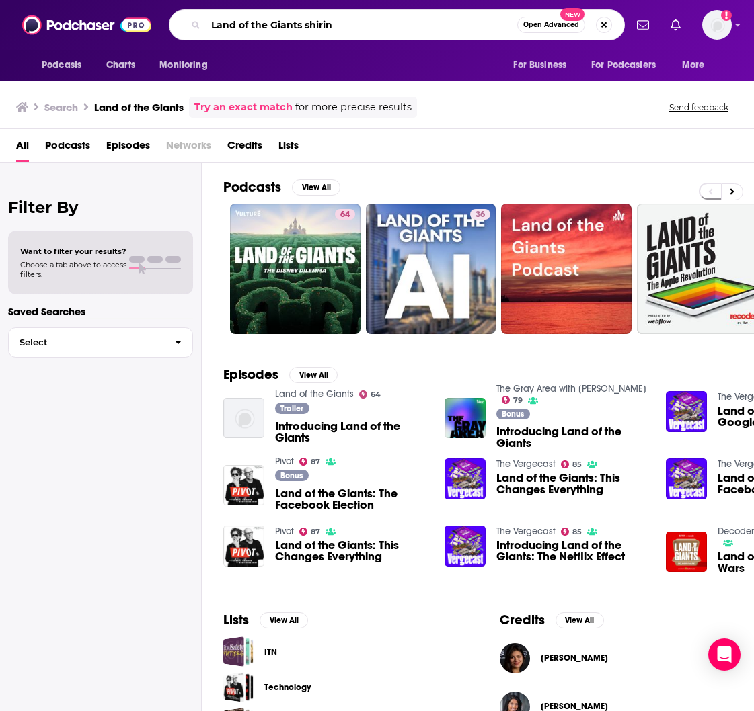
type input "Land of the Giants shirin"
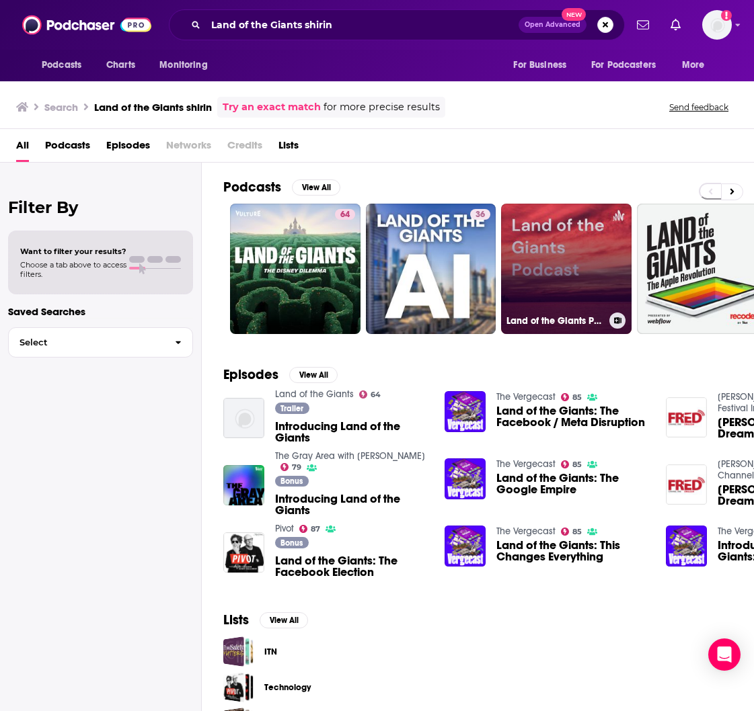
click at [587, 250] on link "Land of the Giants Podcast" at bounding box center [566, 269] width 130 height 130
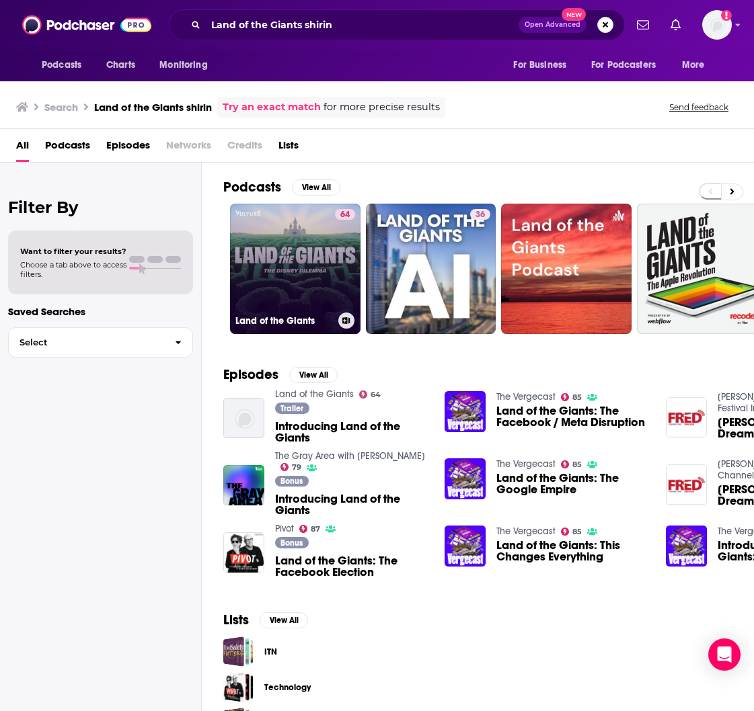
scroll to position [3, 0]
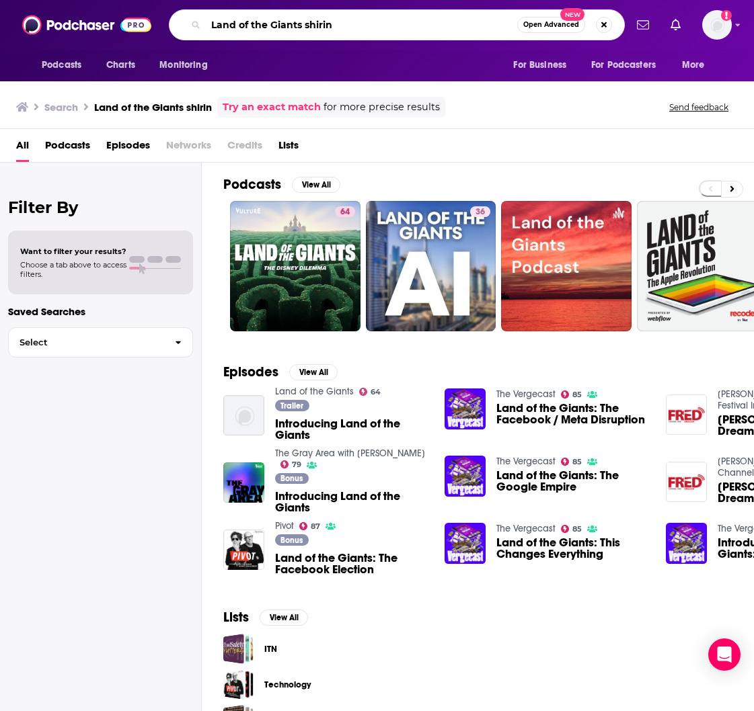
drag, startPoint x: 342, startPoint y: 26, endPoint x: 145, endPoint y: 24, distance: 197.1
click at [145, 24] on div "Podcasts Charts Monitoring Land of the Giants shirin Open Advanced New For Busi…" at bounding box center [377, 25] width 754 height 50
type input "[PERSON_NAME]"
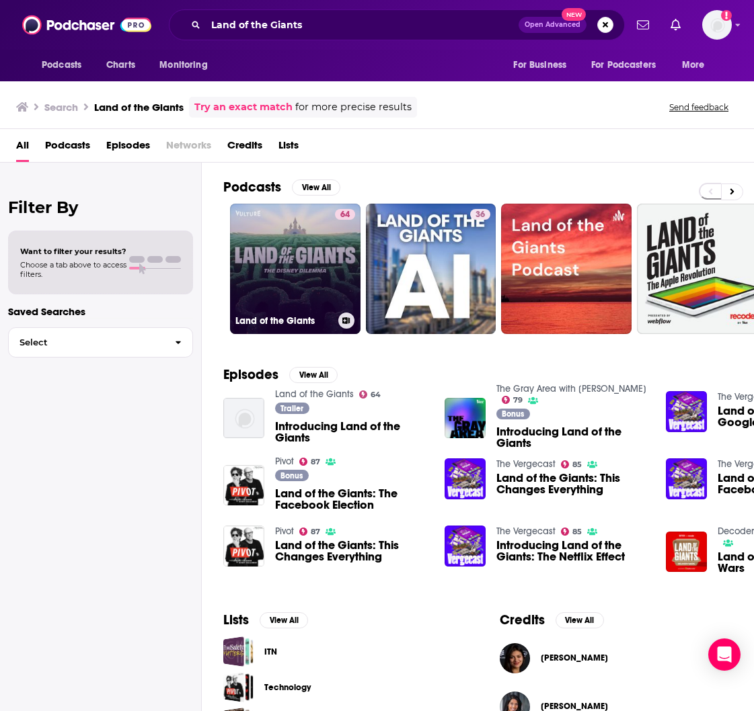
click at [254, 245] on link "64 Land of the Giants" at bounding box center [295, 269] width 130 height 130
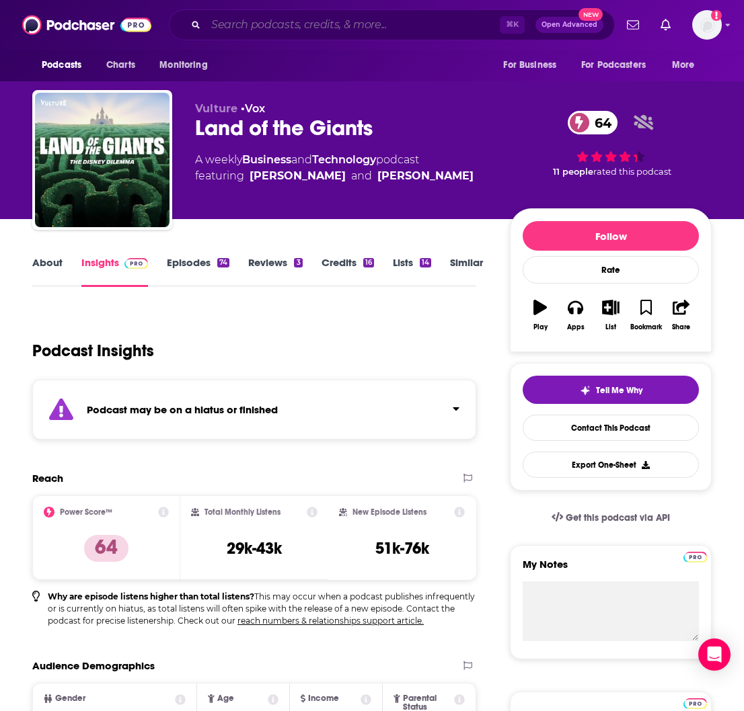
click at [256, 28] on input "Search podcasts, credits, & more..." at bounding box center [353, 25] width 294 height 22
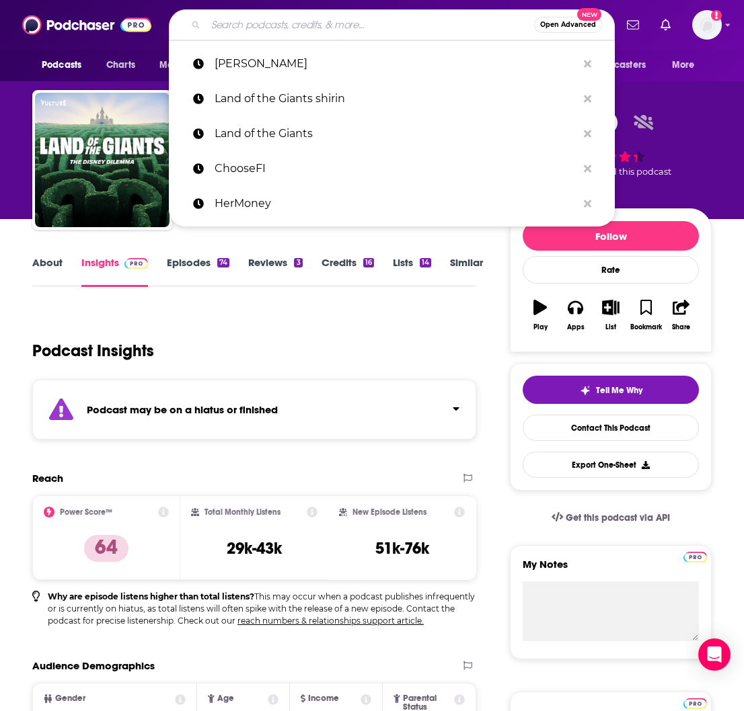
paste input "The [PERSON_NAME] Show"
type input "The [PERSON_NAME] Show"
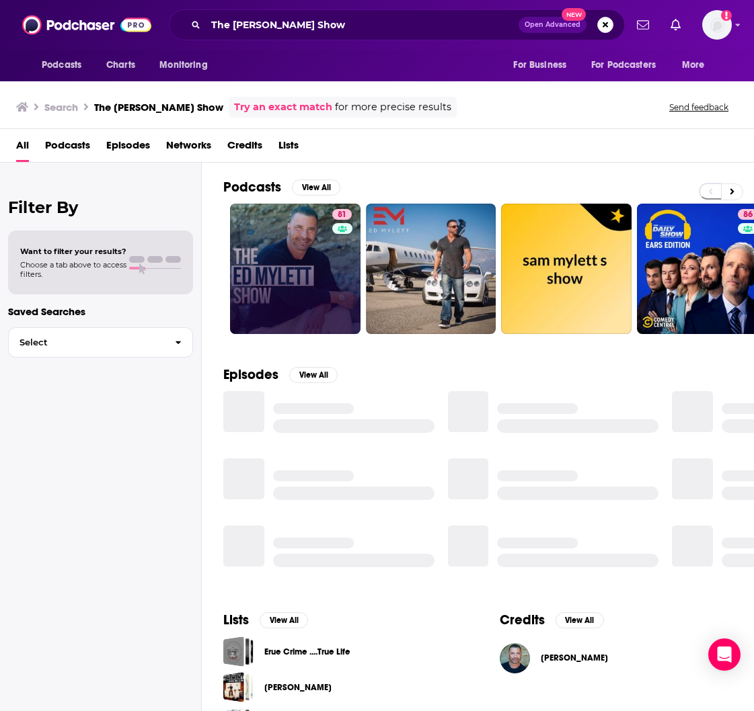
click at [305, 280] on link "81" at bounding box center [295, 269] width 130 height 130
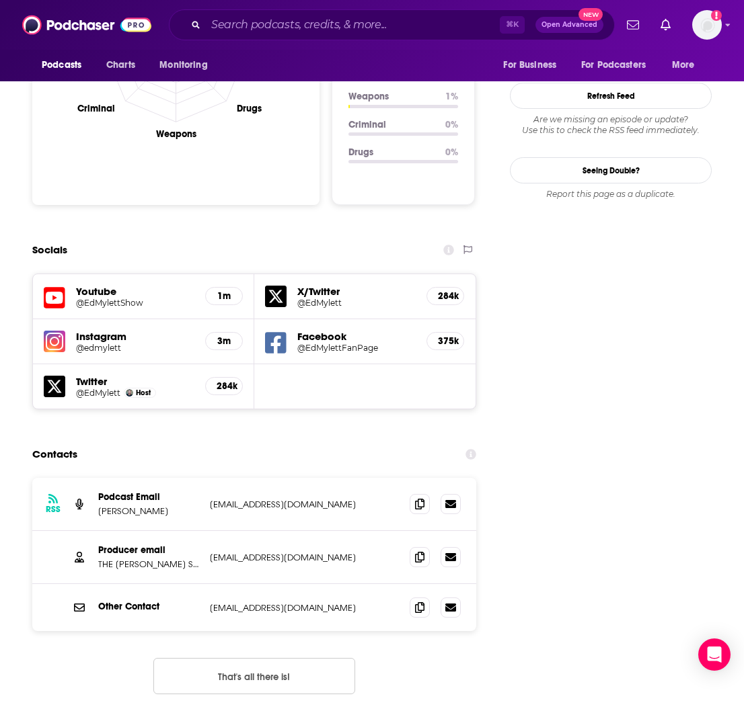
scroll to position [1479, 0]
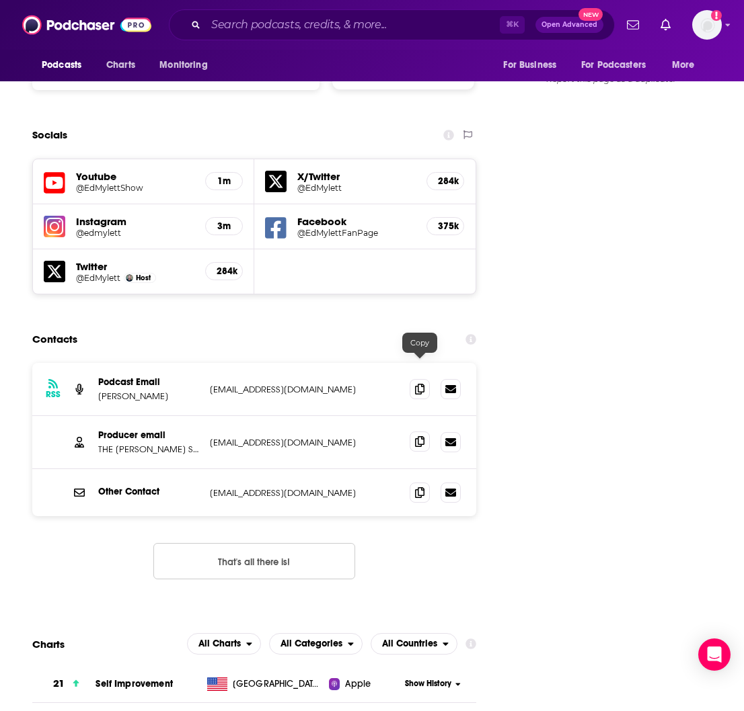
click at [417, 436] on icon at bounding box center [419, 441] width 9 height 11
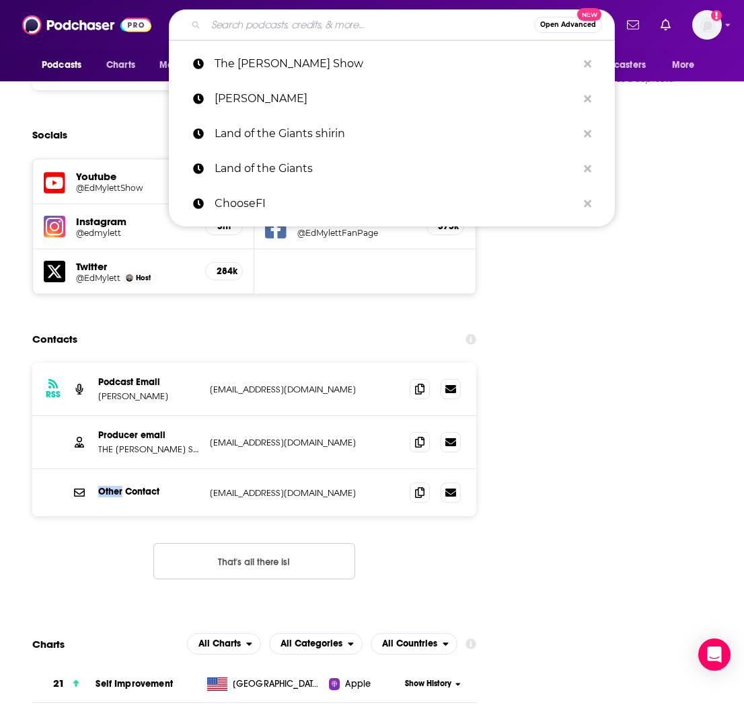
click at [235, 22] on input "Search podcasts, credits, & more..." at bounding box center [370, 25] width 328 height 22
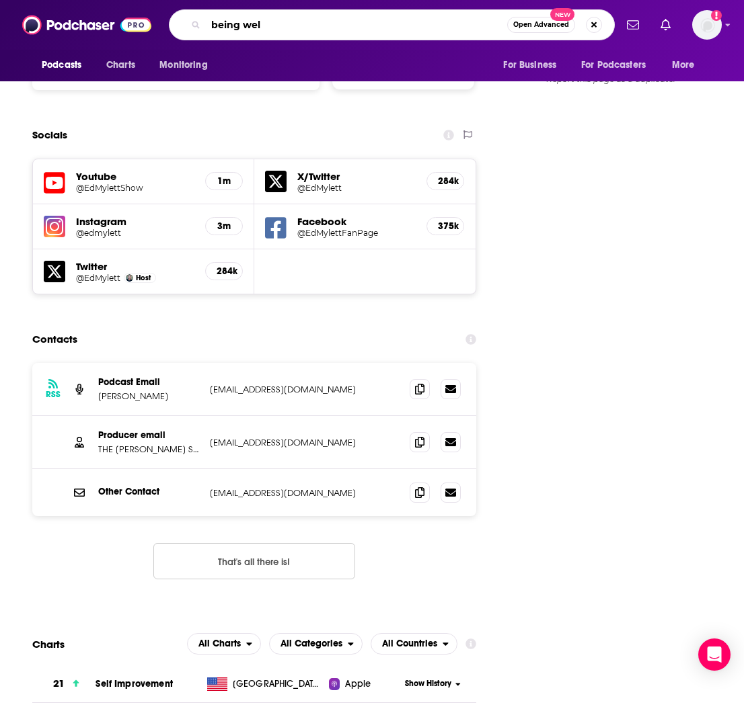
type input "being well"
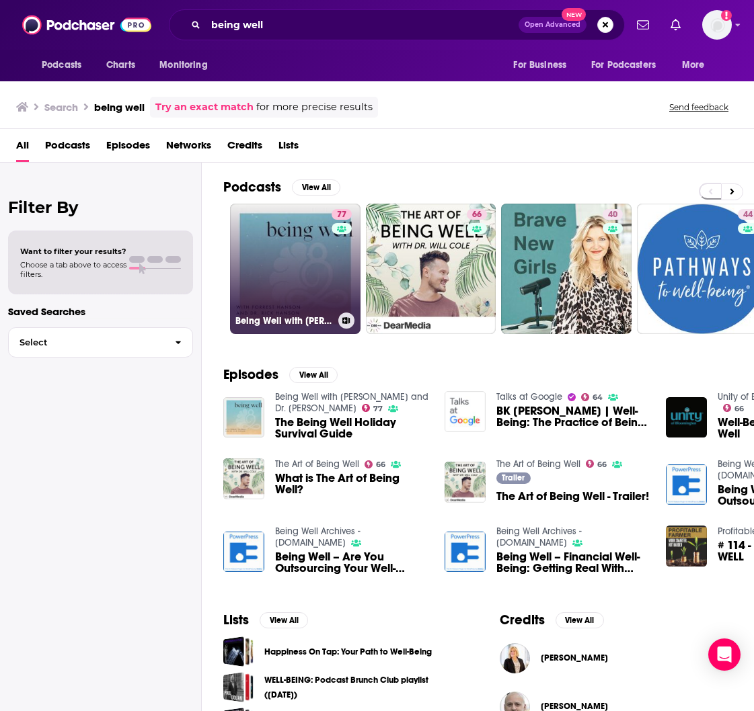
click at [300, 286] on link "77 Being Well with [PERSON_NAME] and Dr. [PERSON_NAME]" at bounding box center [295, 269] width 130 height 130
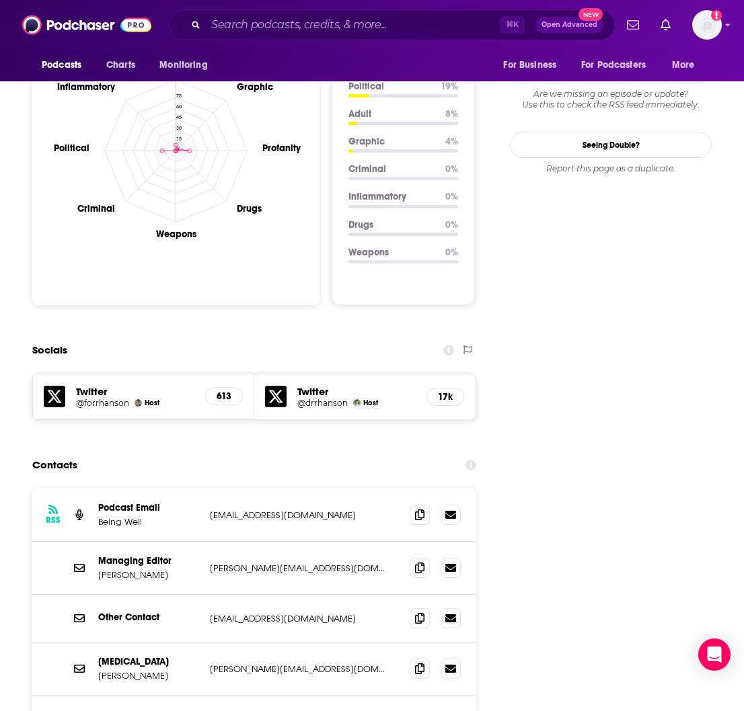
scroll to position [1338, 0]
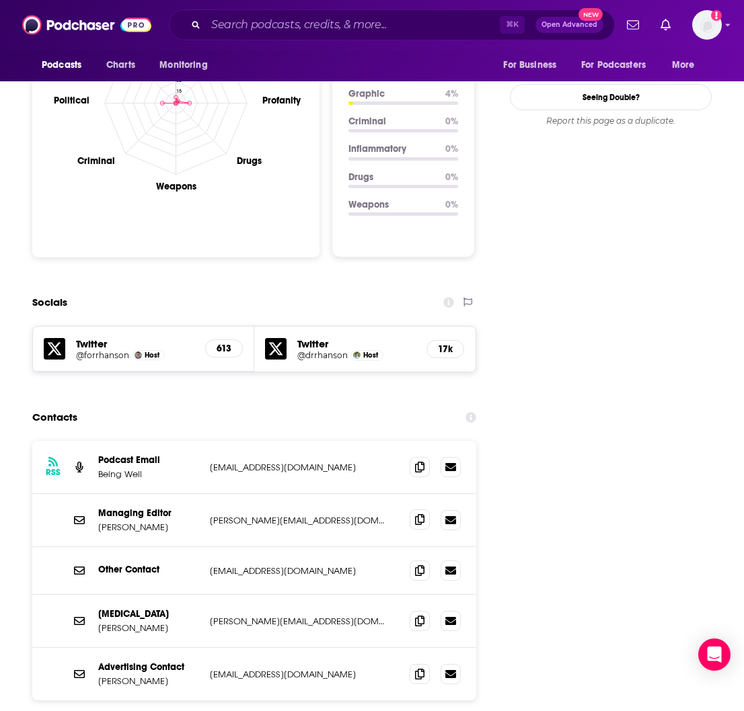
click at [419, 514] on icon at bounding box center [419, 519] width 9 height 11
click at [418, 565] on icon at bounding box center [419, 570] width 9 height 11
click at [249, 19] on input "Search podcasts, credits, & more..." at bounding box center [353, 25] width 294 height 22
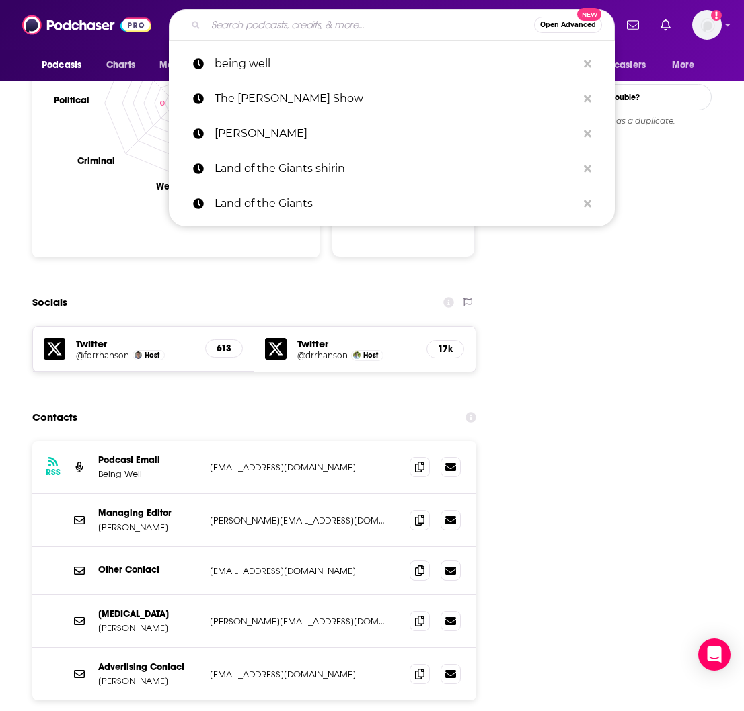
paste input "Psychology Unplugged"
type input "Psychology Unplugged"
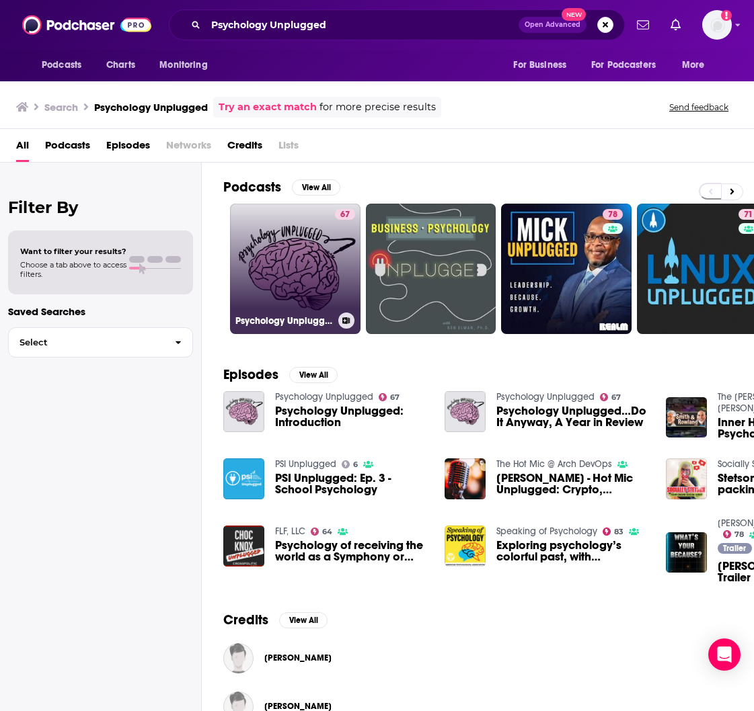
click at [290, 291] on link "67 Psychology Unplugged" at bounding box center [295, 269] width 130 height 130
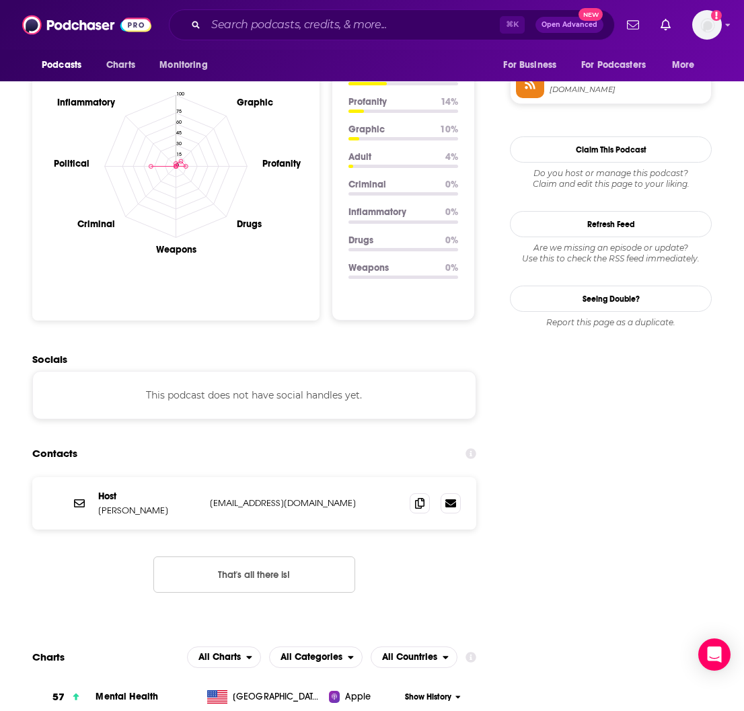
scroll to position [1355, 0]
